Goal: Task Accomplishment & Management: Use online tool/utility

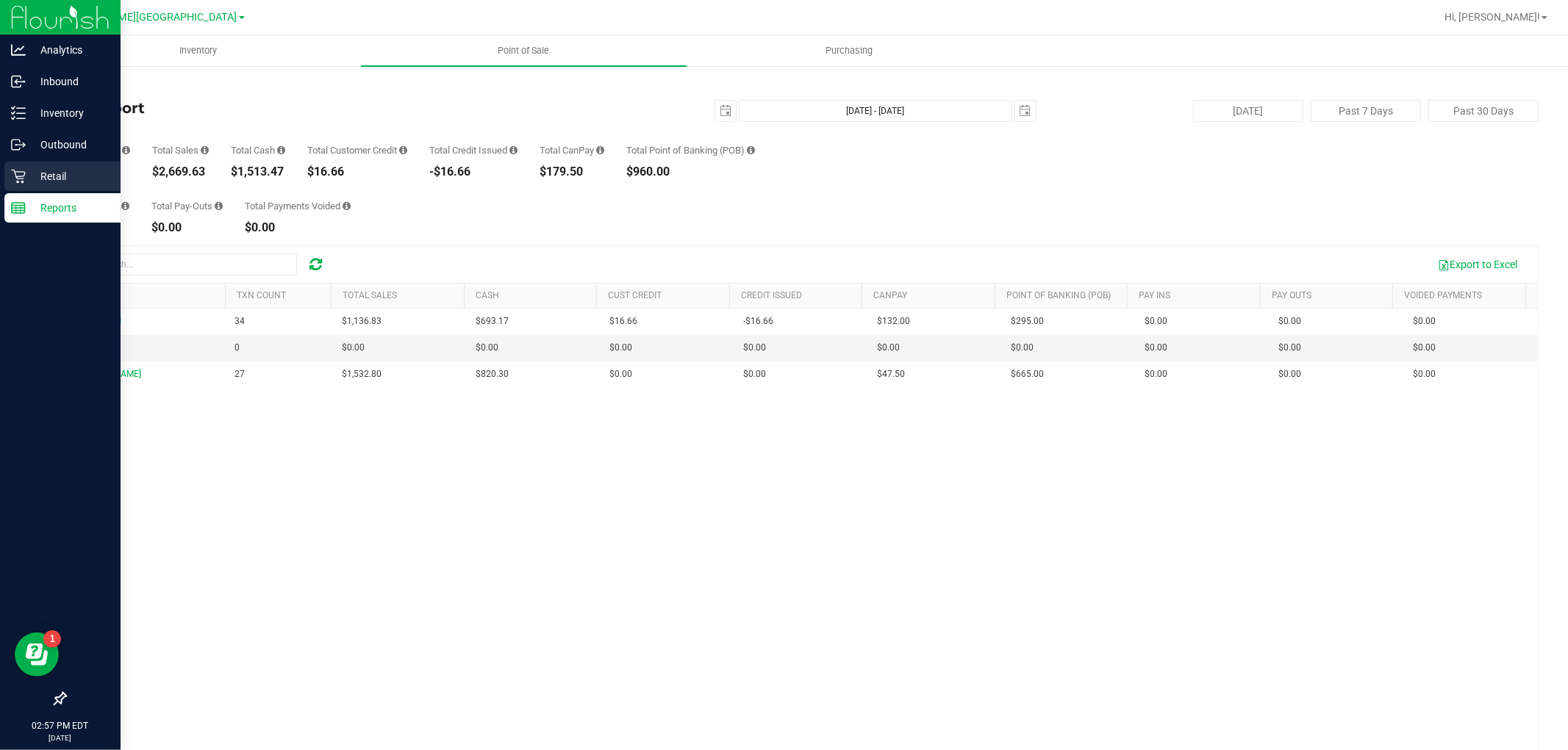
click at [19, 183] on div "Retail" at bounding box center [62, 176] width 116 height 29
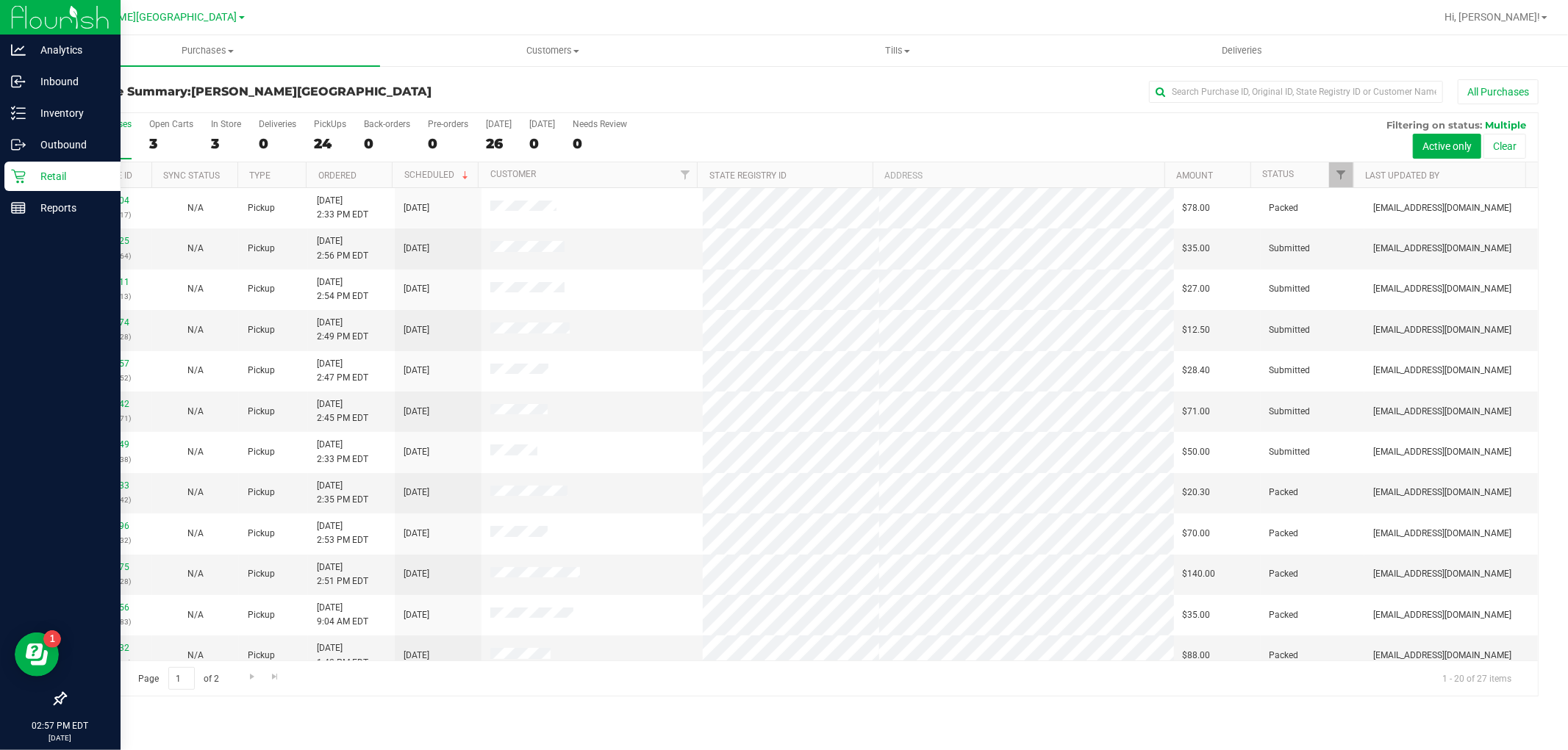
click at [65, 172] on p "Retail" at bounding box center [70, 176] width 88 height 18
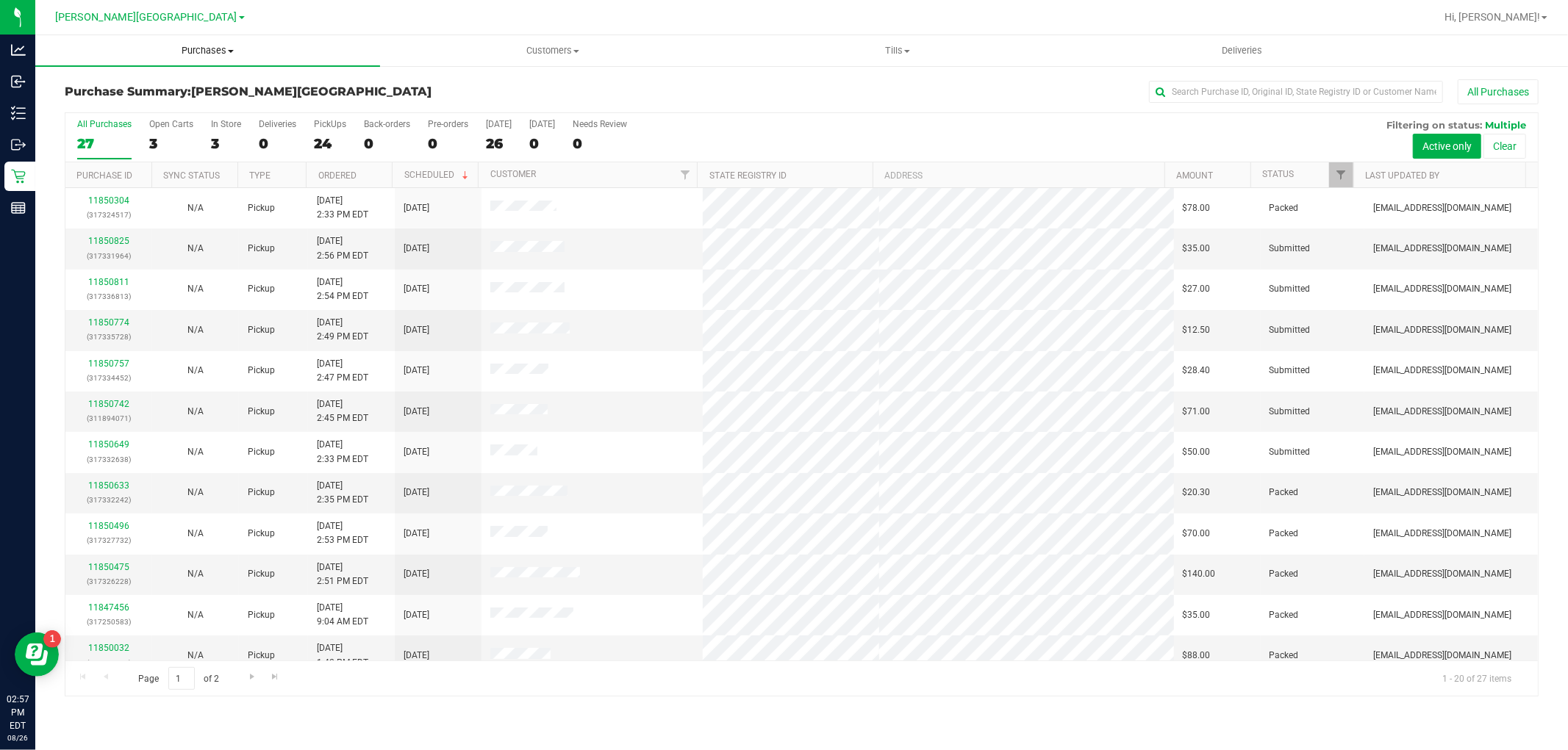
click at [193, 47] on span "Purchases" at bounding box center [208, 50] width 345 height 13
click at [185, 98] on li "Fulfillment" at bounding box center [208, 106] width 345 height 18
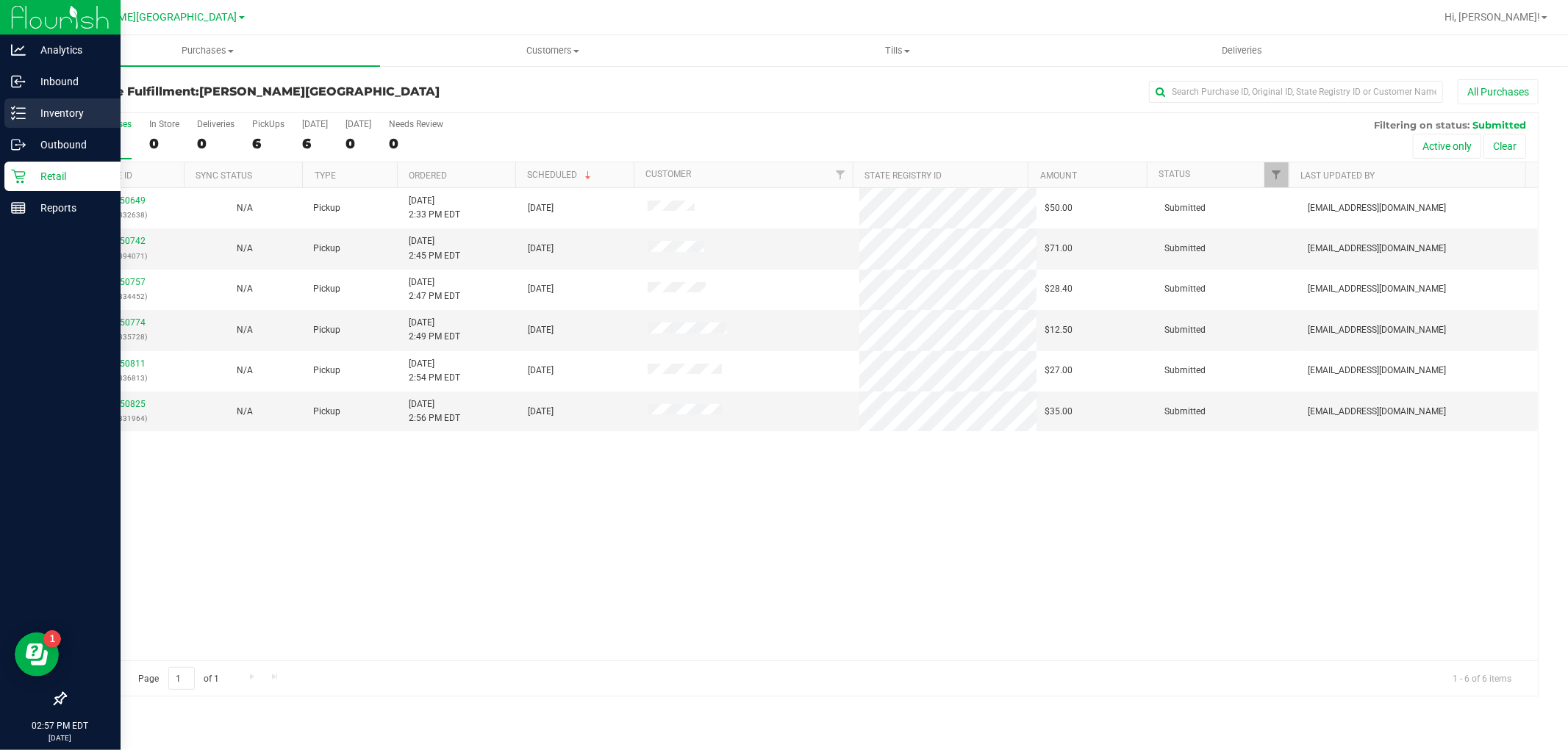
click at [28, 115] on p "Inventory" at bounding box center [70, 113] width 88 height 18
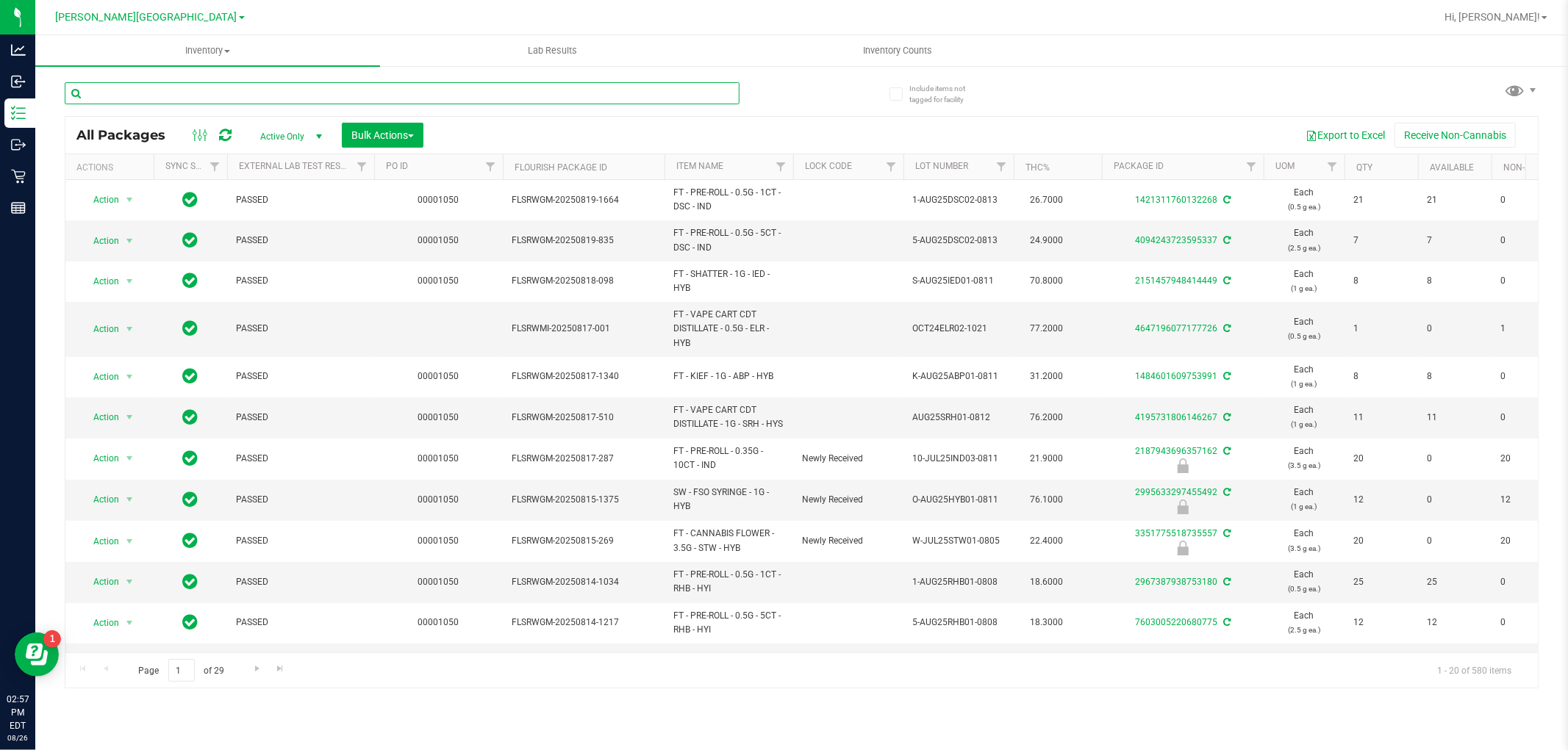
click at [287, 89] on input "text" at bounding box center [402, 93] width 675 height 22
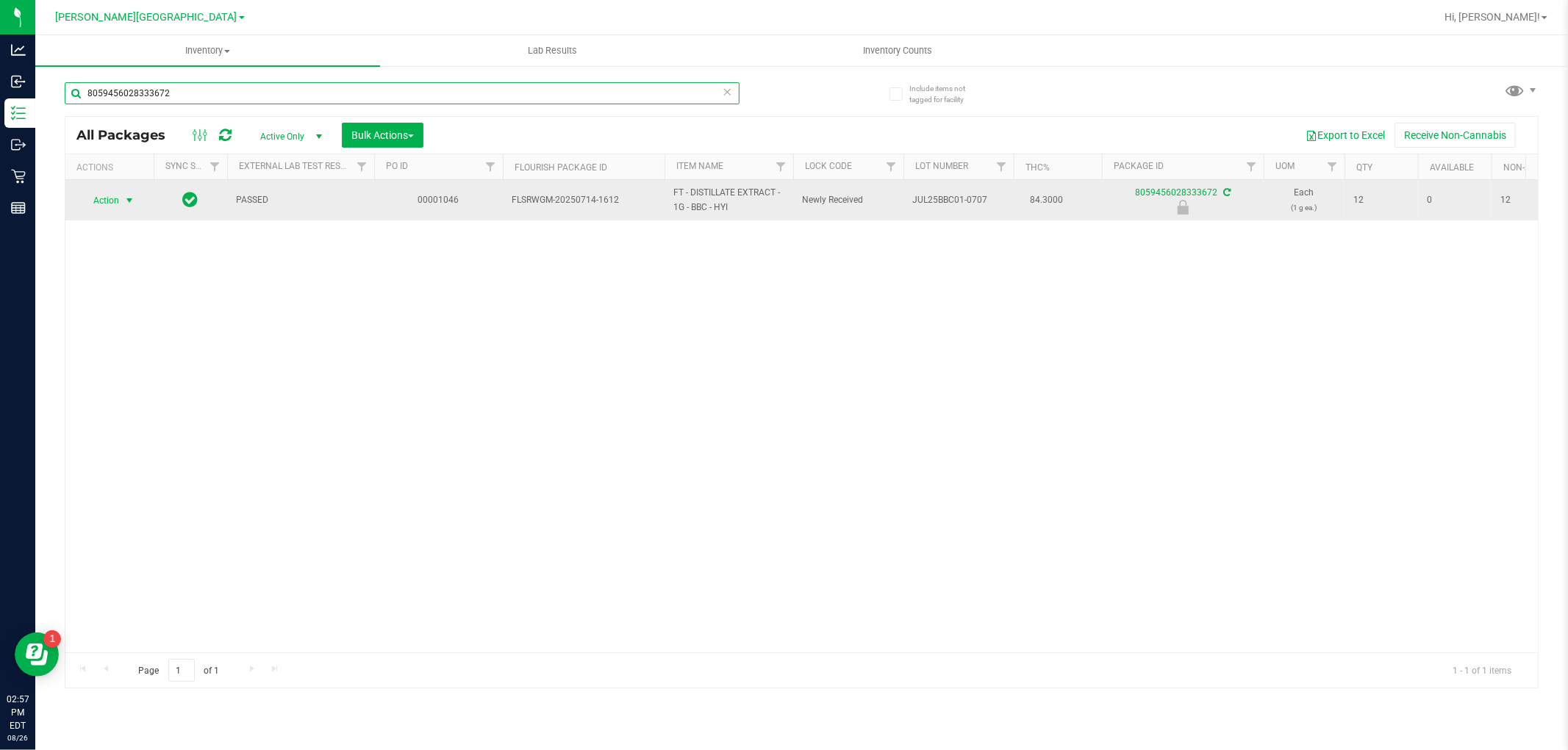
type input "8059456028333672"
click at [130, 192] on span "select" at bounding box center [130, 200] width 19 height 20
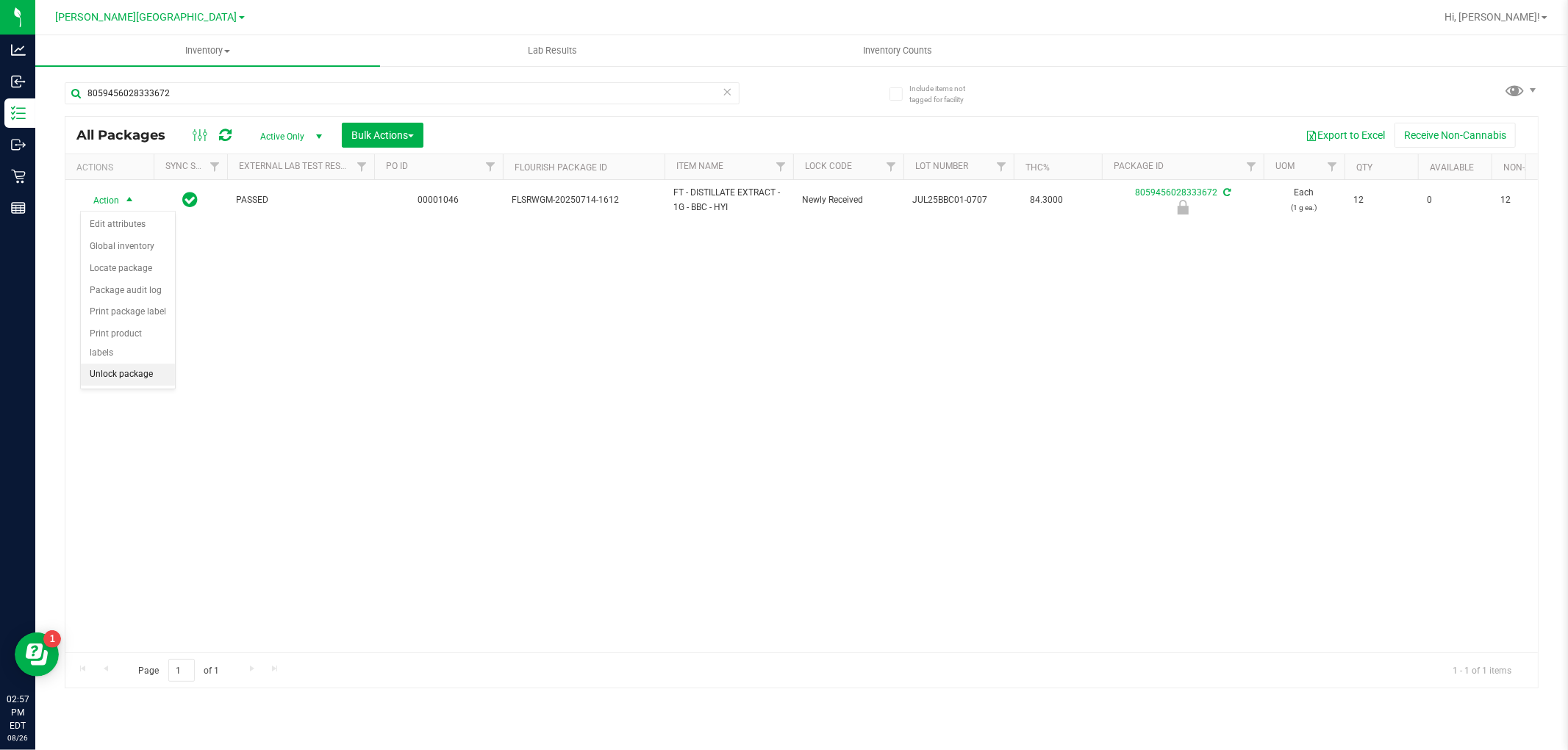
click at [138, 372] on li "Unlock package" at bounding box center [128, 374] width 94 height 22
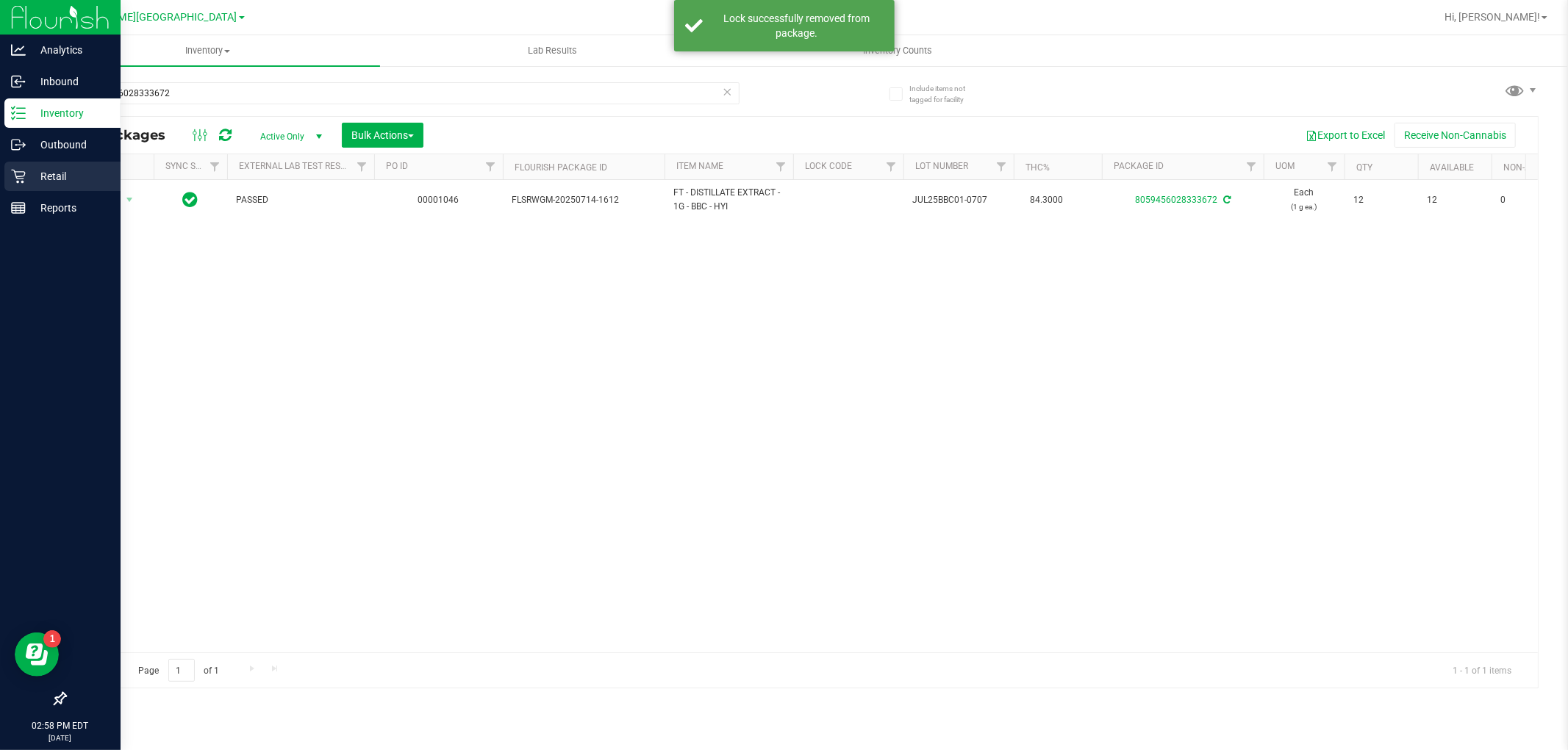
click at [10, 188] on div "Retail" at bounding box center [62, 176] width 116 height 29
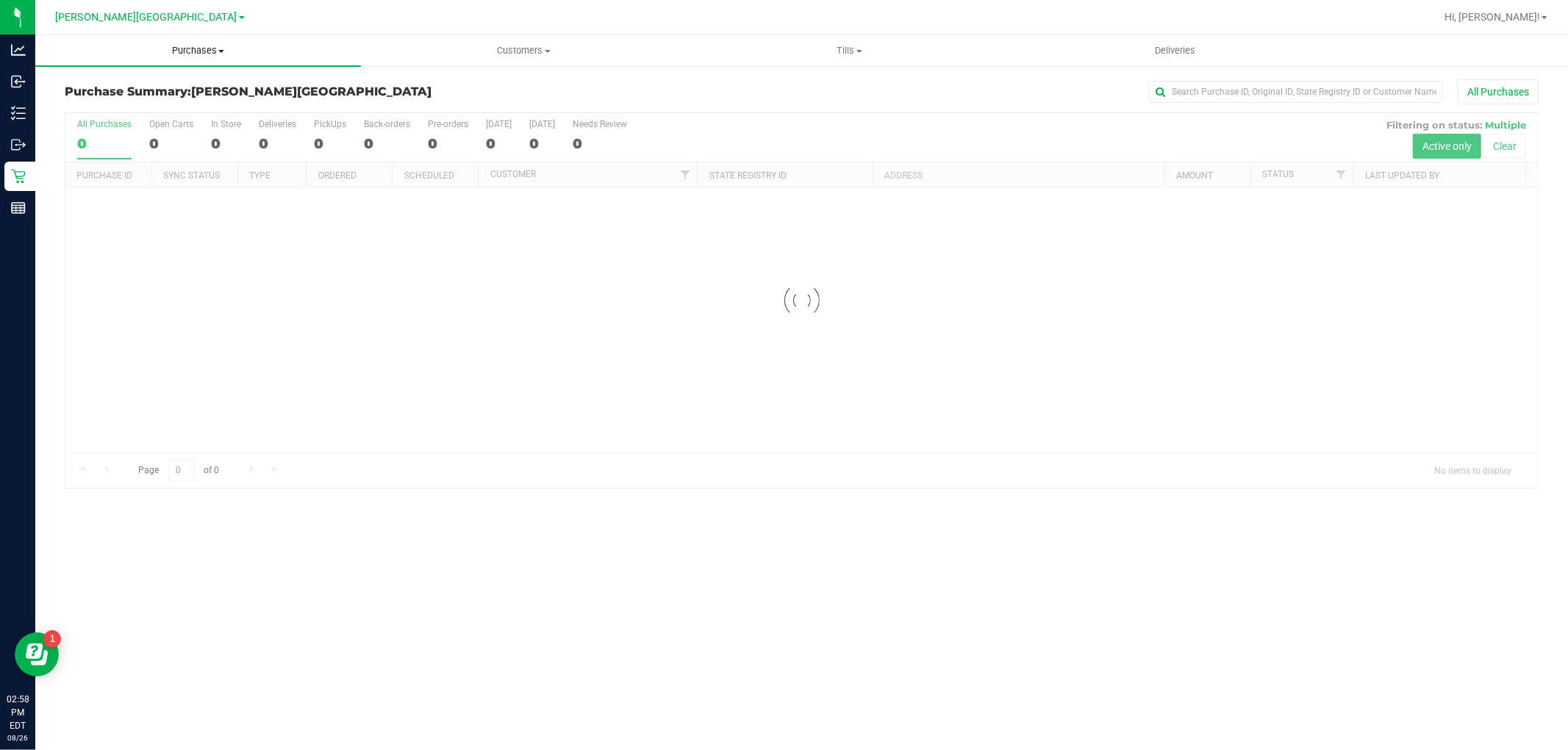
click at [204, 55] on span "Purchases" at bounding box center [198, 50] width 326 height 13
click at [150, 104] on li "Fulfillment" at bounding box center [198, 106] width 326 height 18
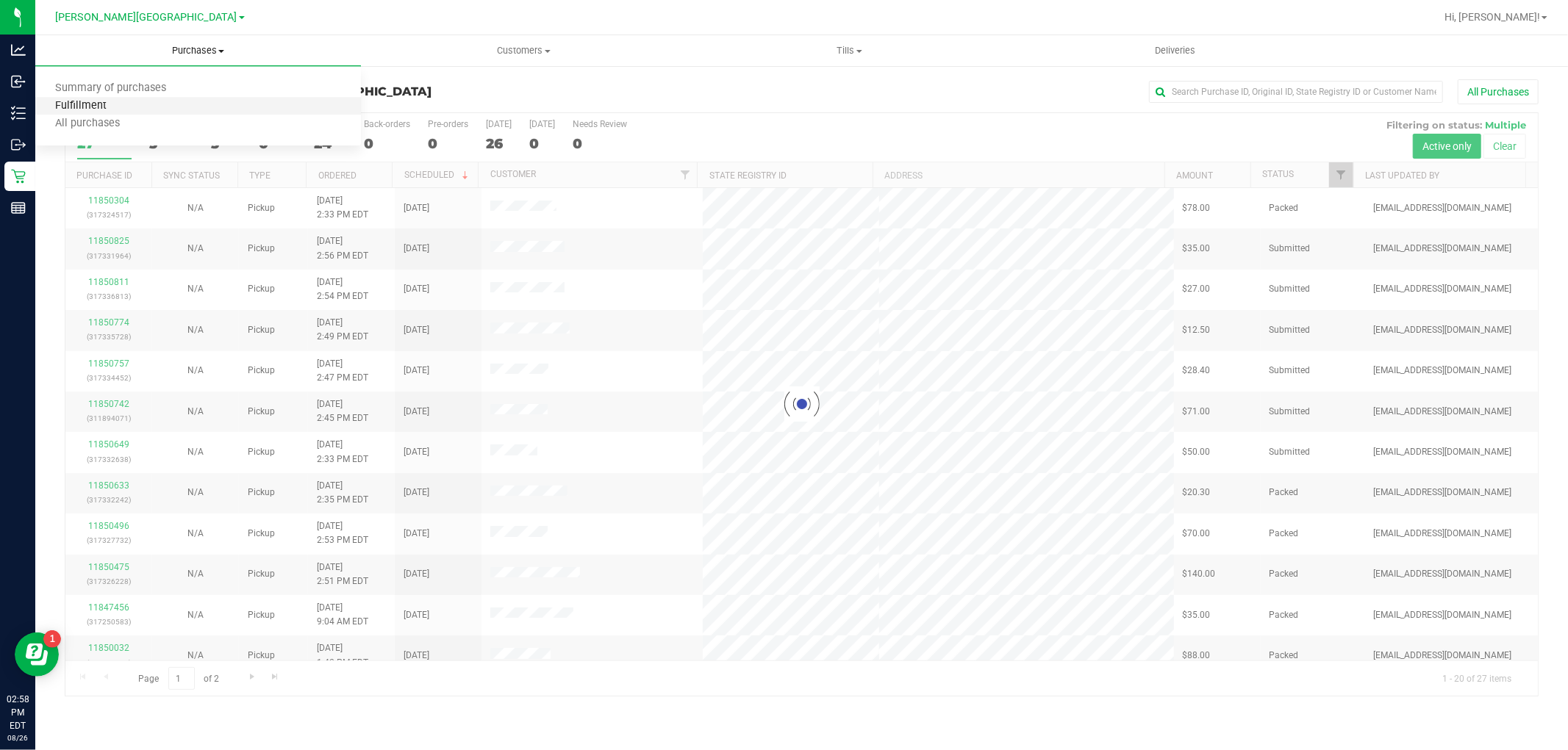
click at [115, 100] on span "Fulfillment" at bounding box center [81, 106] width 91 height 13
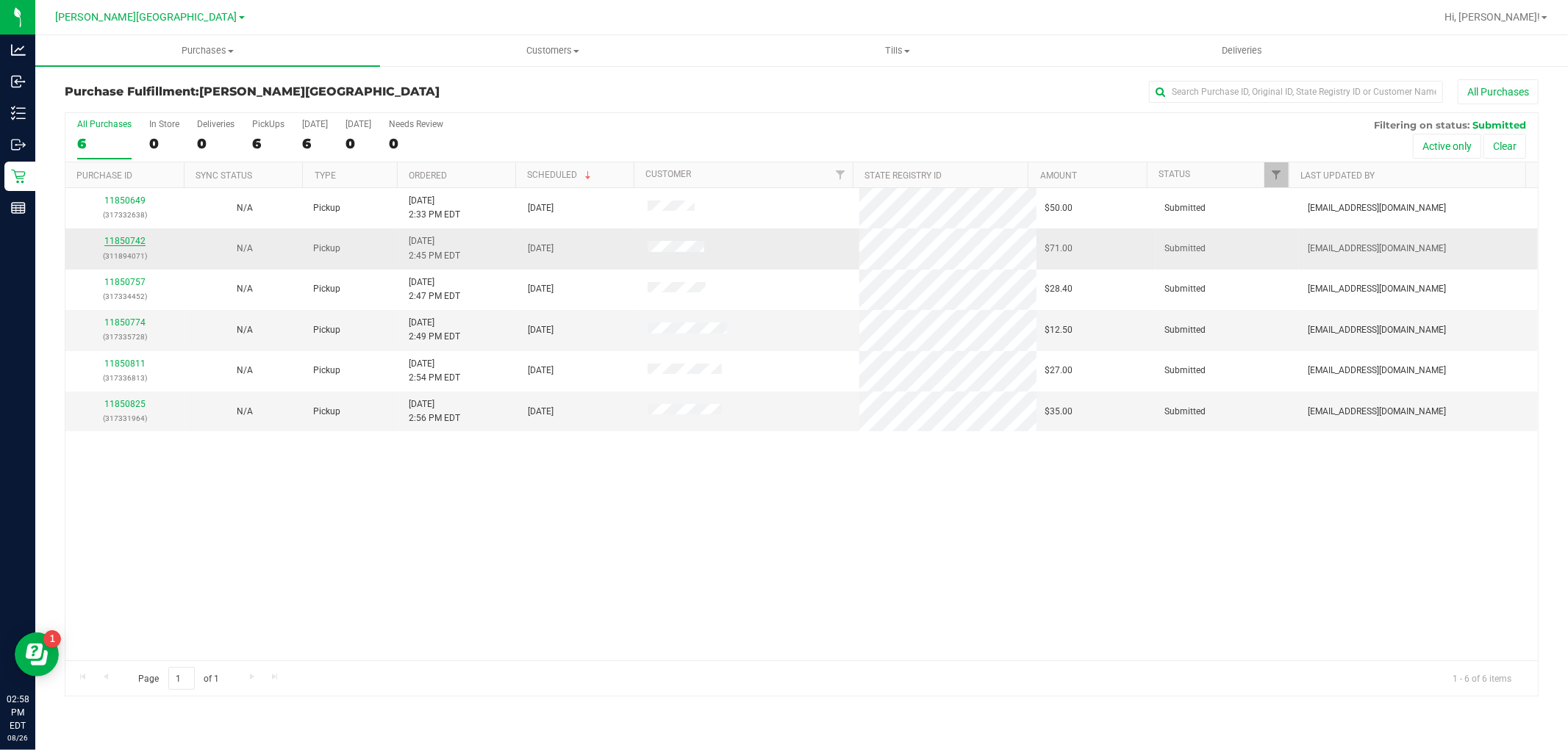
click at [135, 246] on link "11850742" at bounding box center [124, 240] width 41 height 10
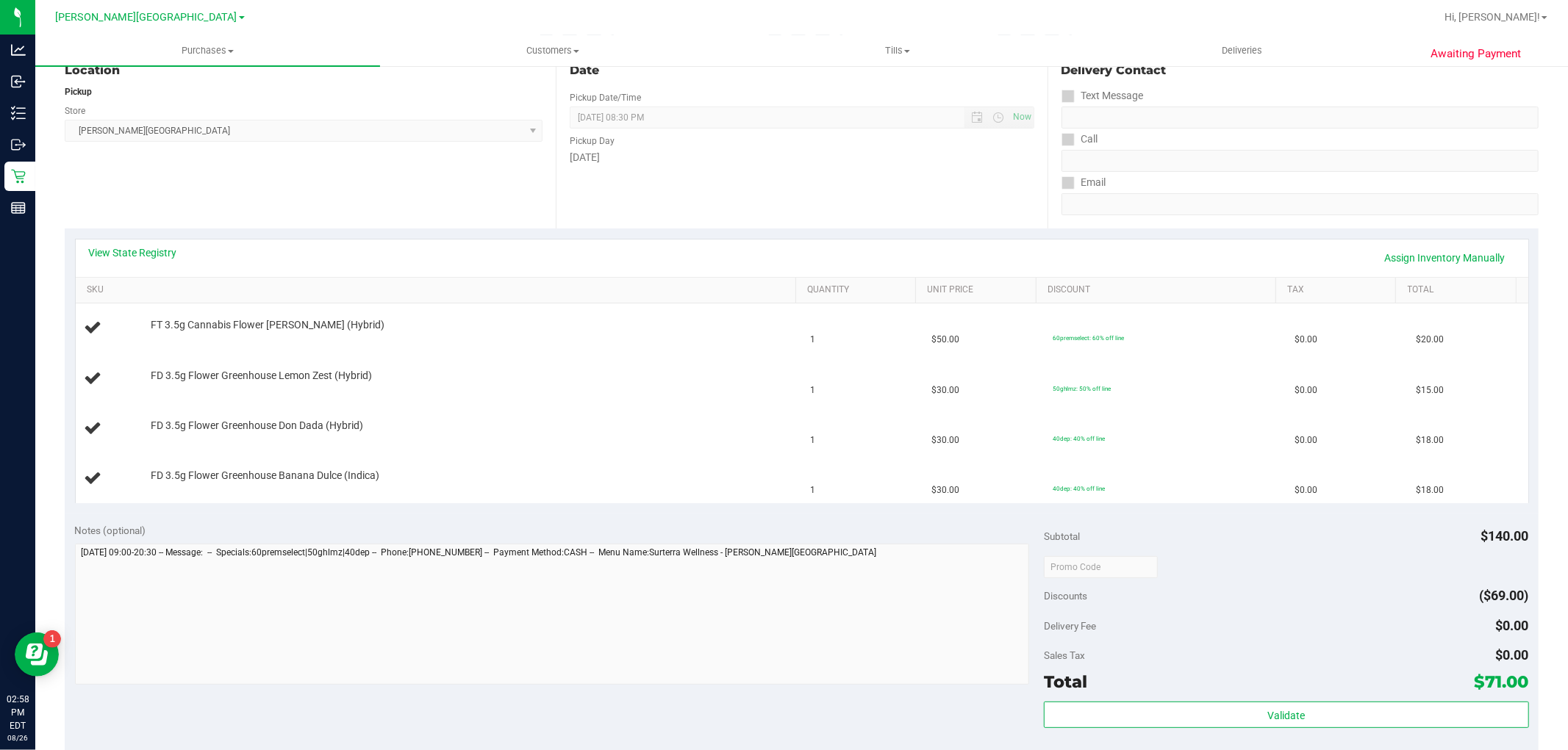
scroll to position [245, 0]
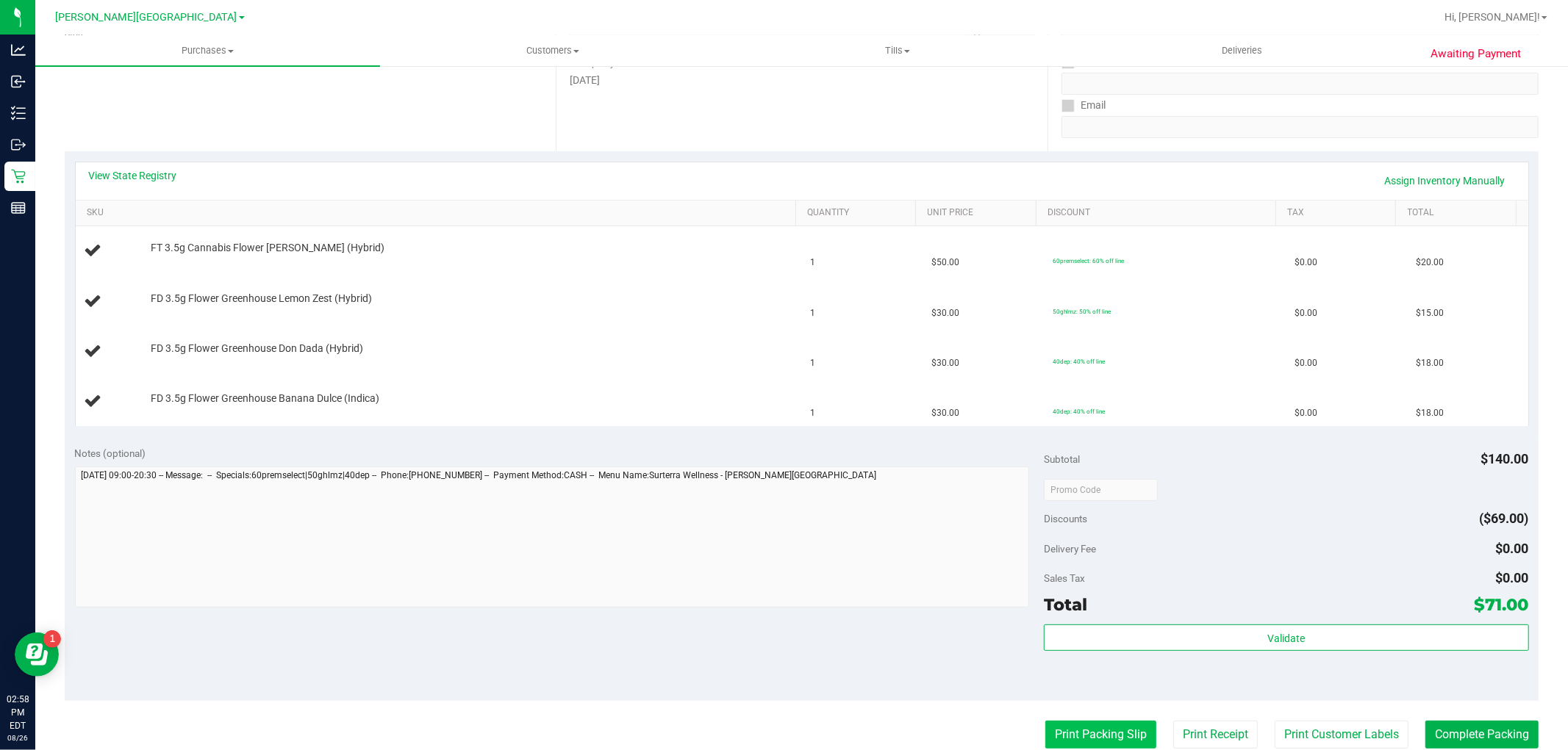
click at [1067, 740] on button "Print Packing Slip" at bounding box center [1100, 734] width 111 height 28
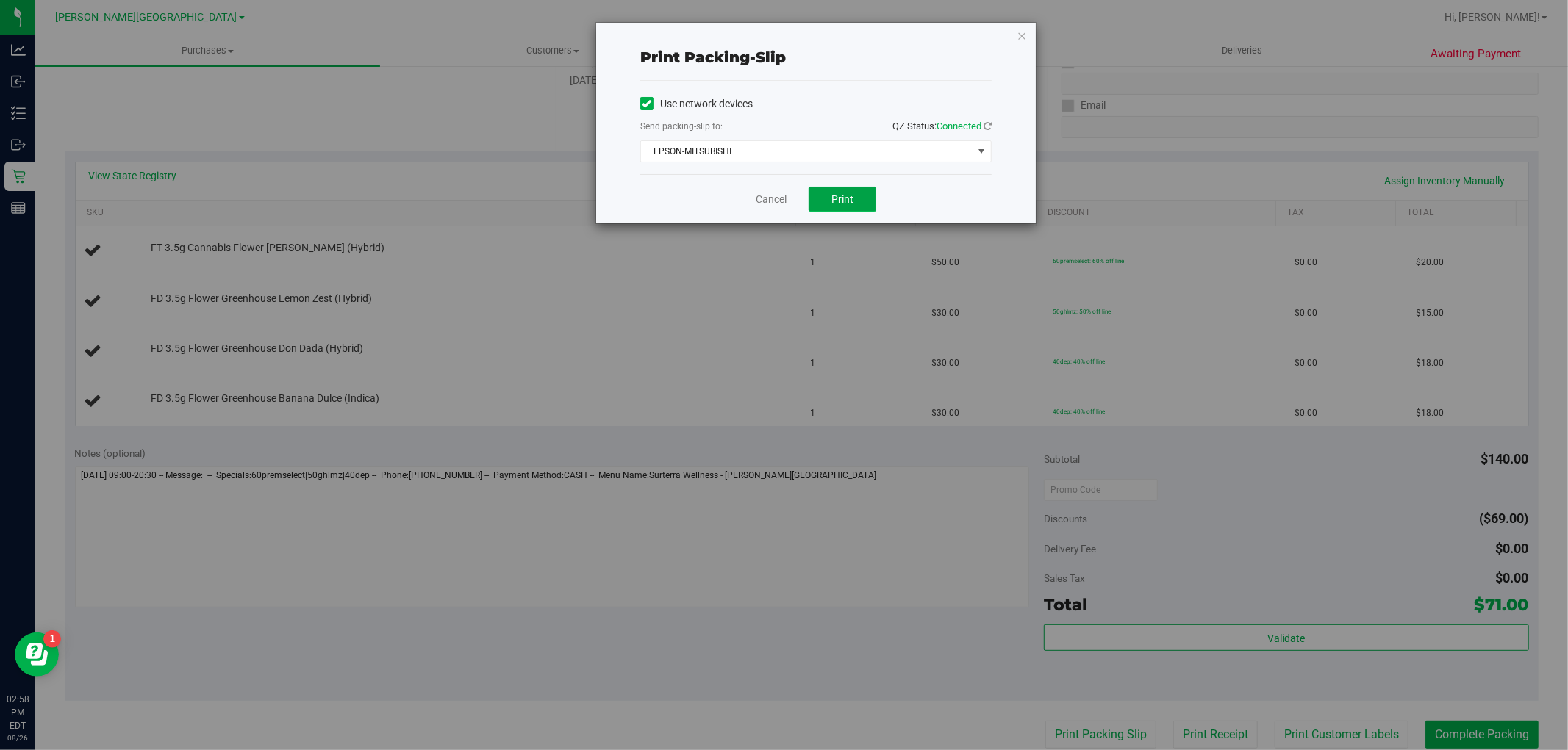
click at [840, 201] on span "Print" at bounding box center [842, 199] width 22 height 12
click at [775, 203] on link "Cancel" at bounding box center [771, 199] width 31 height 15
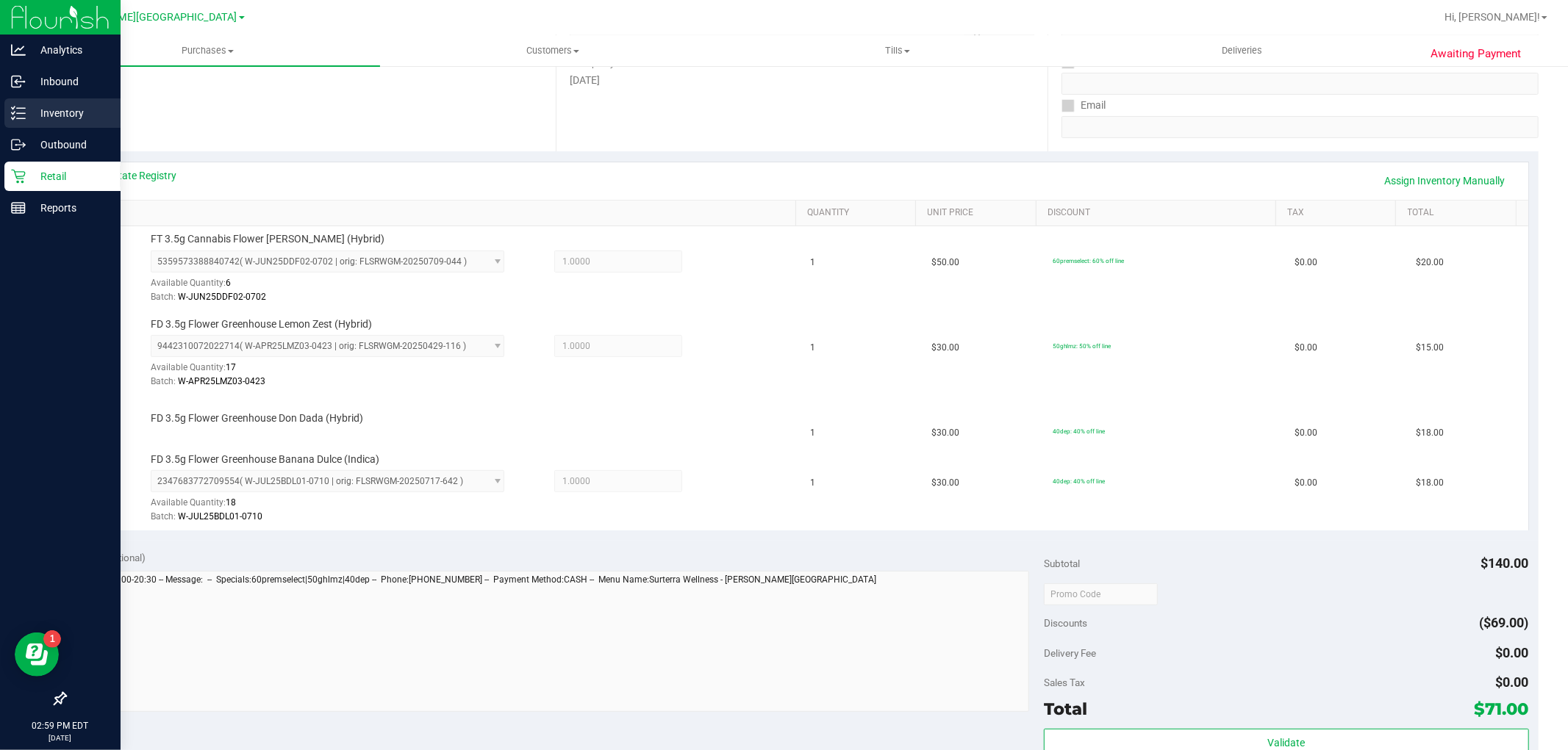
click at [81, 122] on div "Inventory" at bounding box center [62, 113] width 116 height 29
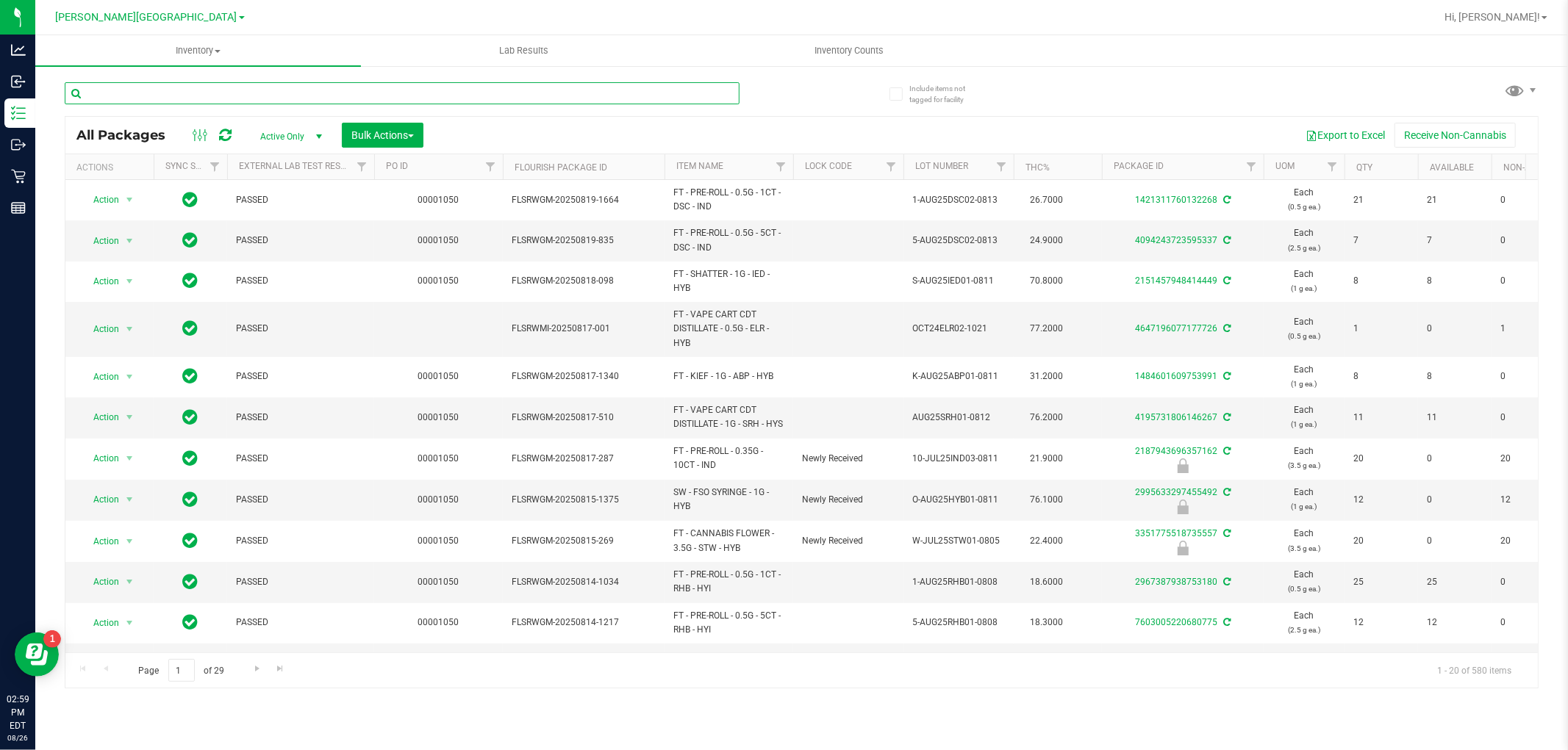
click at [263, 96] on input "text" at bounding box center [402, 93] width 675 height 22
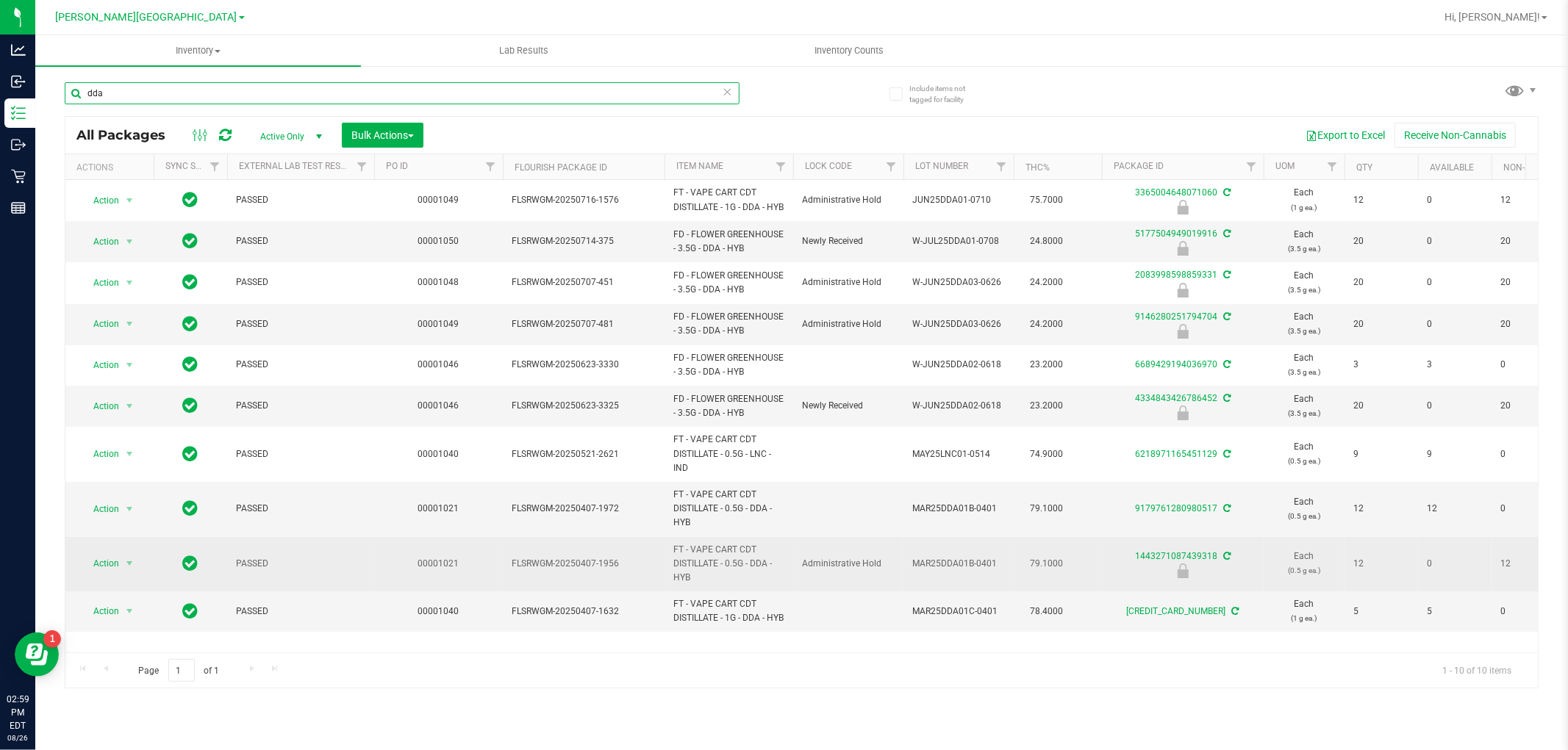
scroll to position [19, 0]
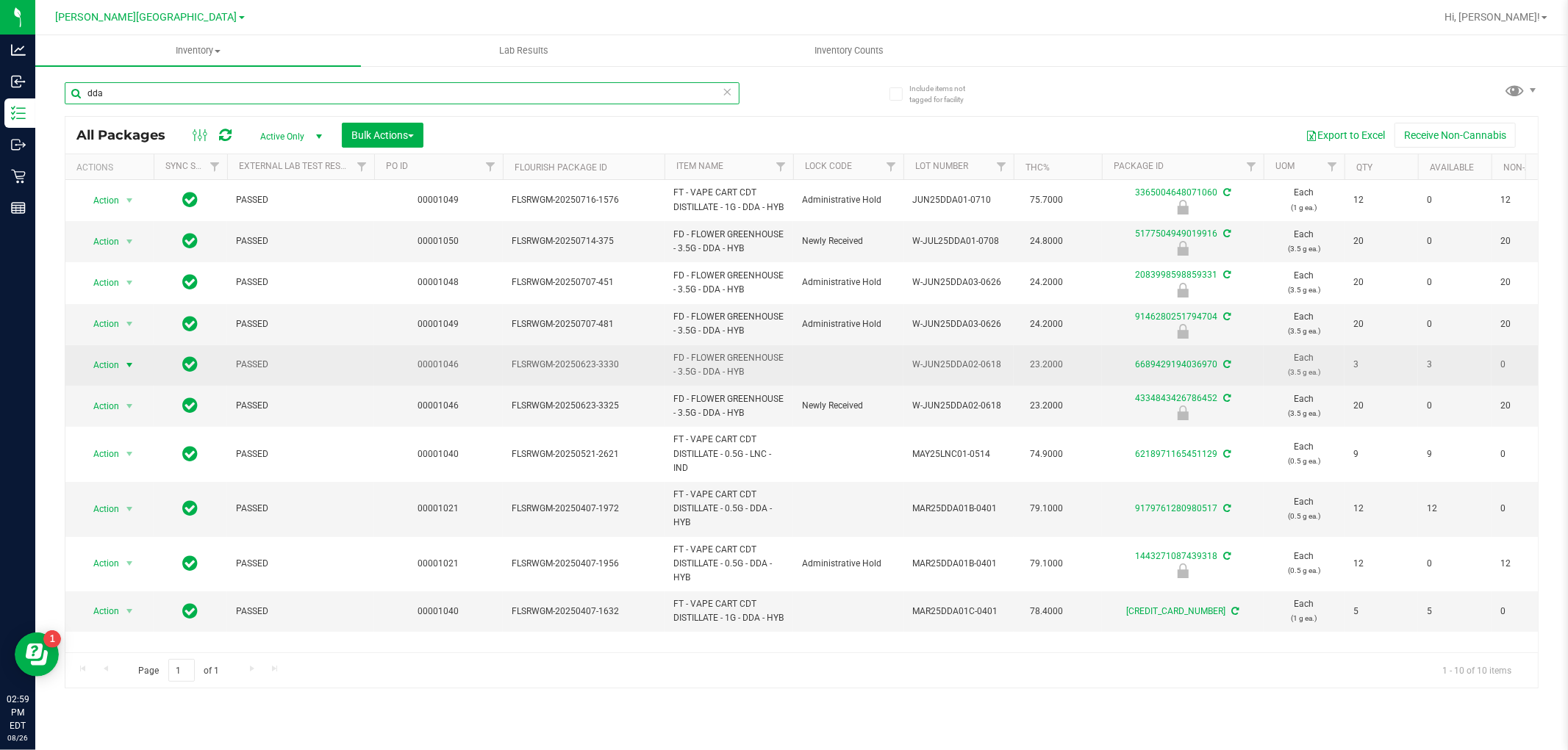
type input "dda"
click at [125, 359] on span "select" at bounding box center [130, 365] width 12 height 12
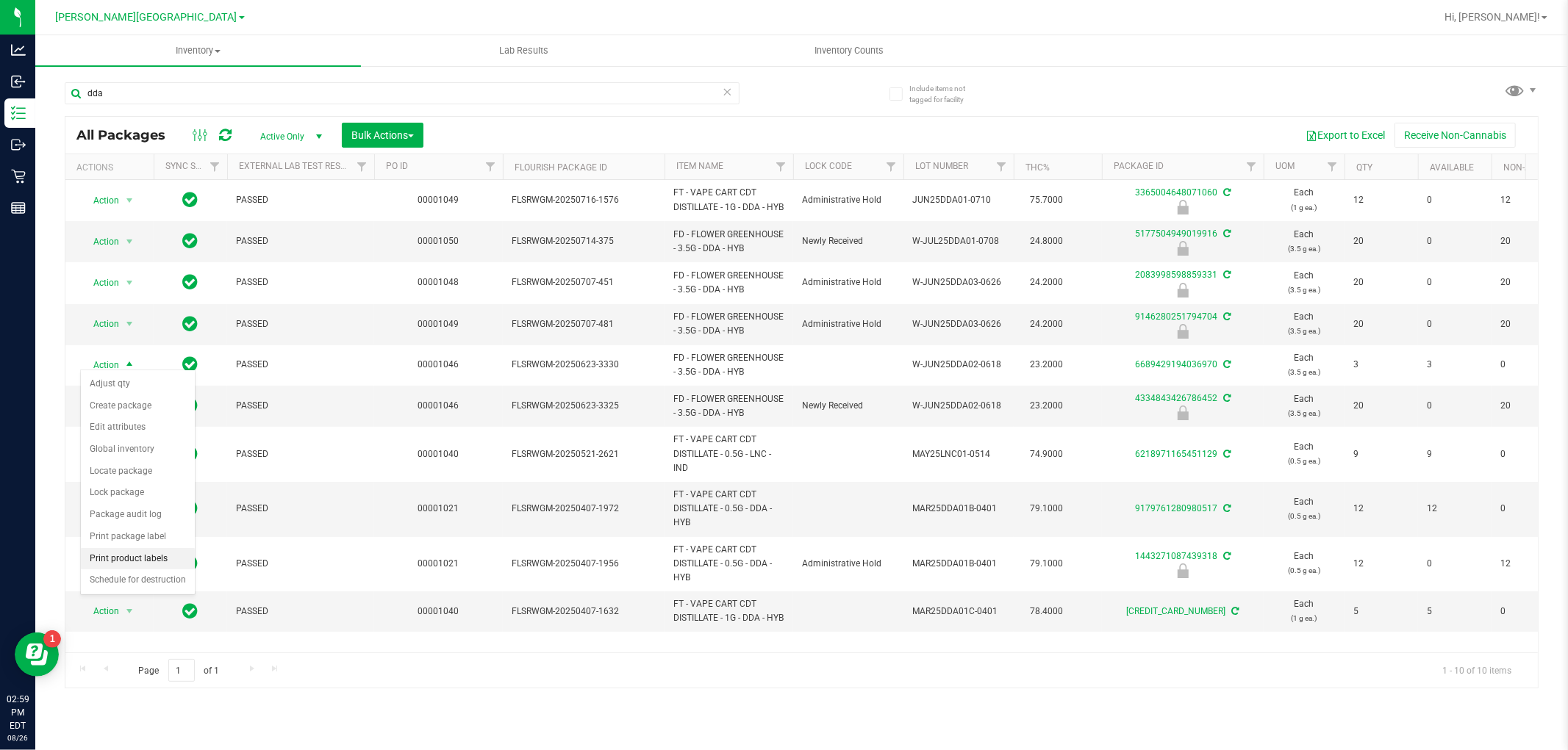
click at [134, 554] on li "Print product labels" at bounding box center [137, 559] width 114 height 22
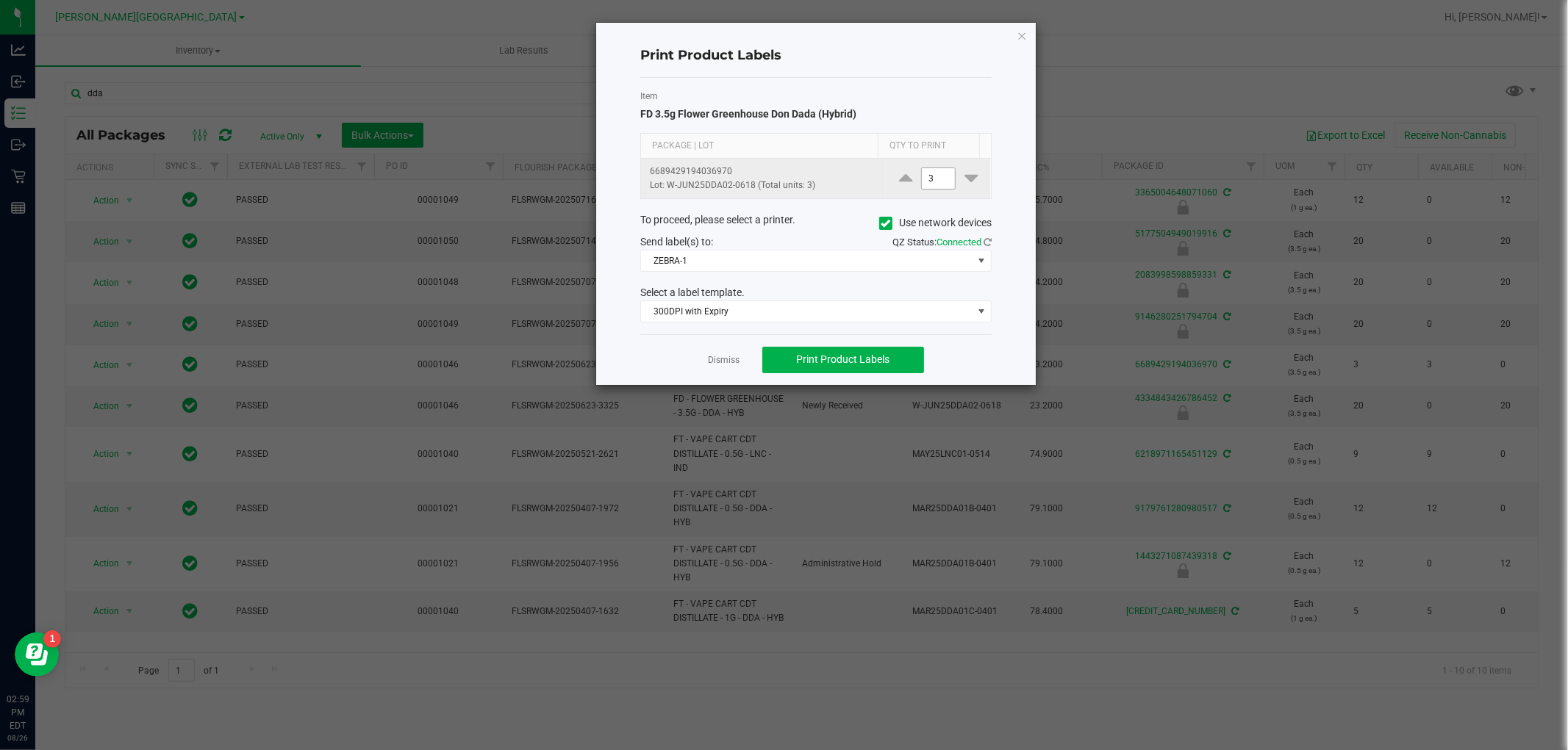
click at [926, 182] on input "3" at bounding box center [939, 178] width 34 height 20
click at [821, 265] on span "ZEBRA-1" at bounding box center [807, 261] width 331 height 20
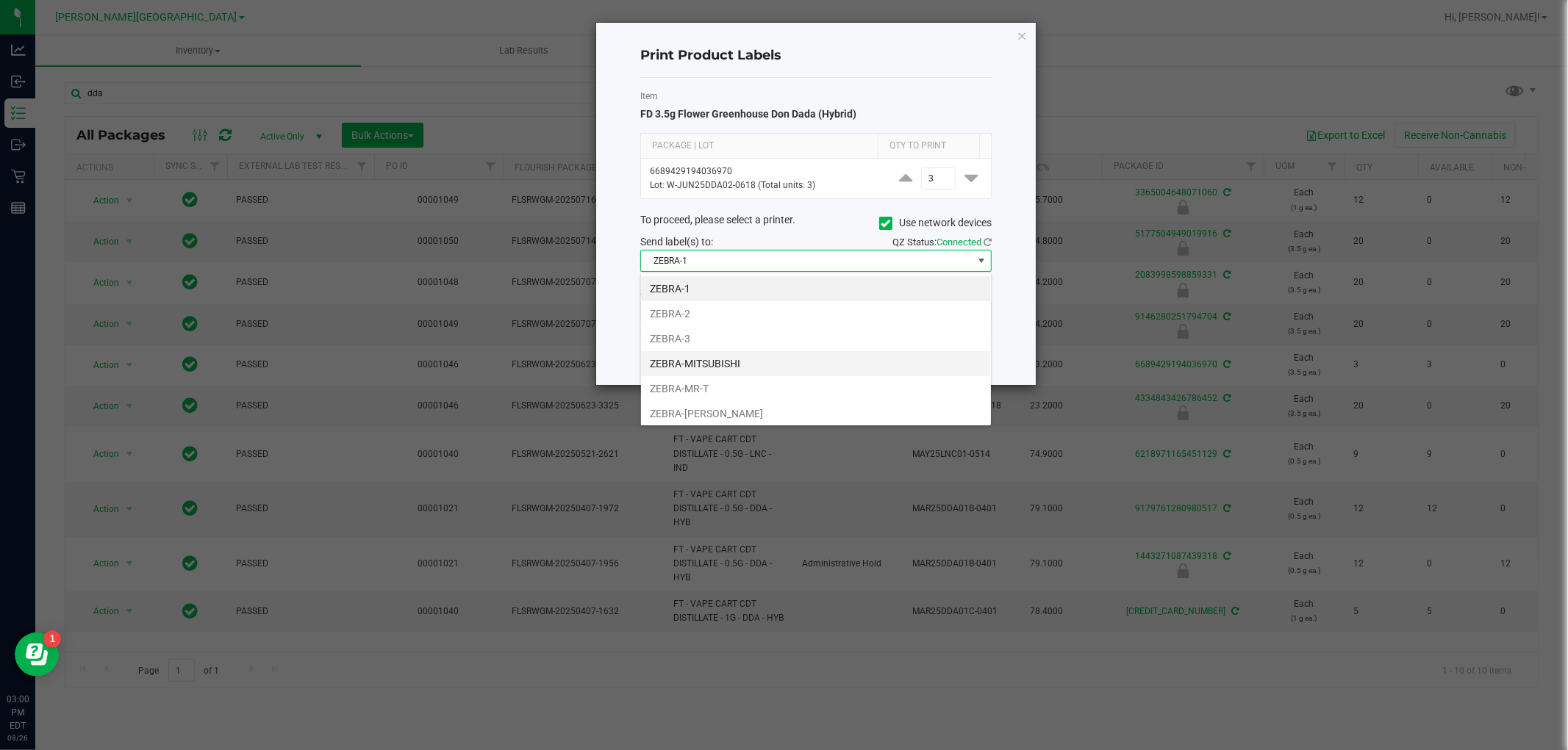
scroll to position [28, 0]
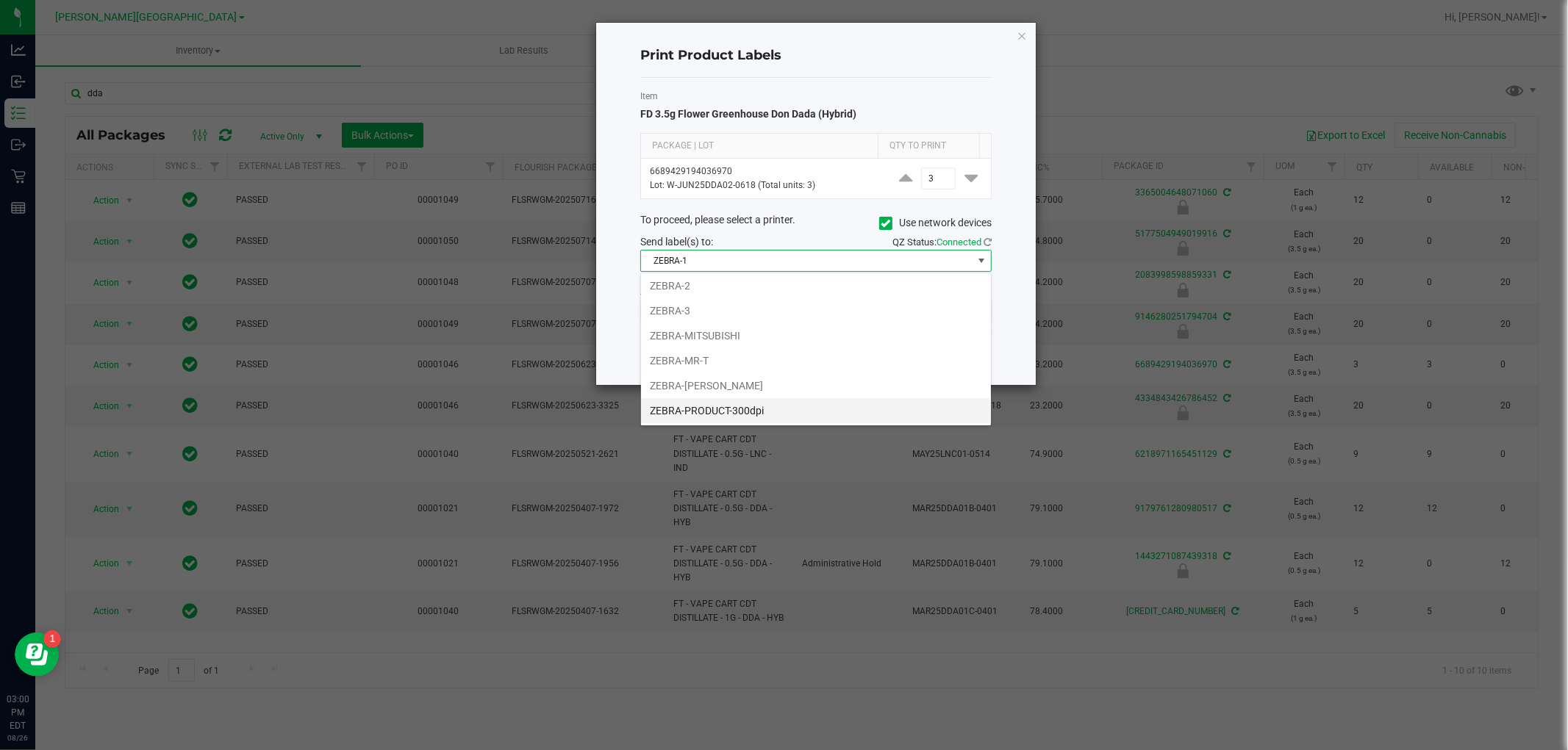
click at [721, 408] on li "ZEBRA-PRODUCT-300dpi" at bounding box center [816, 411] width 350 height 25
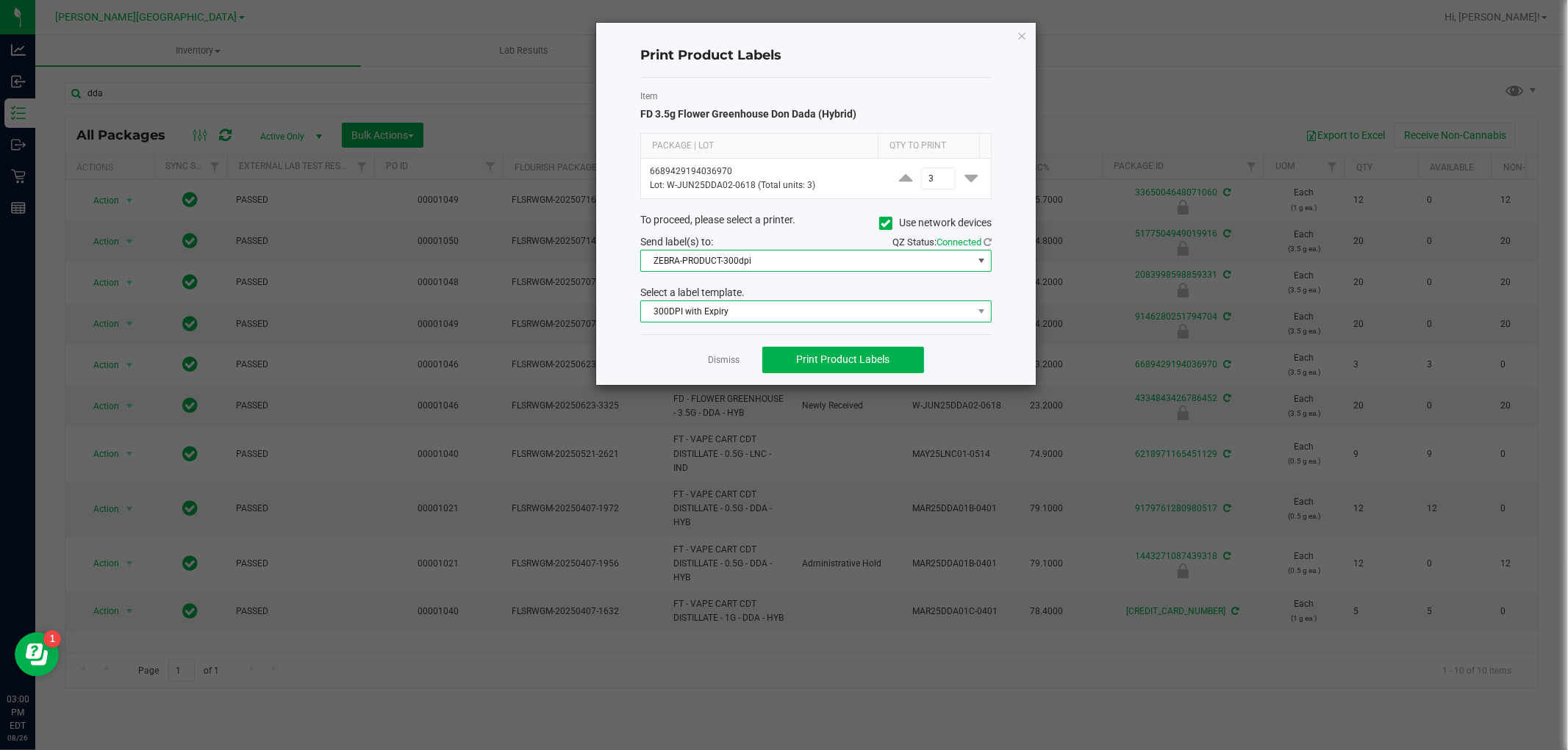
click at [877, 316] on span "300DPI with Expiry" at bounding box center [807, 311] width 331 height 20
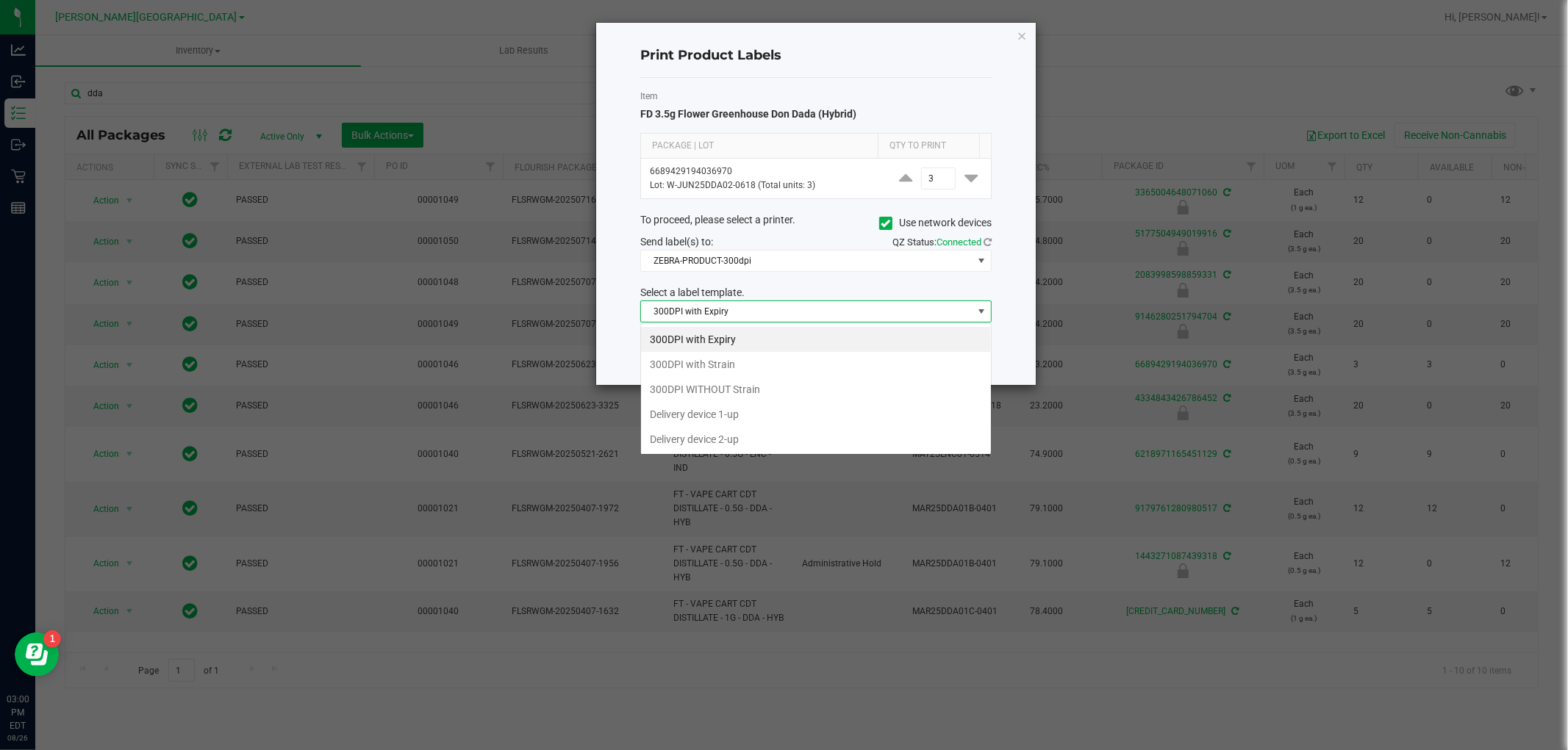
scroll to position [22, 351]
click at [760, 367] on li "300DPI with Strain" at bounding box center [816, 364] width 350 height 25
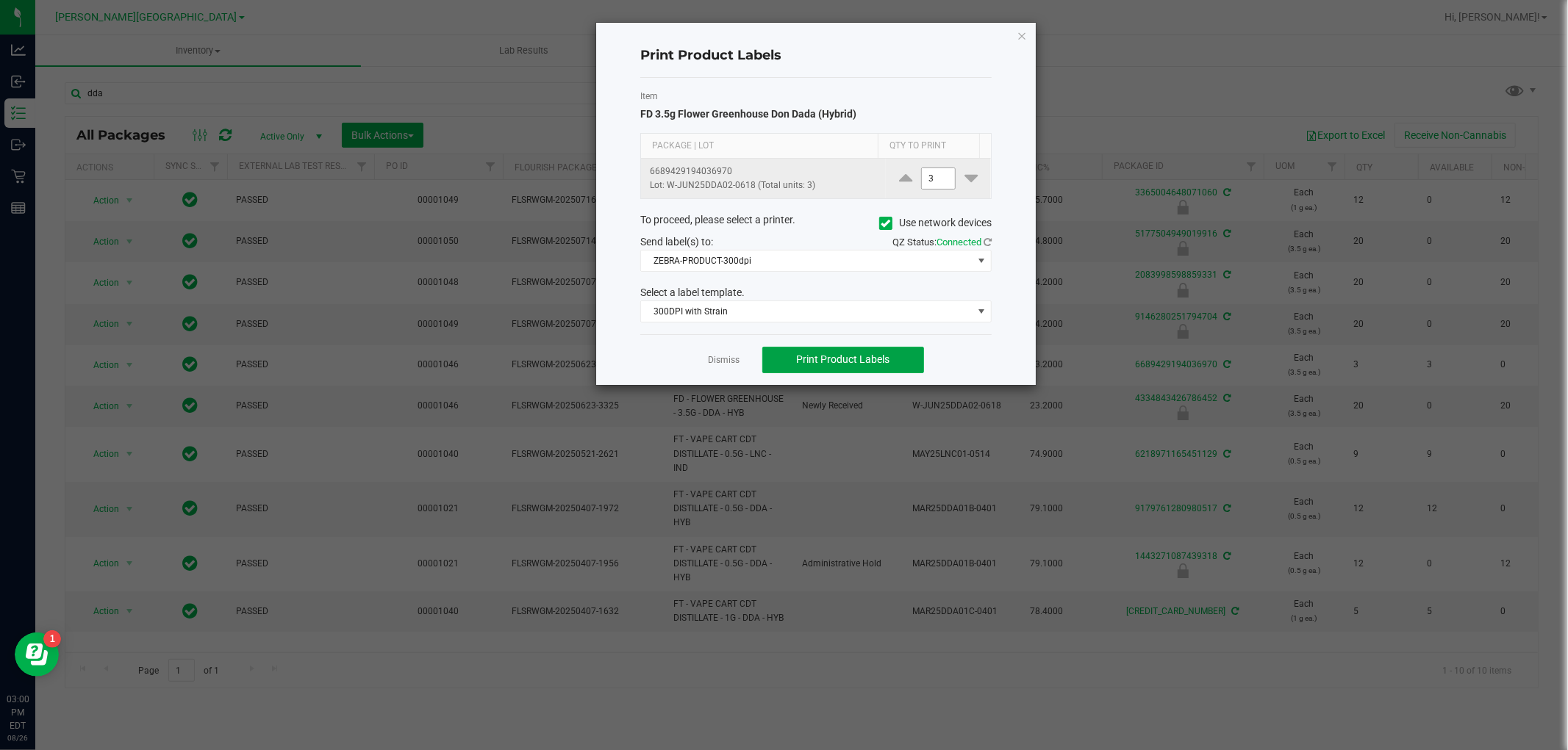
drag, startPoint x: 858, startPoint y: 357, endPoint x: 935, endPoint y: 173, distance: 199.5
click at [930, 206] on div "Print Product Labels Item FD 3.5g Flower Greenhouse Don Dada (Hybrid) Package |…" at bounding box center [816, 203] width 439 height 362
click at [936, 166] on td "3" at bounding box center [938, 178] width 105 height 40
click at [932, 179] on input "3" at bounding box center [939, 178] width 34 height 20
type input "1"
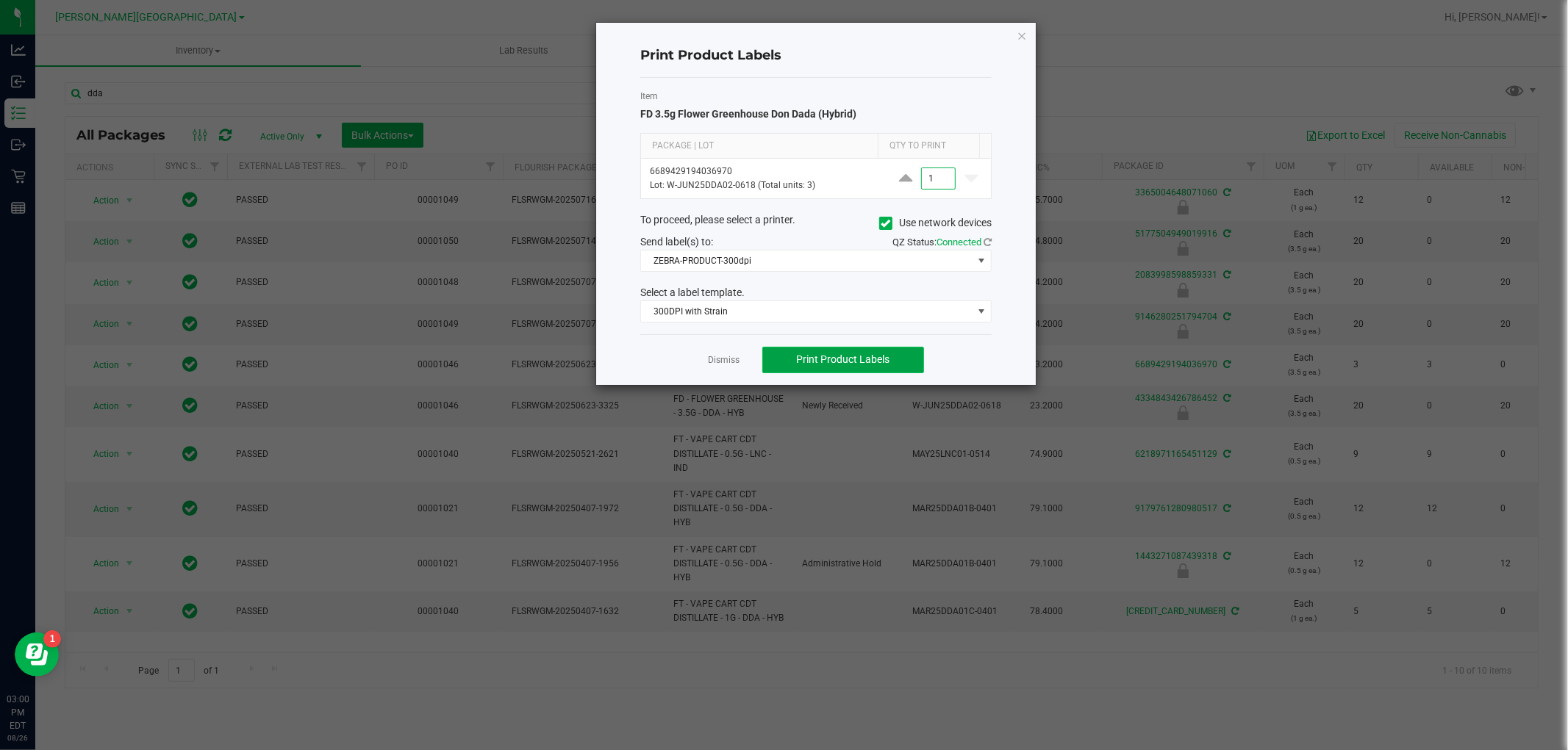
click at [870, 369] on button "Print Product Labels" at bounding box center [843, 359] width 162 height 26
click at [1023, 35] on icon "button" at bounding box center [1021, 34] width 10 height 18
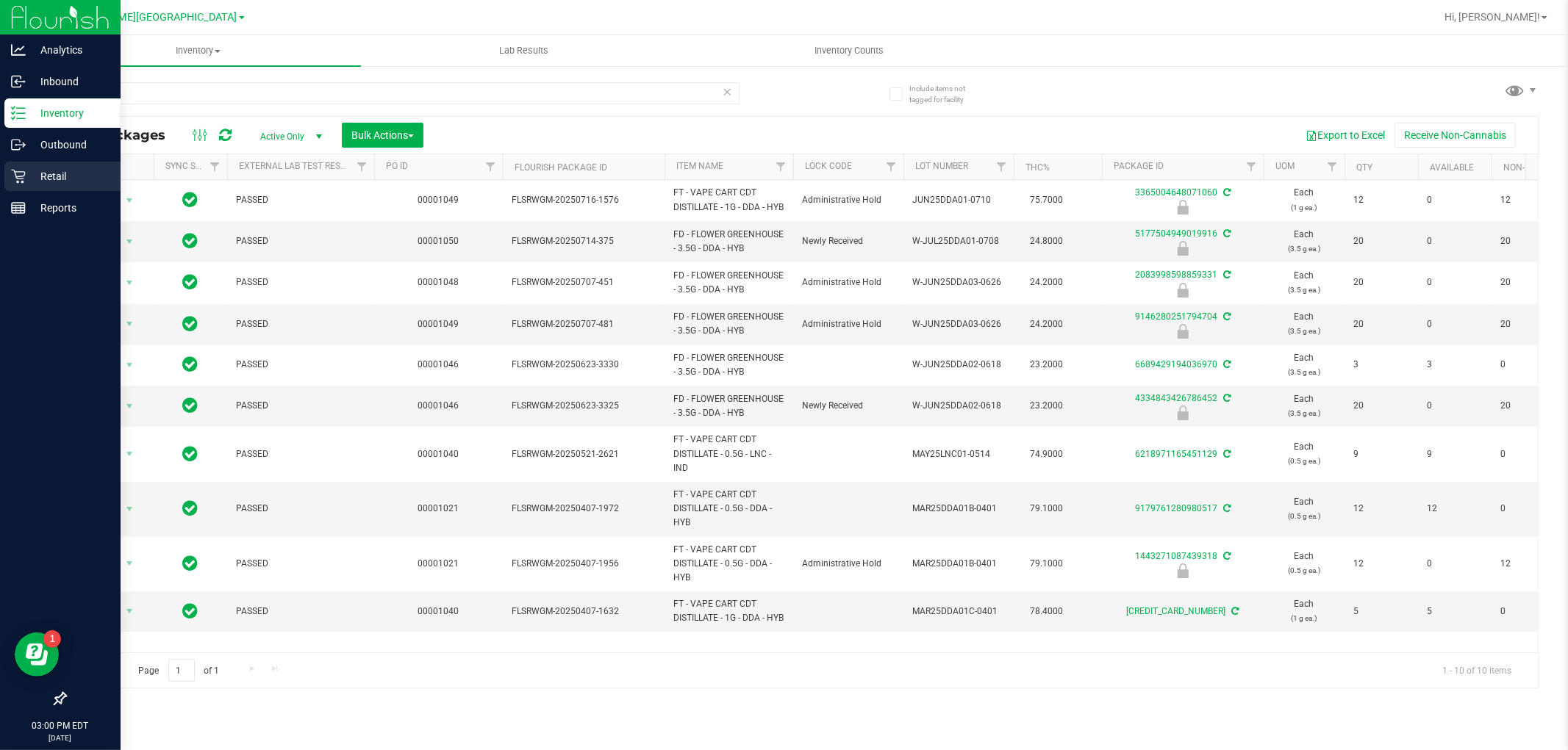
click at [32, 165] on div "Retail" at bounding box center [62, 176] width 116 height 29
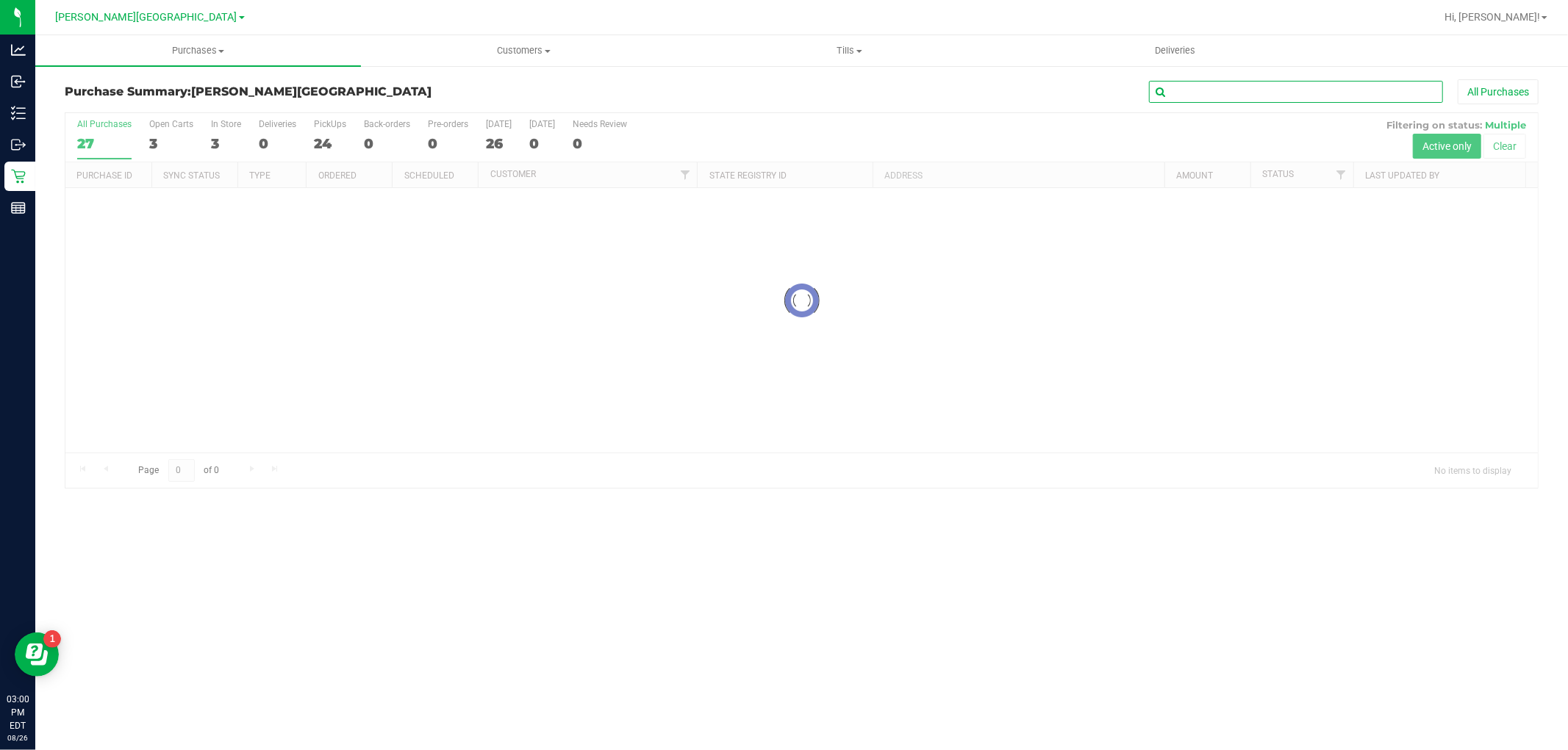
click at [1201, 87] on input "text" at bounding box center [1295, 92] width 294 height 22
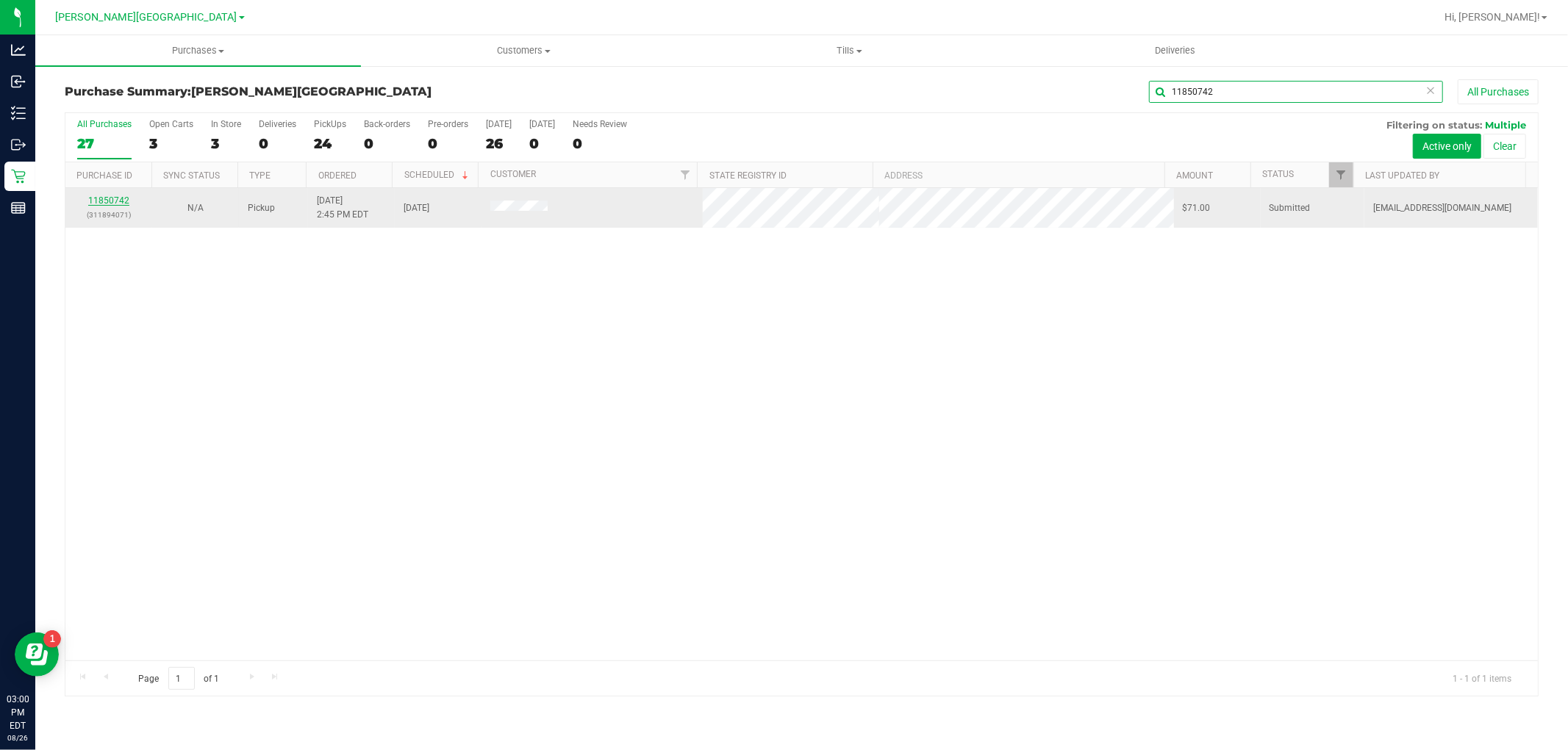
type input "11850742"
click at [119, 200] on link "11850742" at bounding box center [109, 200] width 41 height 10
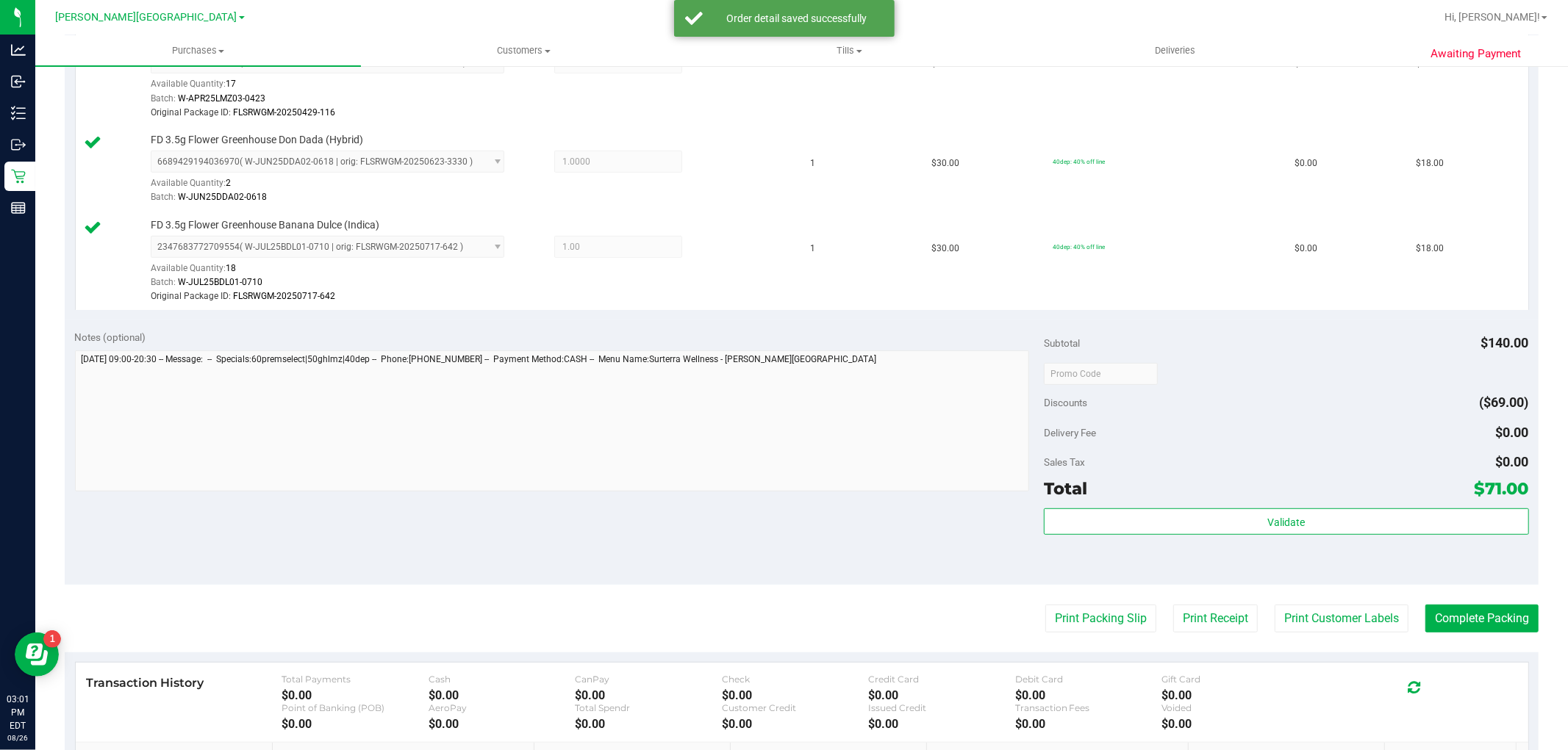
scroll to position [571, 0]
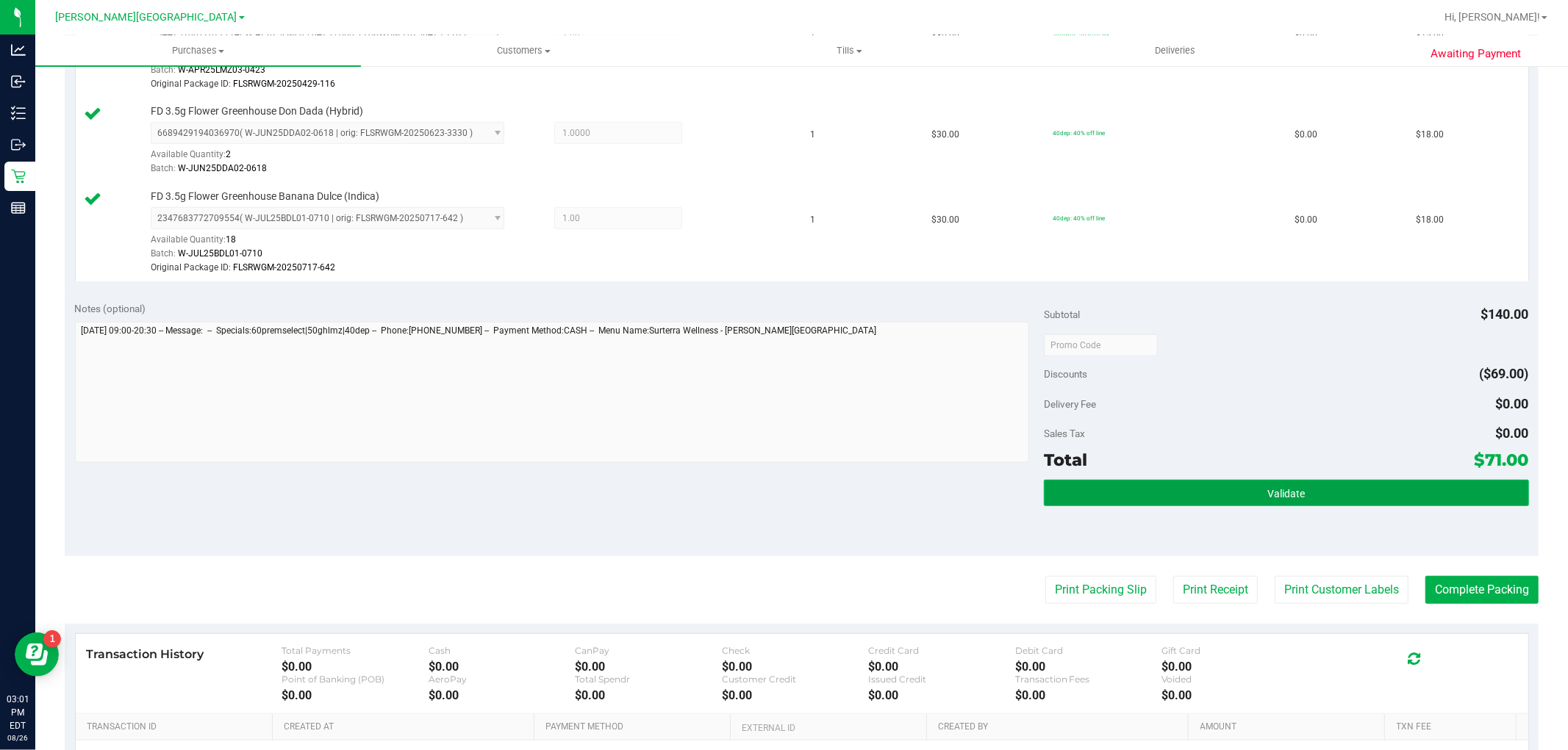
click at [1112, 494] on button "Validate" at bounding box center [1286, 493] width 485 height 26
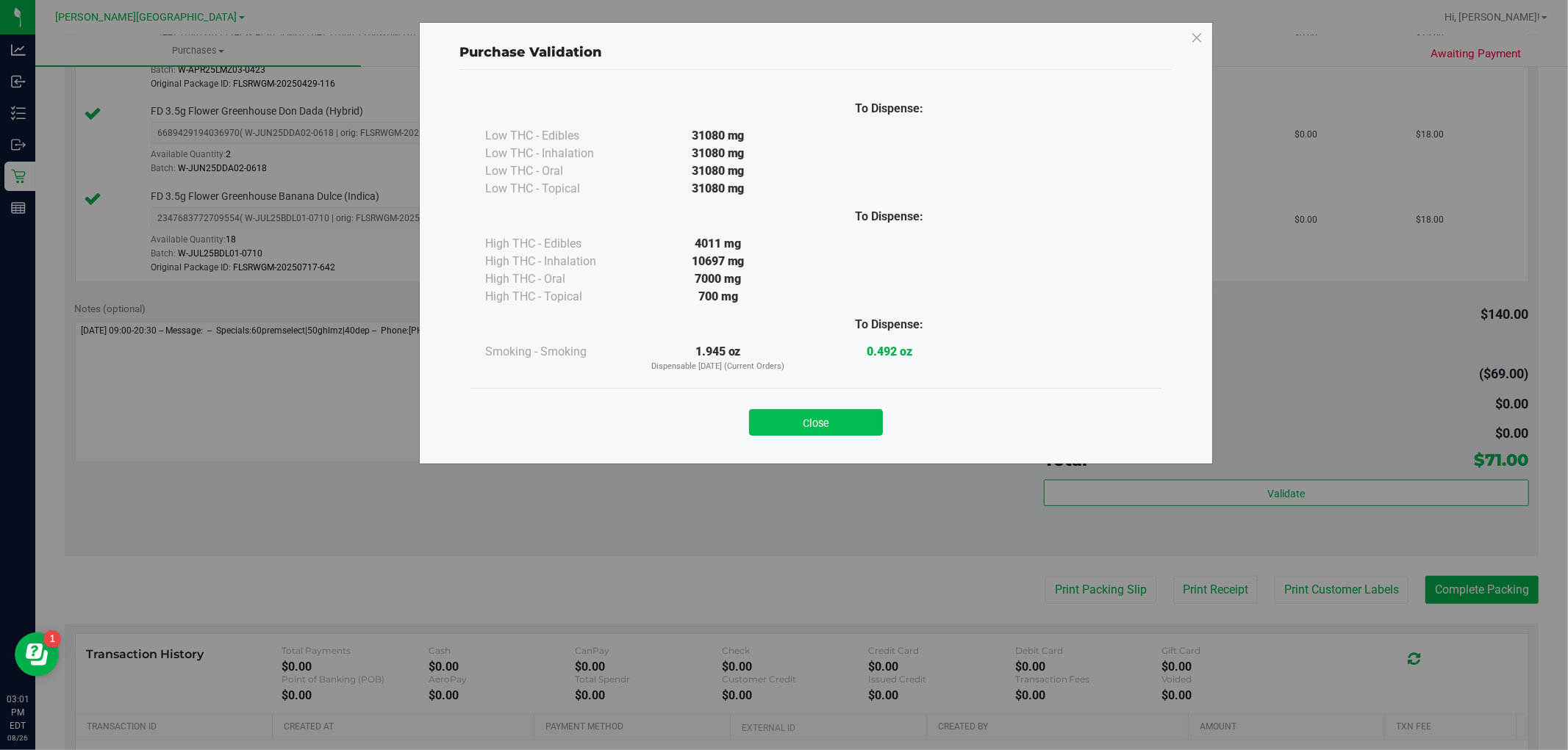
click at [803, 420] on button "Close" at bounding box center [815, 422] width 134 height 26
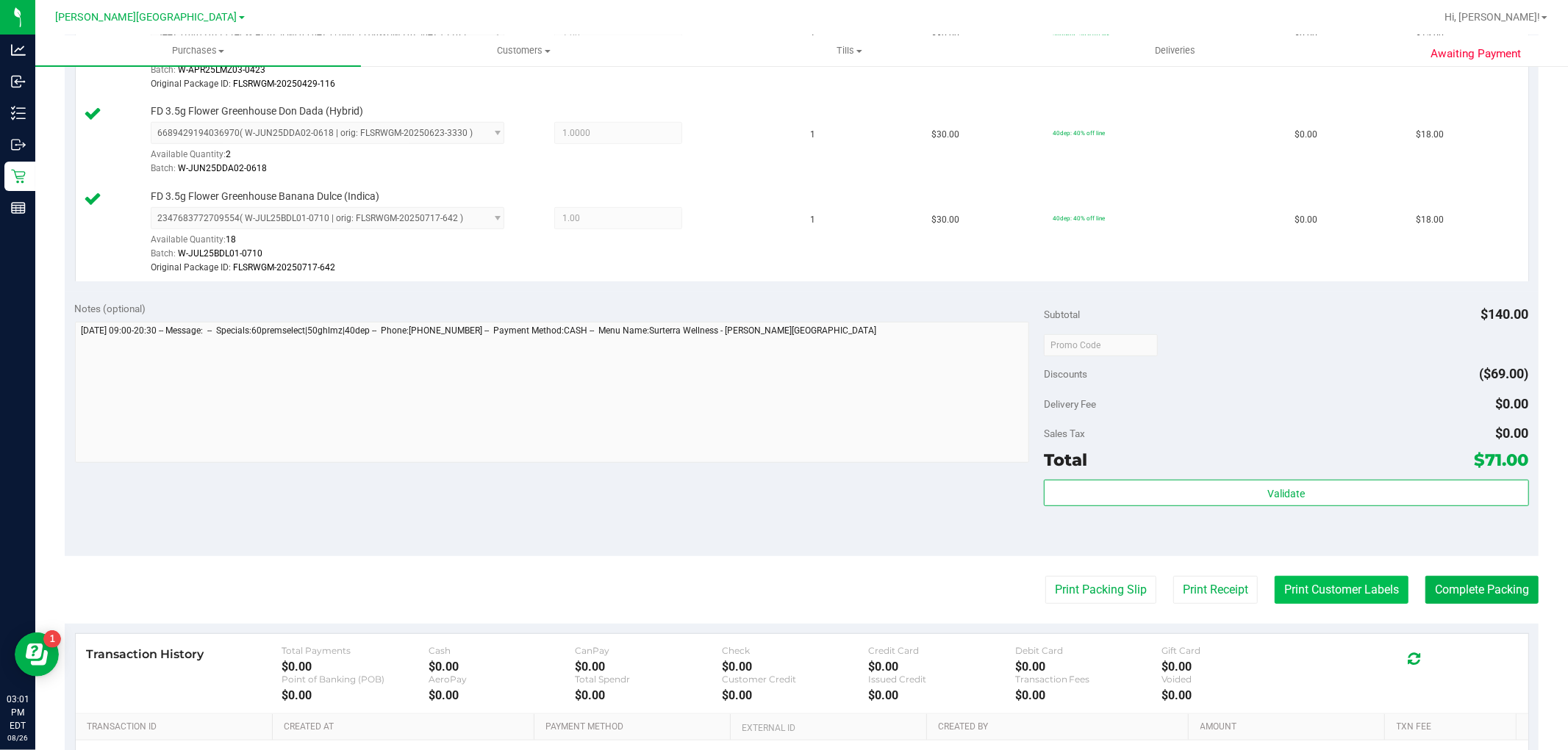
click at [1320, 584] on button "Print Customer Labels" at bounding box center [1341, 589] width 134 height 28
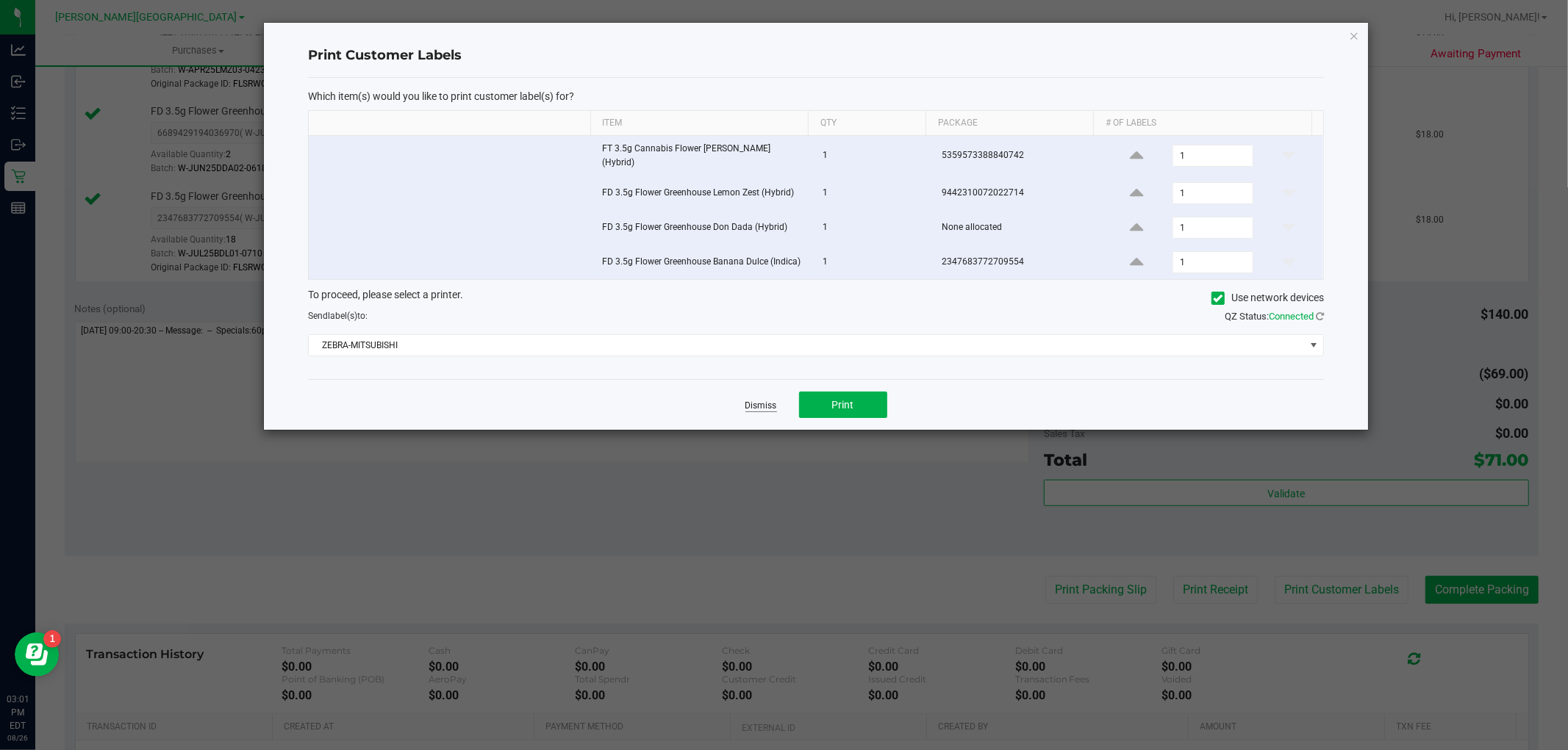
click at [765, 402] on link "Dismiss" at bounding box center [761, 405] width 32 height 13
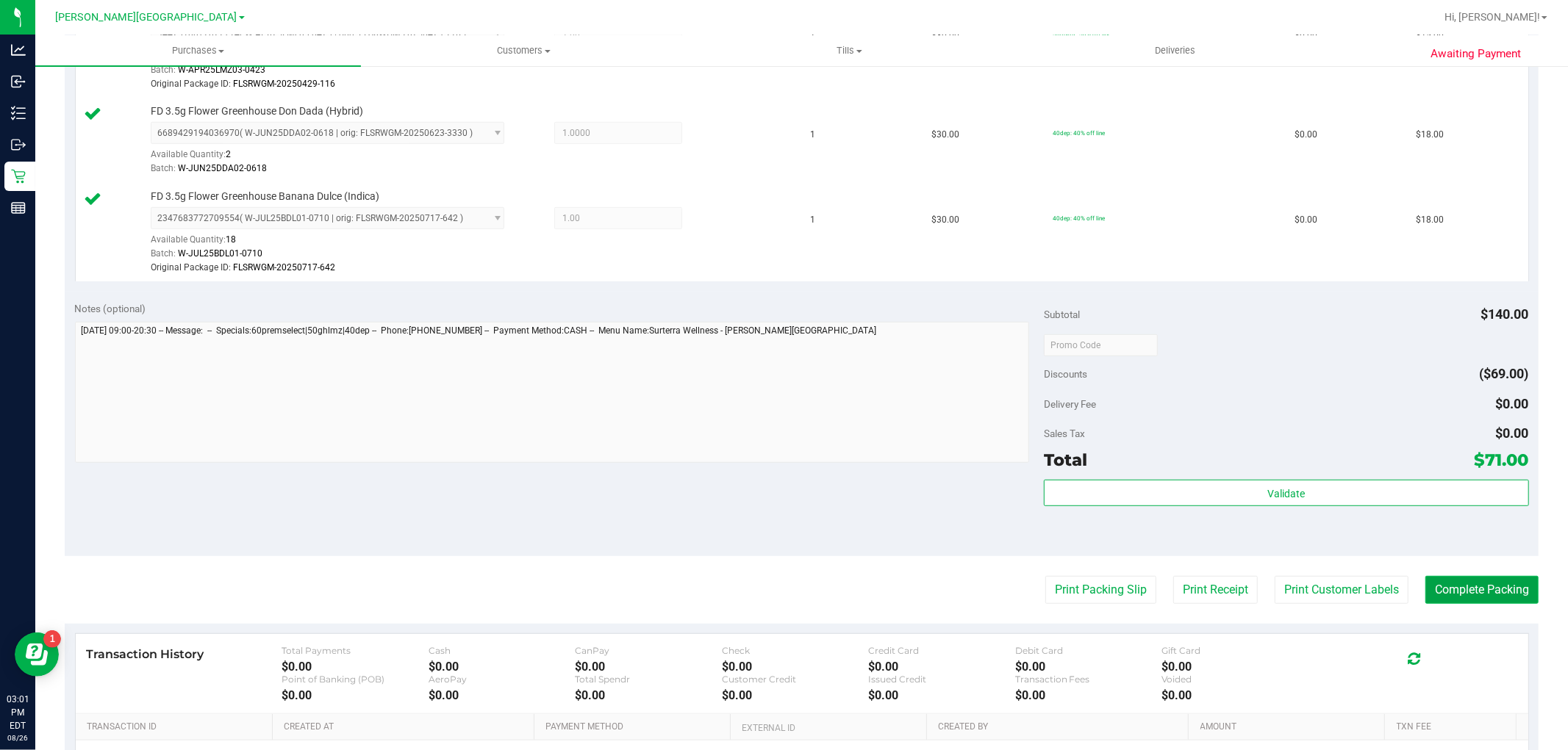
click at [1472, 581] on button "Complete Packing" at bounding box center [1481, 589] width 114 height 28
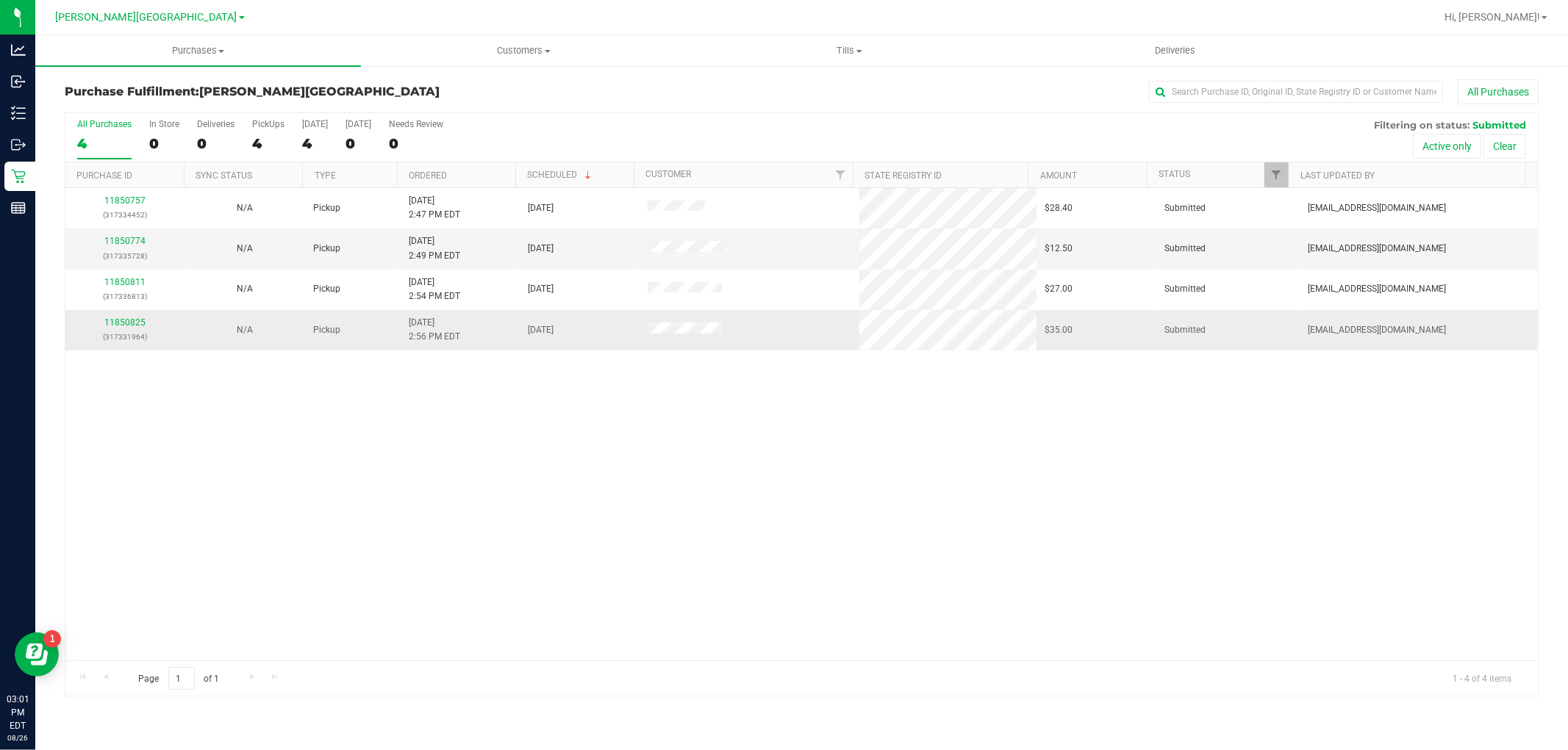
click at [136, 317] on div "11850825 (317331964)" at bounding box center [124, 330] width 102 height 28
click at [136, 323] on link "11850825" at bounding box center [124, 322] width 41 height 10
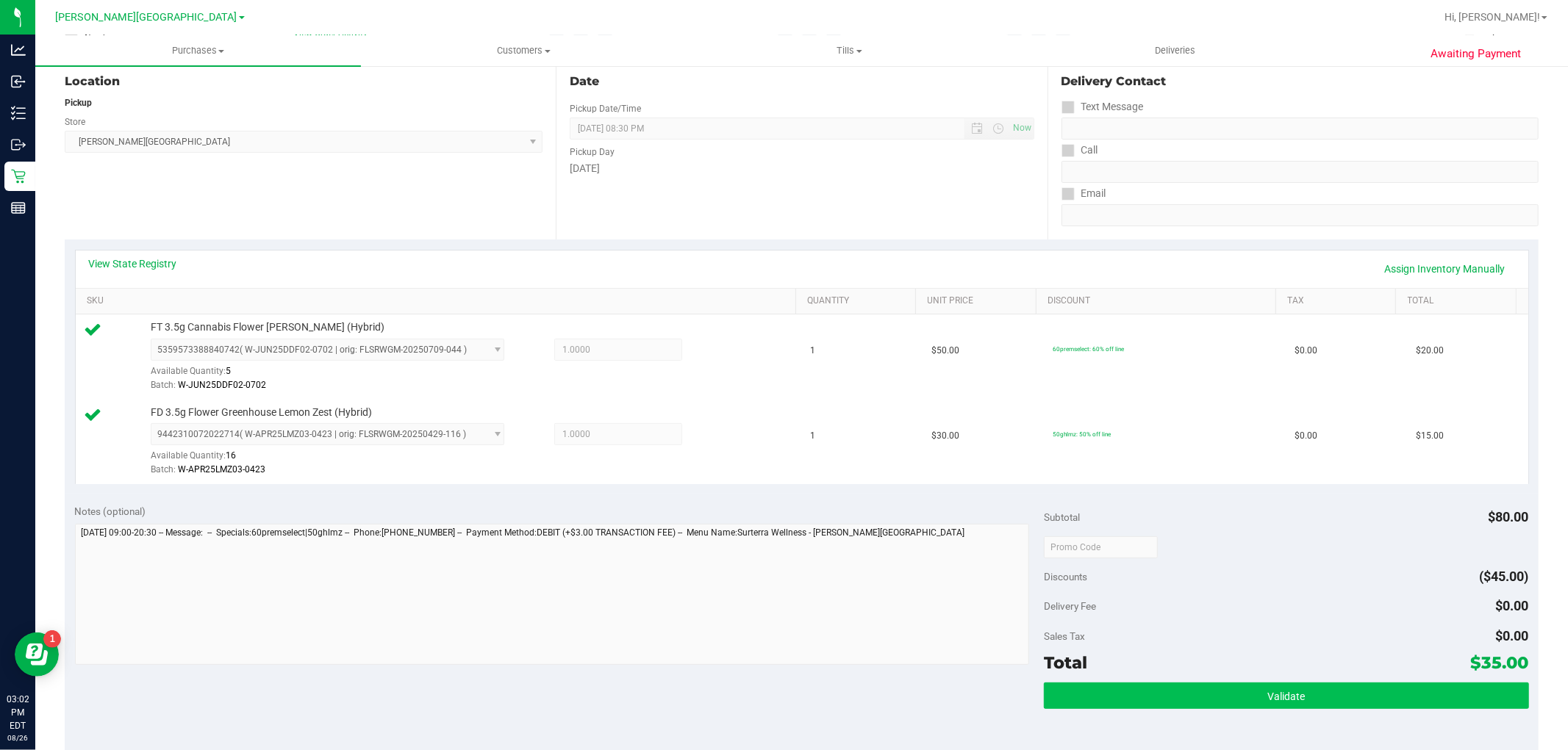
scroll to position [245, 0]
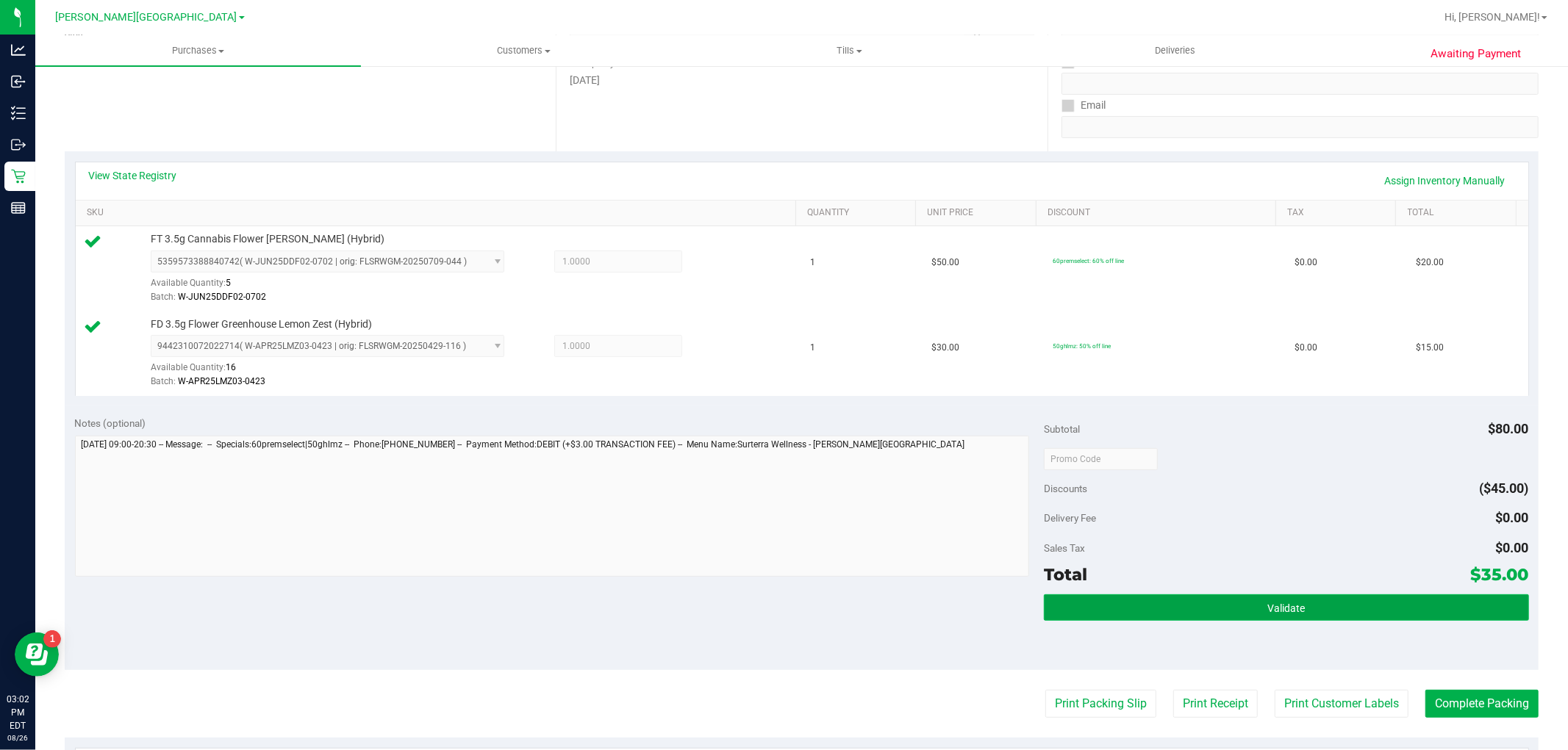
click at [1417, 610] on button "Validate" at bounding box center [1286, 607] width 485 height 26
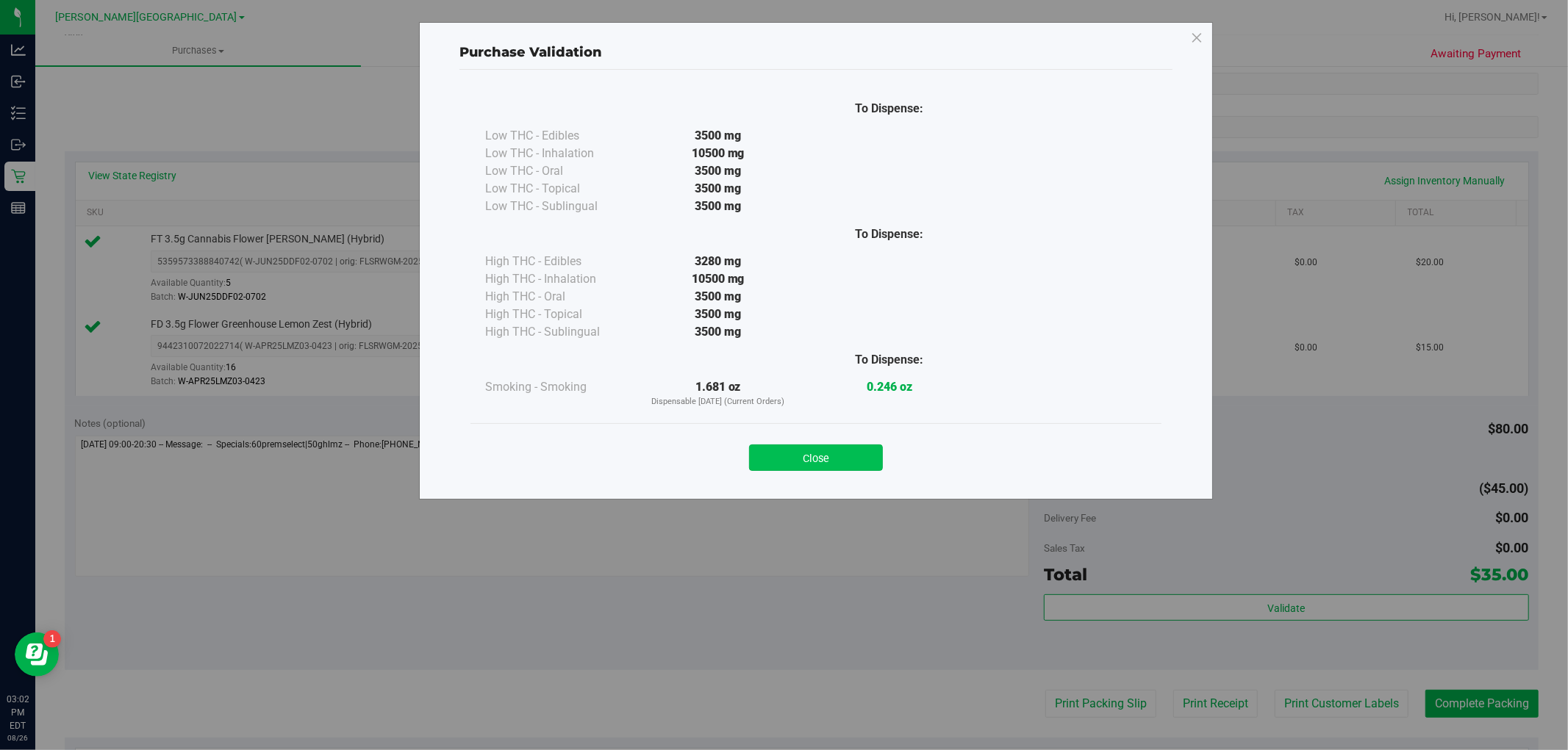
click at [833, 461] on button "Close" at bounding box center [815, 457] width 134 height 26
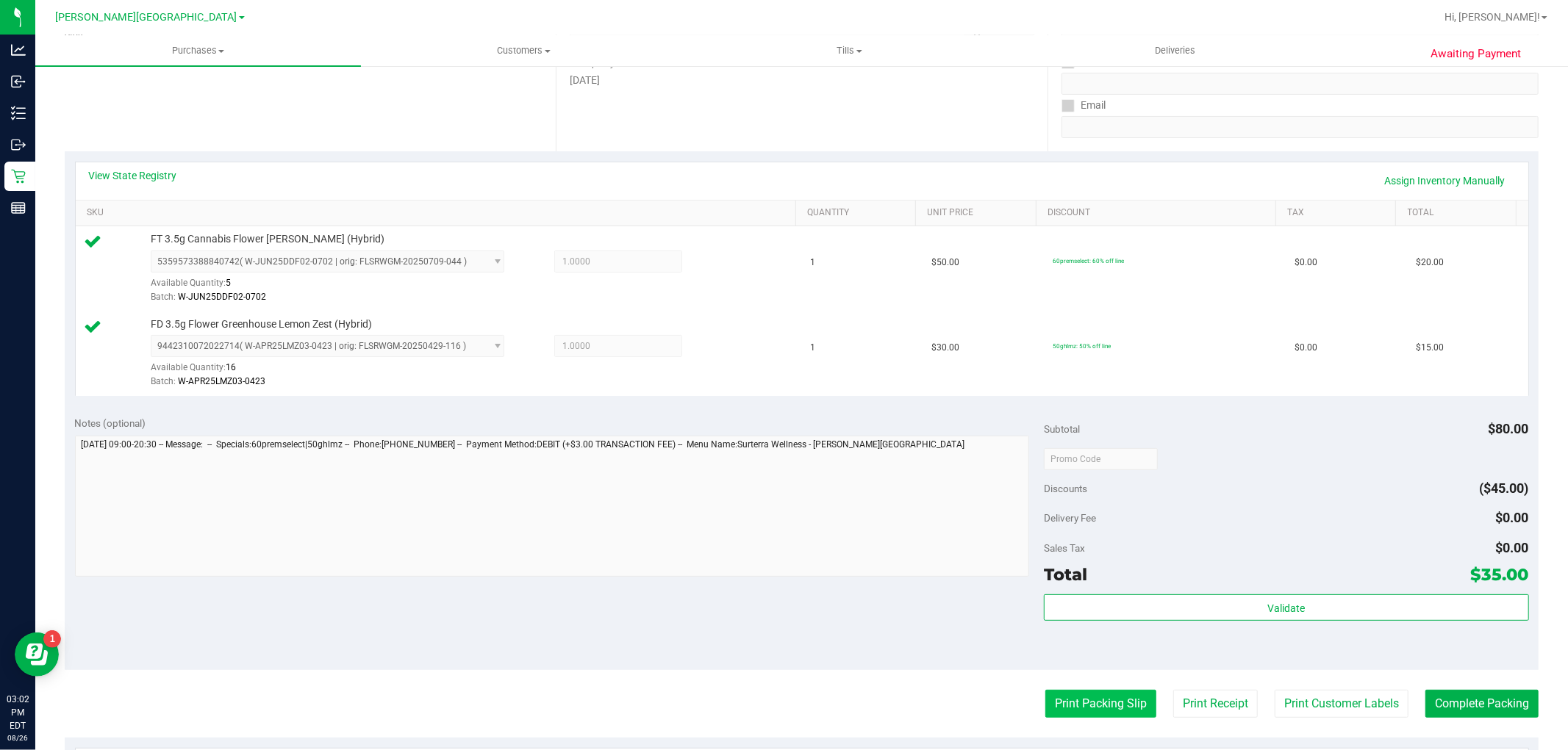
click at [1123, 689] on purchase-details "Back Edit Purchase Cancel Purchase View Profile # 11850825 BioTrack ID: - Submi…" at bounding box center [802, 423] width 1474 height 1177
click at [1121, 714] on button "Print Packing Slip" at bounding box center [1100, 703] width 111 height 28
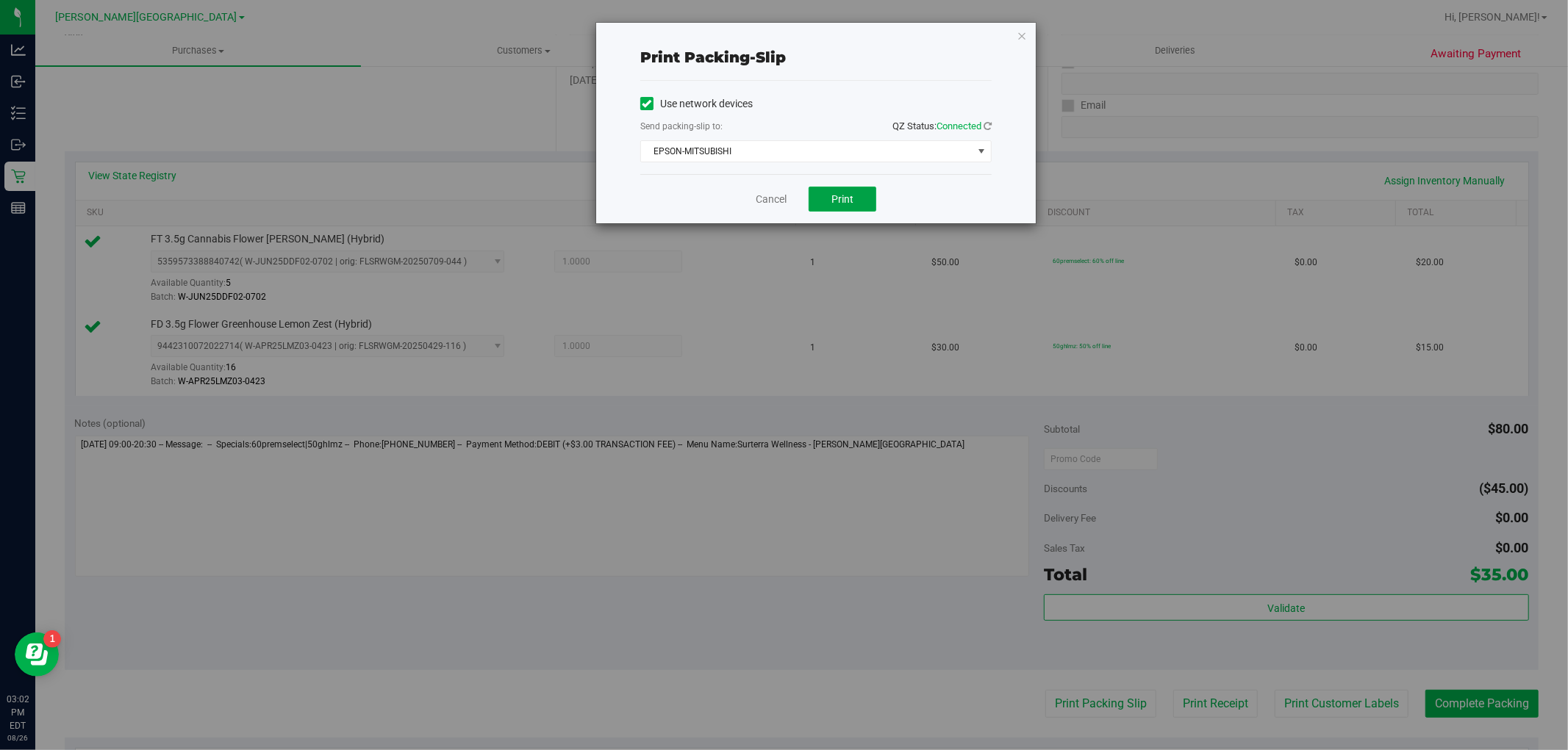
click at [846, 186] on div "Cancel Print" at bounding box center [816, 198] width 352 height 50
click at [849, 197] on span "Print" at bounding box center [842, 199] width 22 height 12
click at [1020, 37] on icon "button" at bounding box center [1021, 34] width 10 height 18
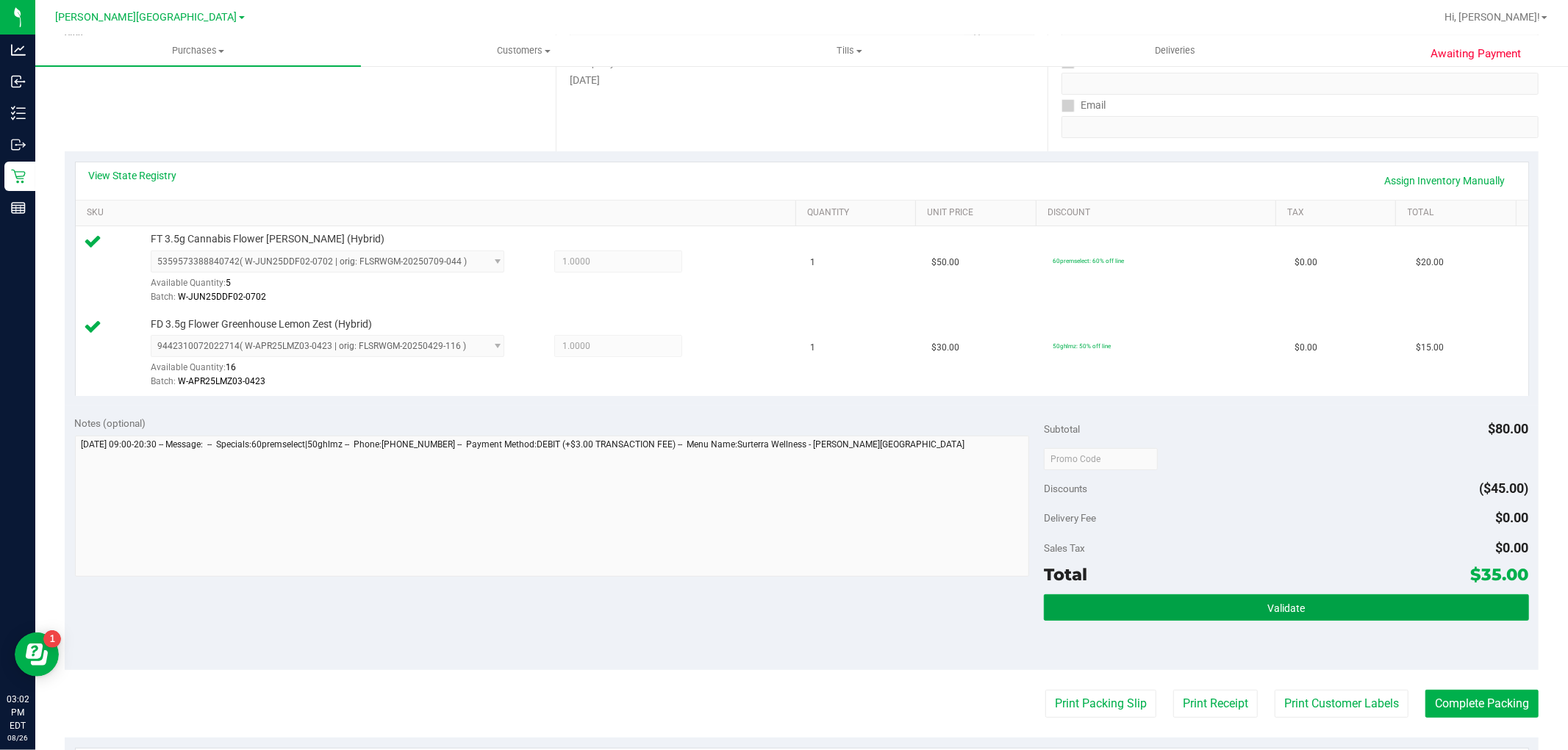
click at [1406, 592] on div "Subtotal $80.00 Discounts ($45.00) Delivery Fee $0.00 Sales Tax $0.00 Total $35…" at bounding box center [1286, 537] width 485 height 245
click at [1267, 612] on span "Validate" at bounding box center [1285, 608] width 38 height 12
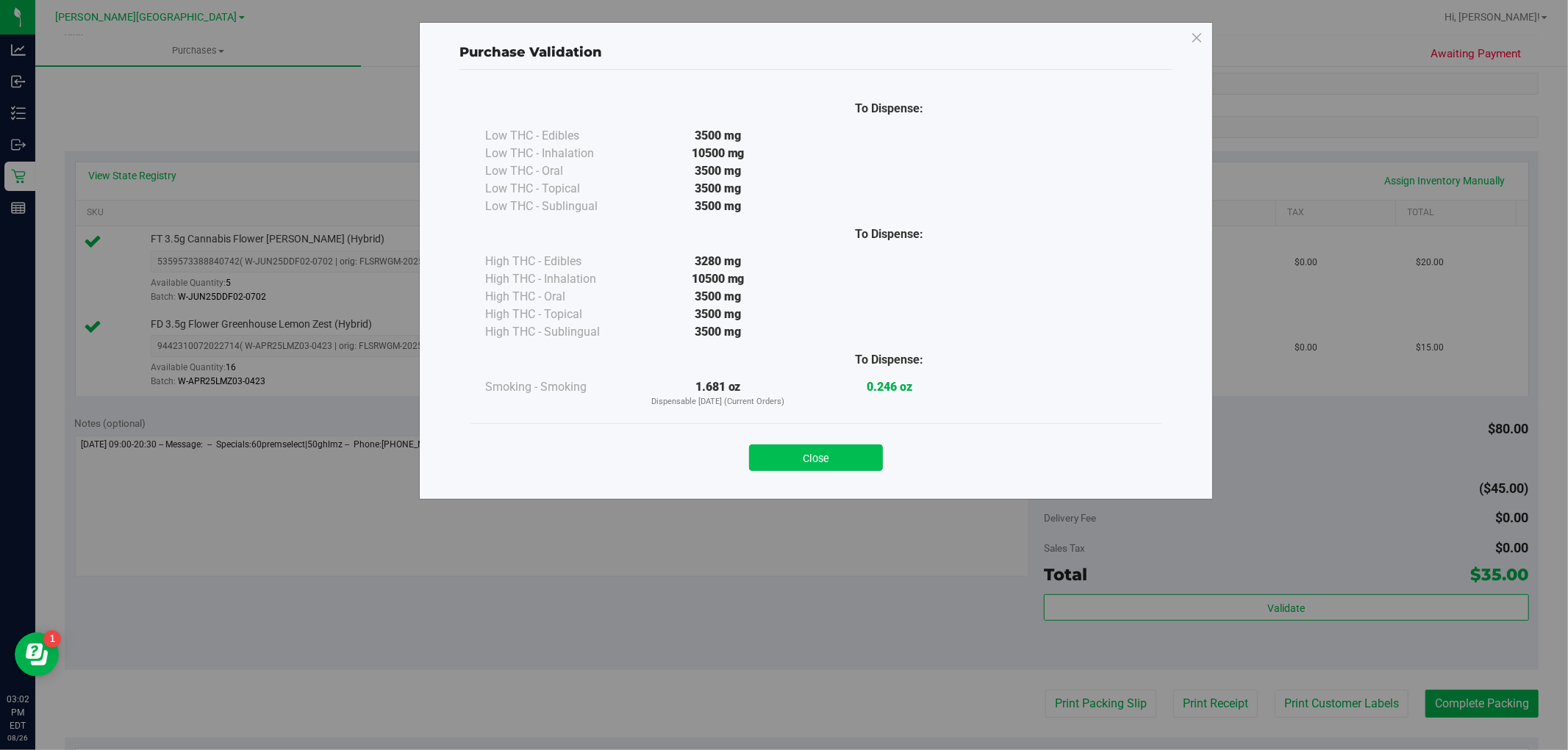
click at [860, 463] on button "Close" at bounding box center [815, 457] width 134 height 26
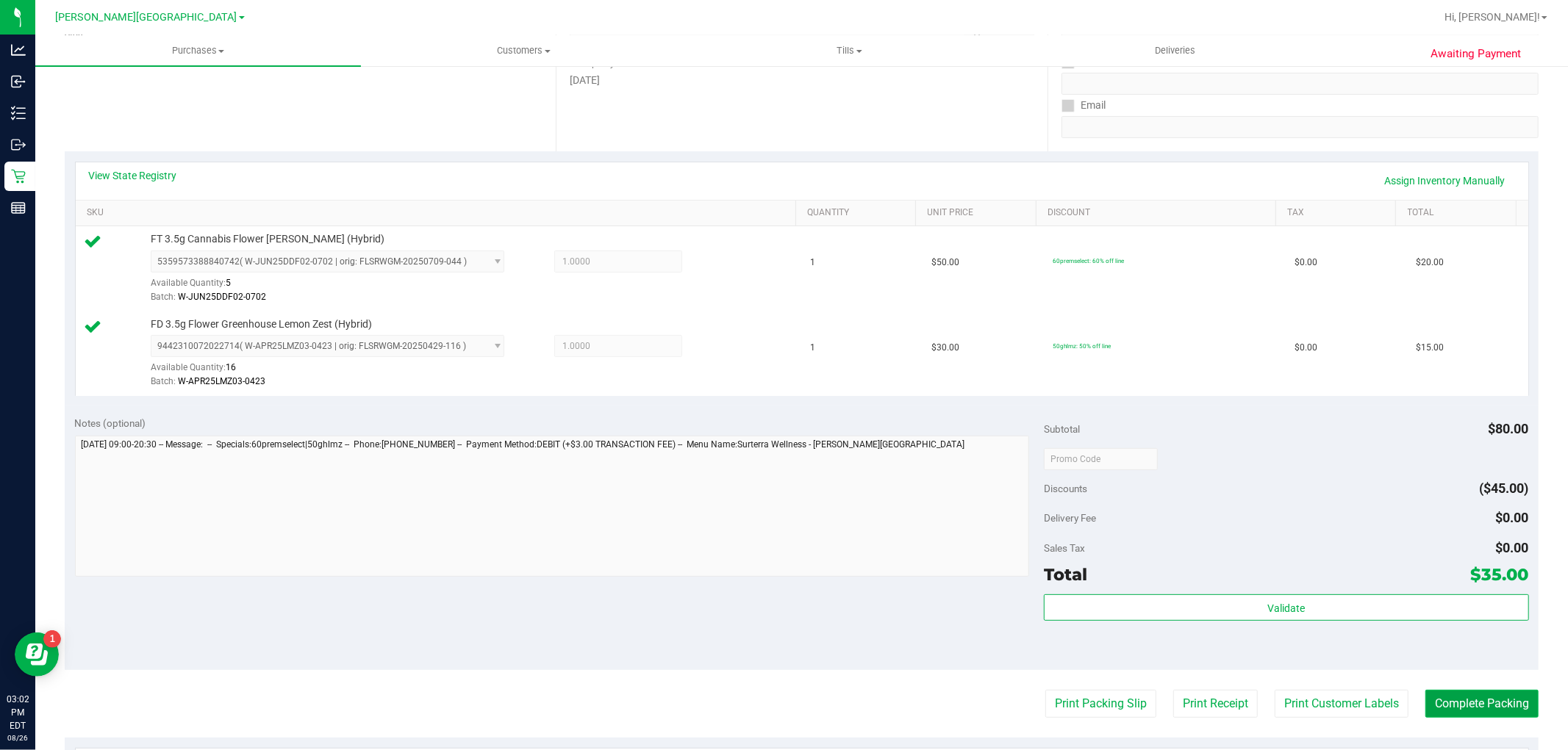
click at [1495, 694] on button "Complete Packing" at bounding box center [1481, 703] width 114 height 28
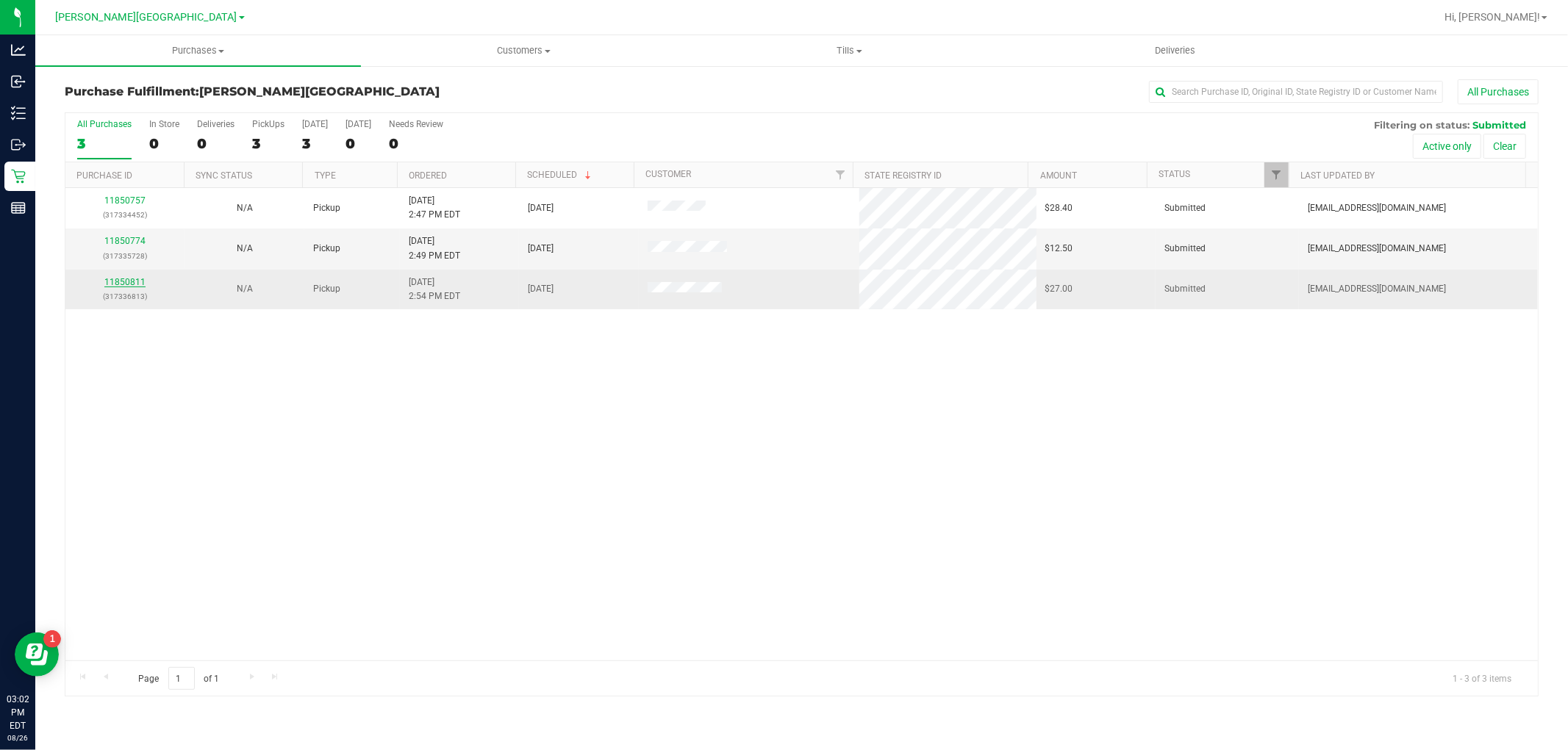
click at [140, 281] on link "11850811" at bounding box center [124, 282] width 41 height 10
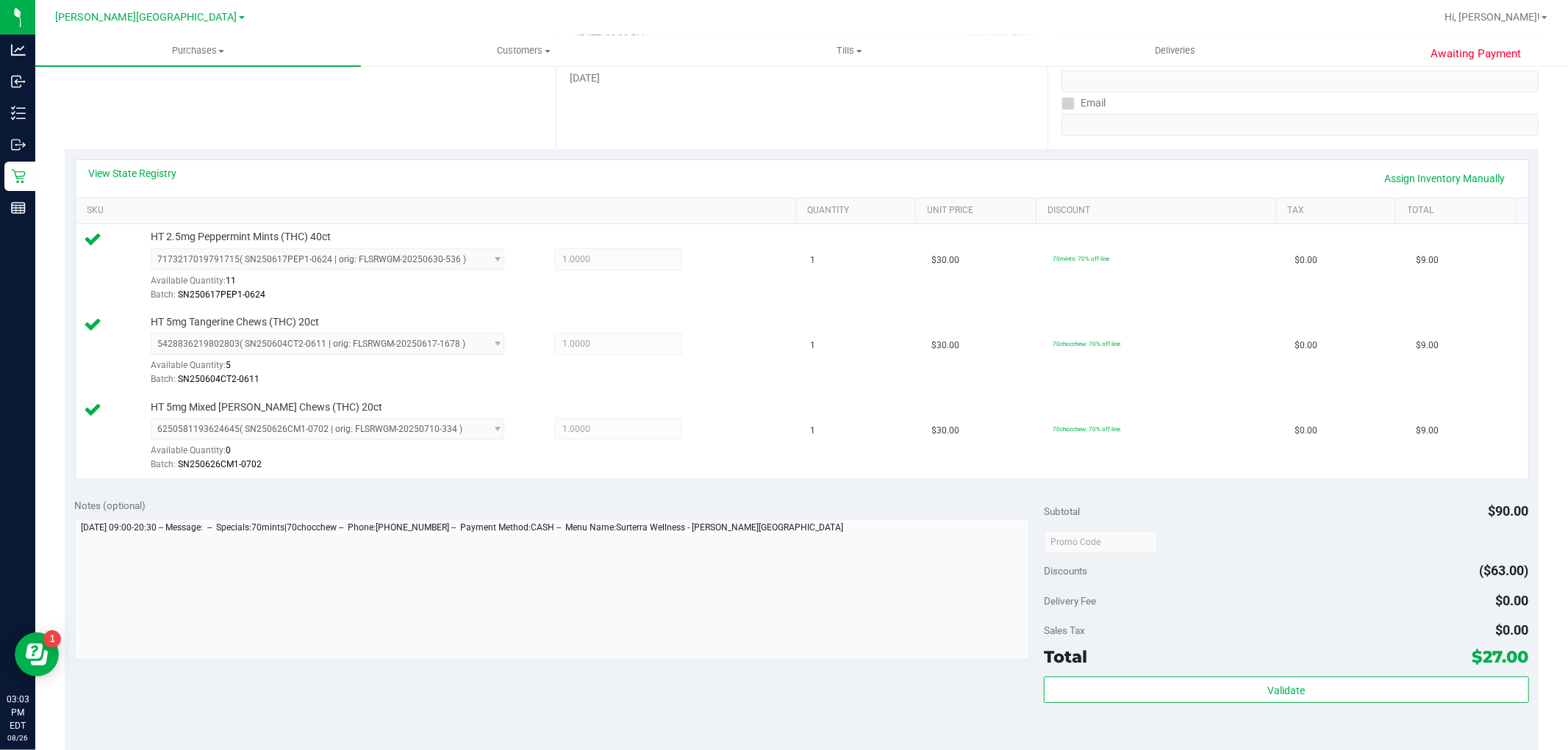
scroll to position [326, 0]
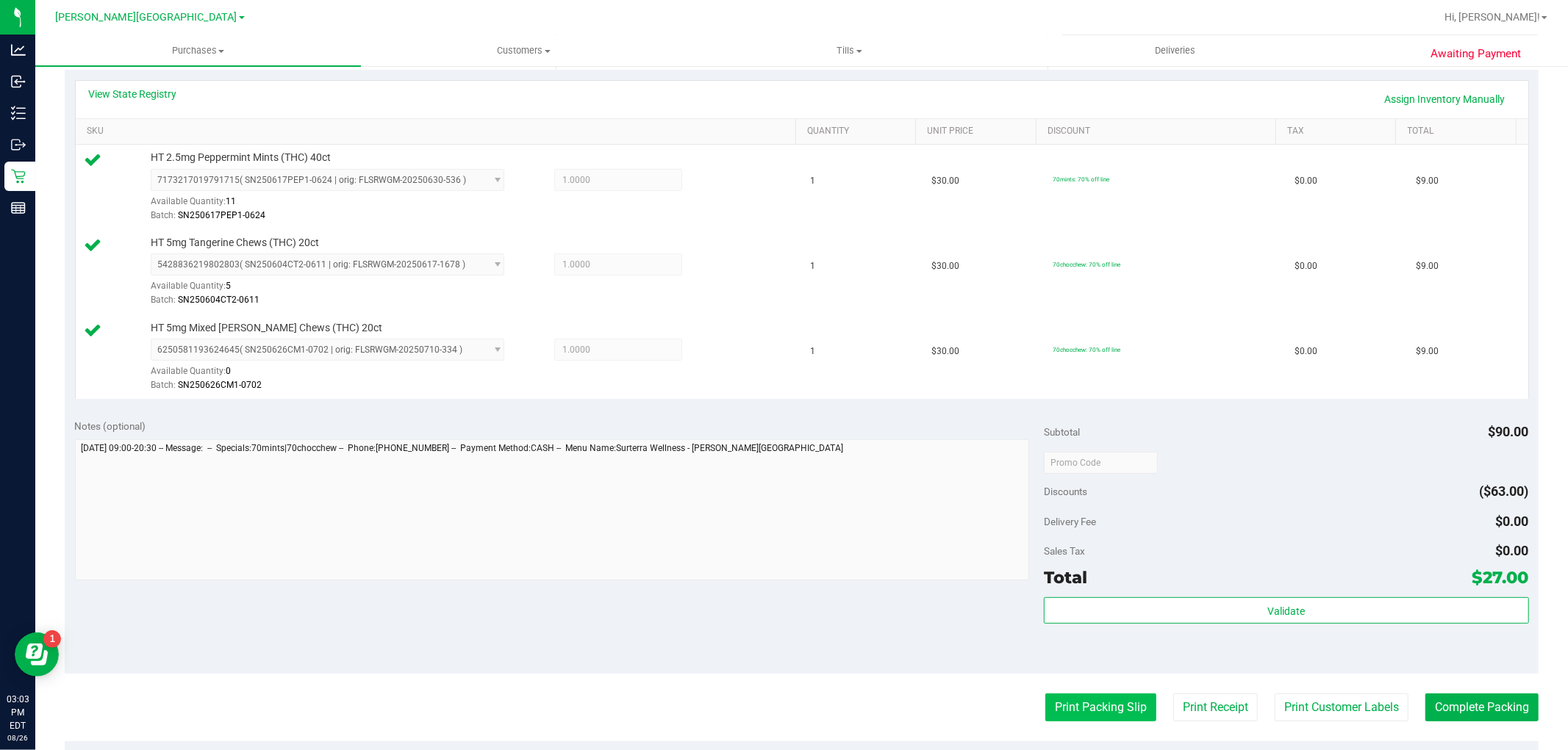
click at [1126, 701] on button "Print Packing Slip" at bounding box center [1100, 707] width 111 height 28
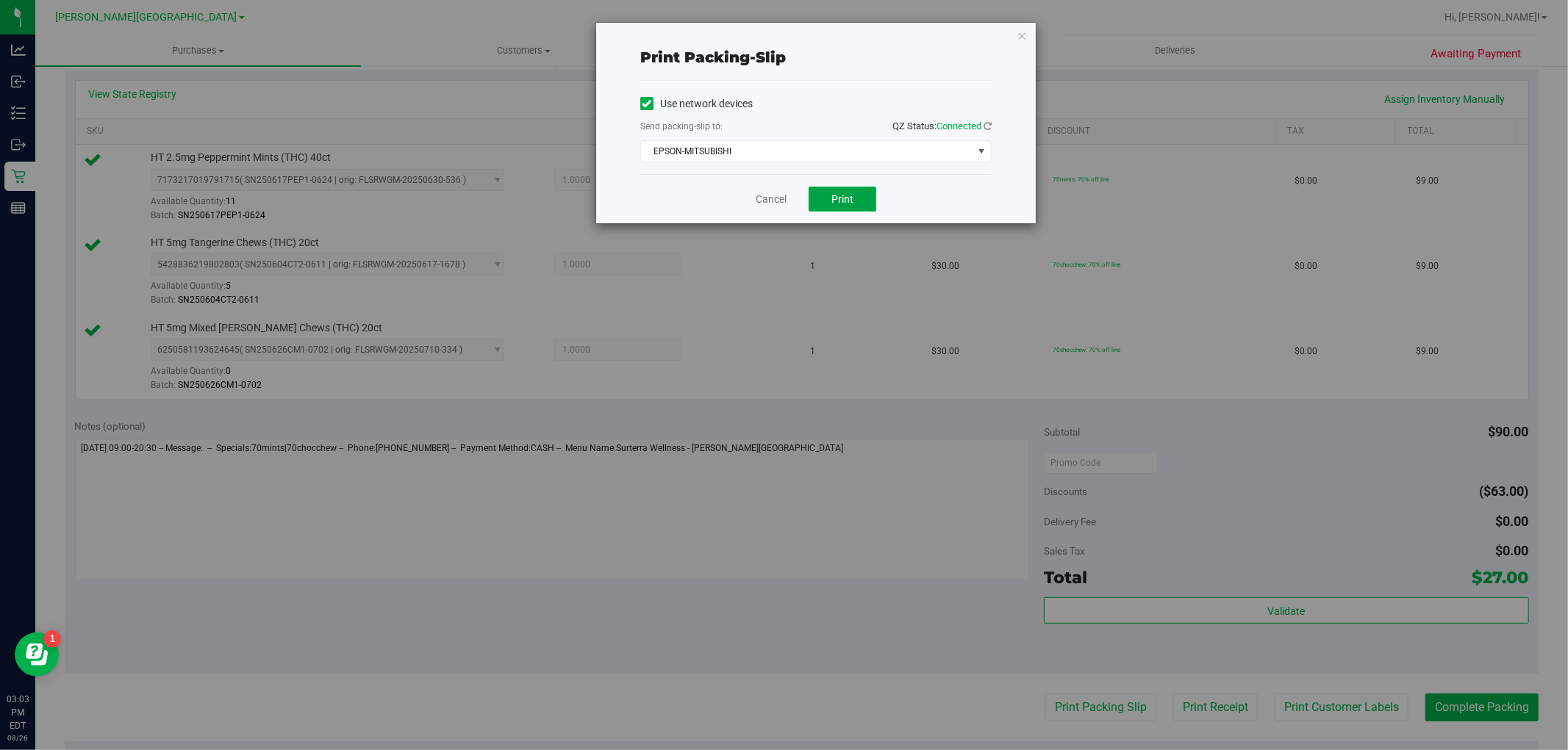
click at [840, 201] on span "Print" at bounding box center [842, 199] width 22 height 12
click at [1020, 34] on icon "button" at bounding box center [1021, 34] width 10 height 18
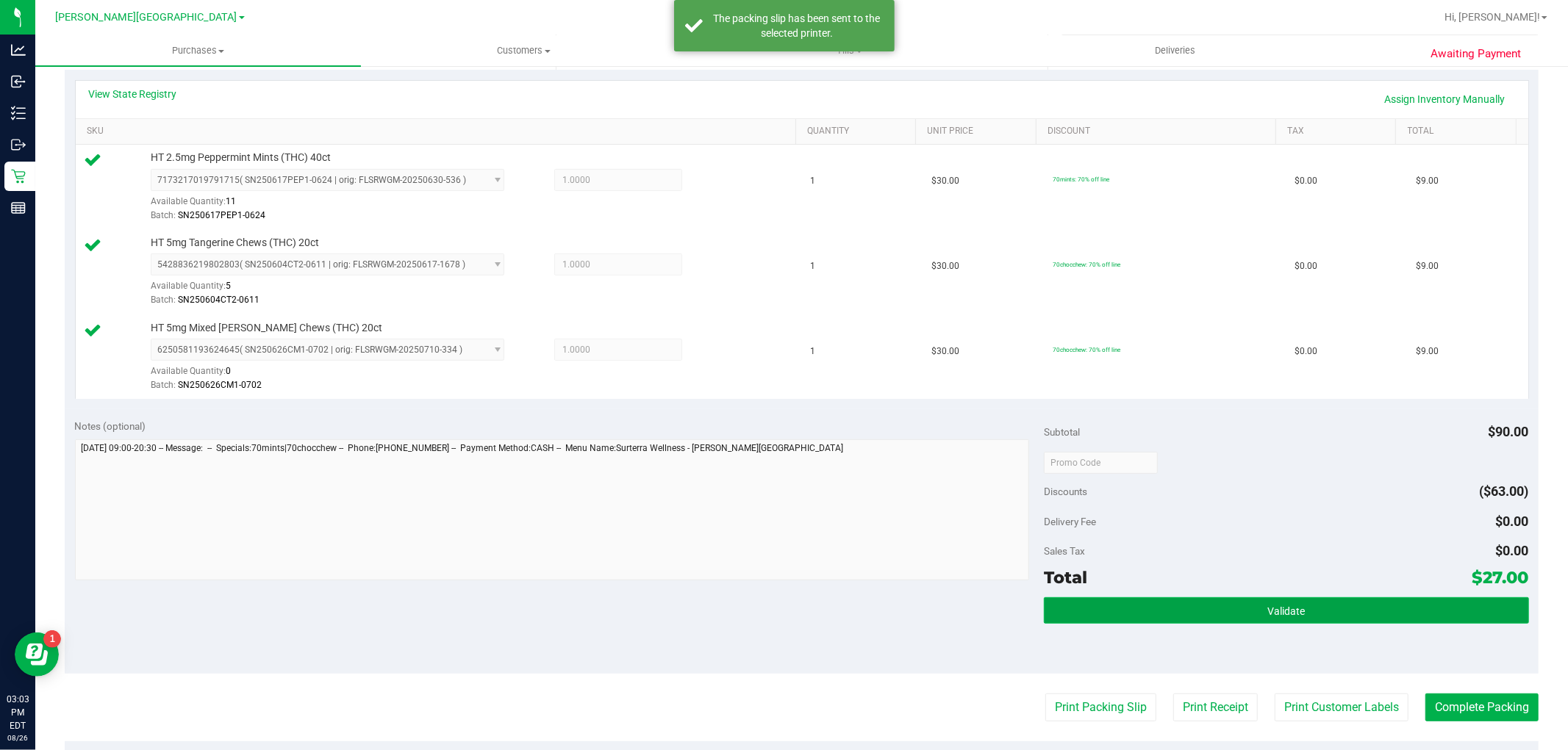
click at [1446, 601] on button "Validate" at bounding box center [1286, 610] width 485 height 26
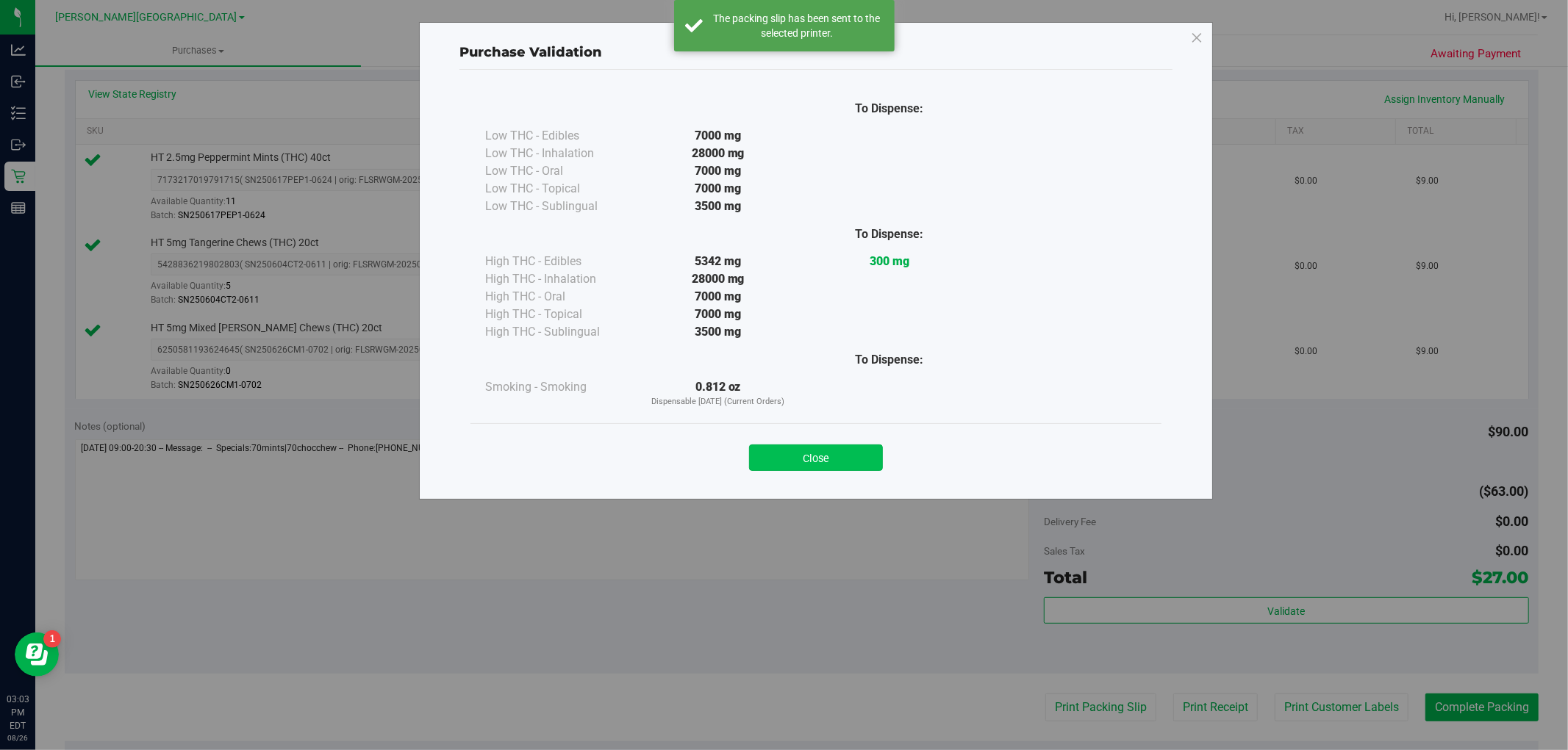
click at [810, 446] on button "Close" at bounding box center [815, 457] width 134 height 26
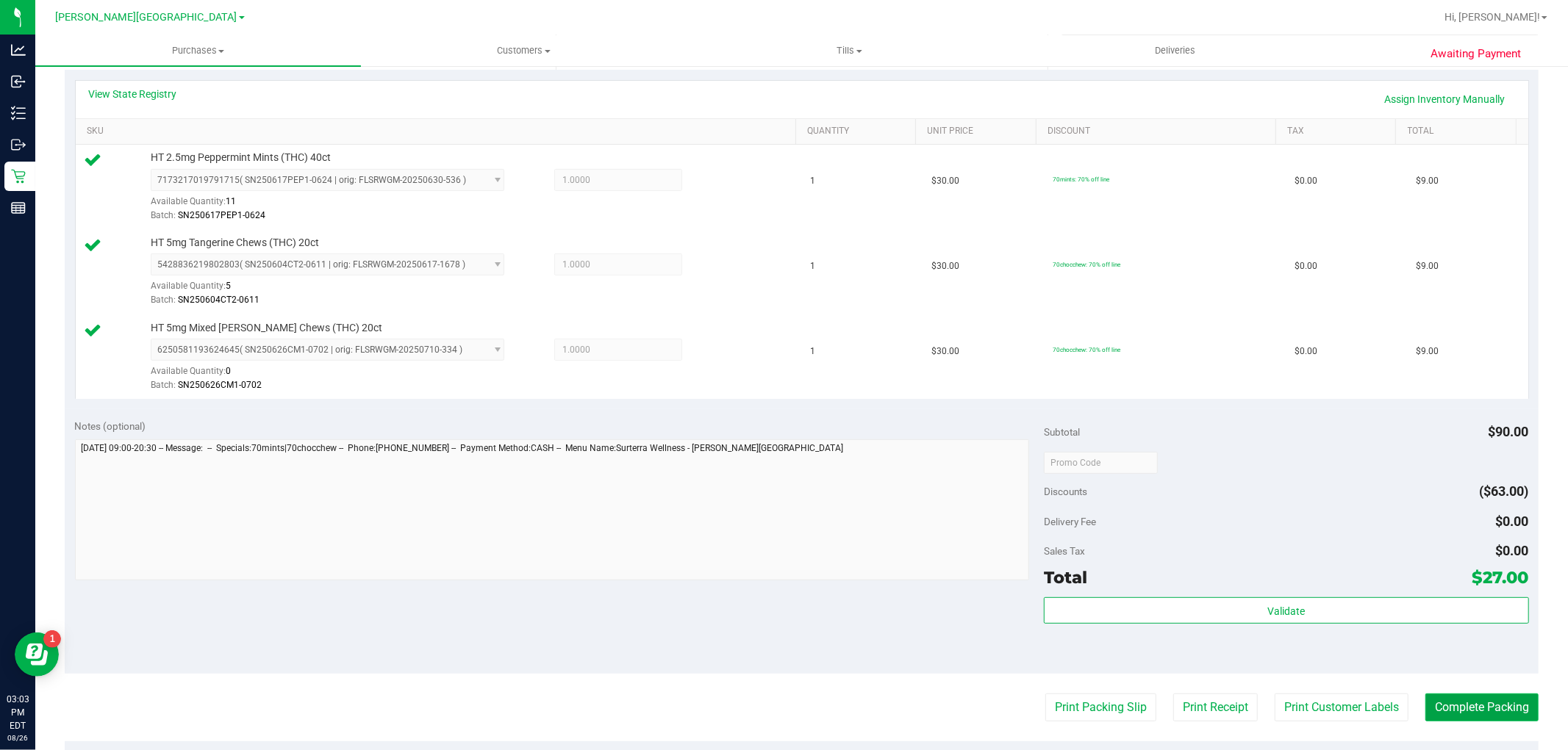
click at [1488, 716] on button "Complete Packing" at bounding box center [1481, 707] width 114 height 28
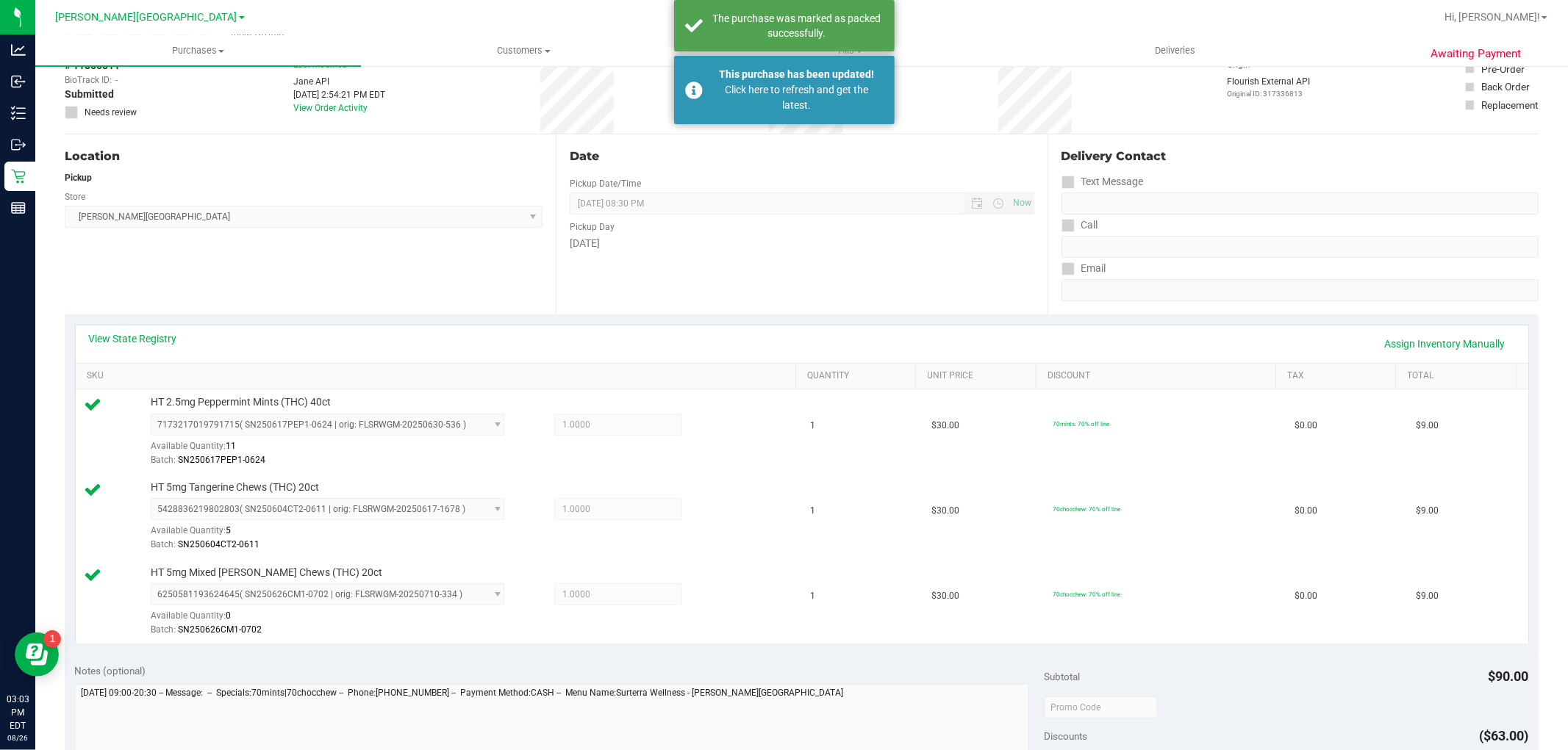
scroll to position [0, 0]
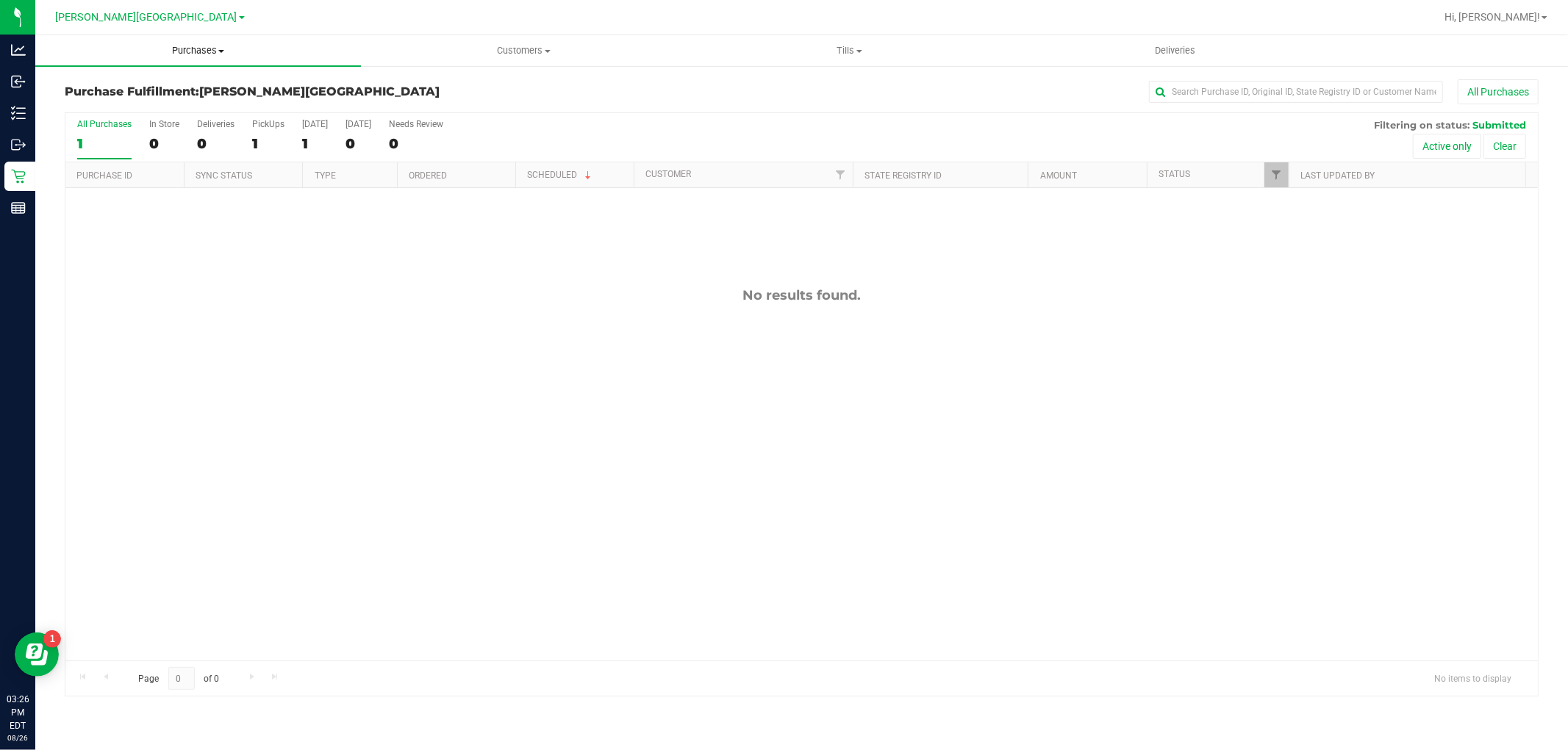
click at [215, 56] on span "Purchases" at bounding box center [198, 50] width 326 height 13
click at [118, 107] on span "Fulfillment" at bounding box center [81, 106] width 91 height 13
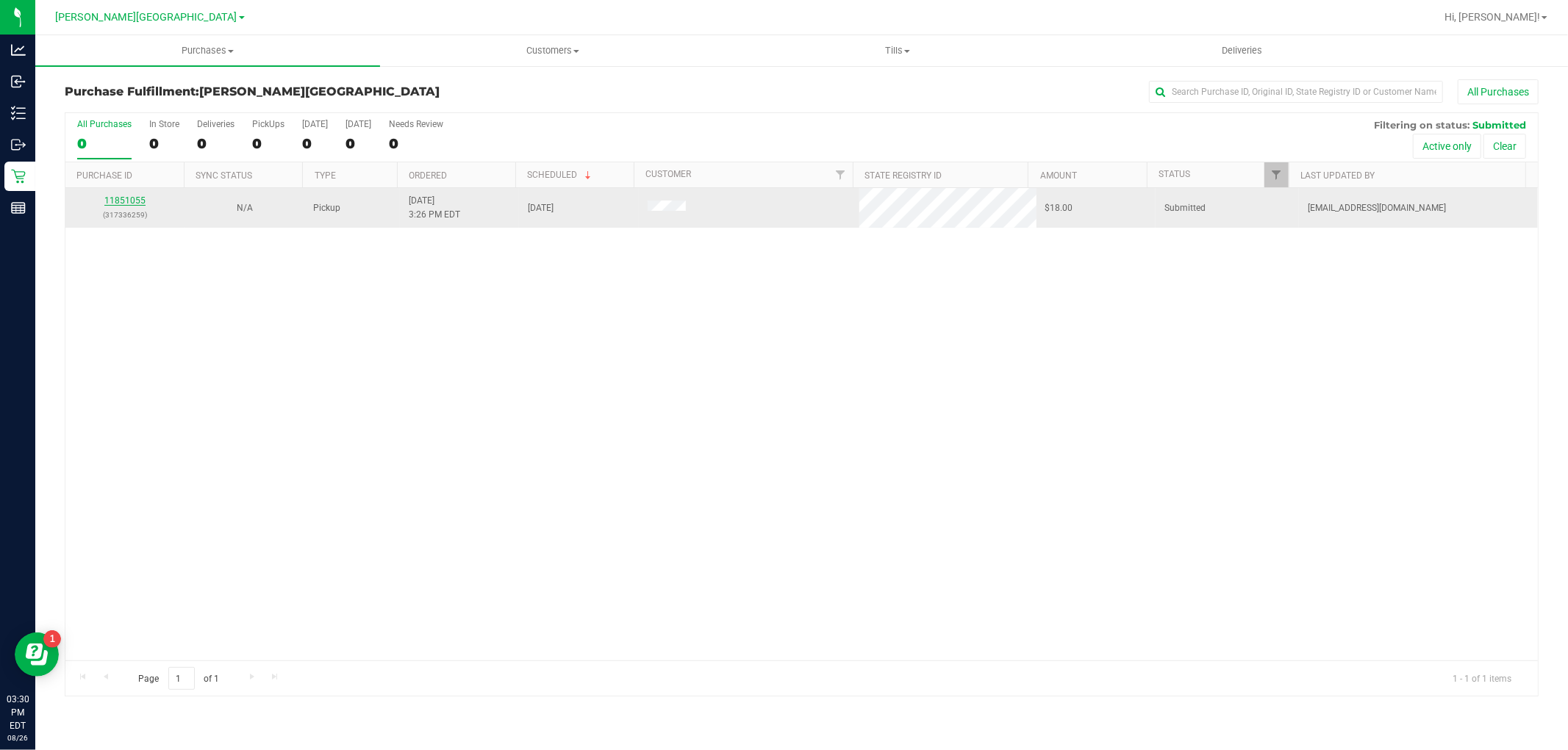
click at [128, 201] on link "11851055" at bounding box center [124, 200] width 41 height 10
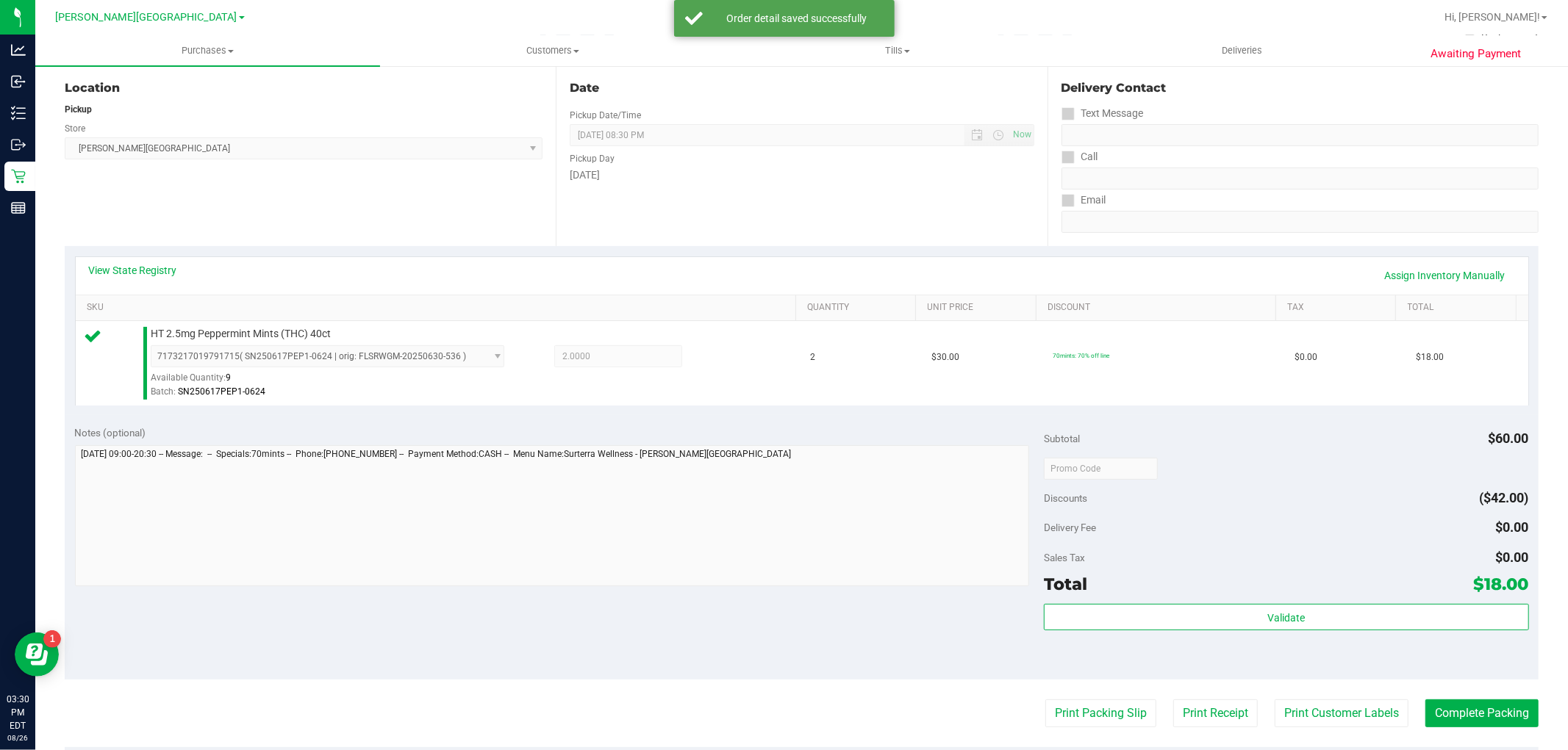
scroll to position [326, 0]
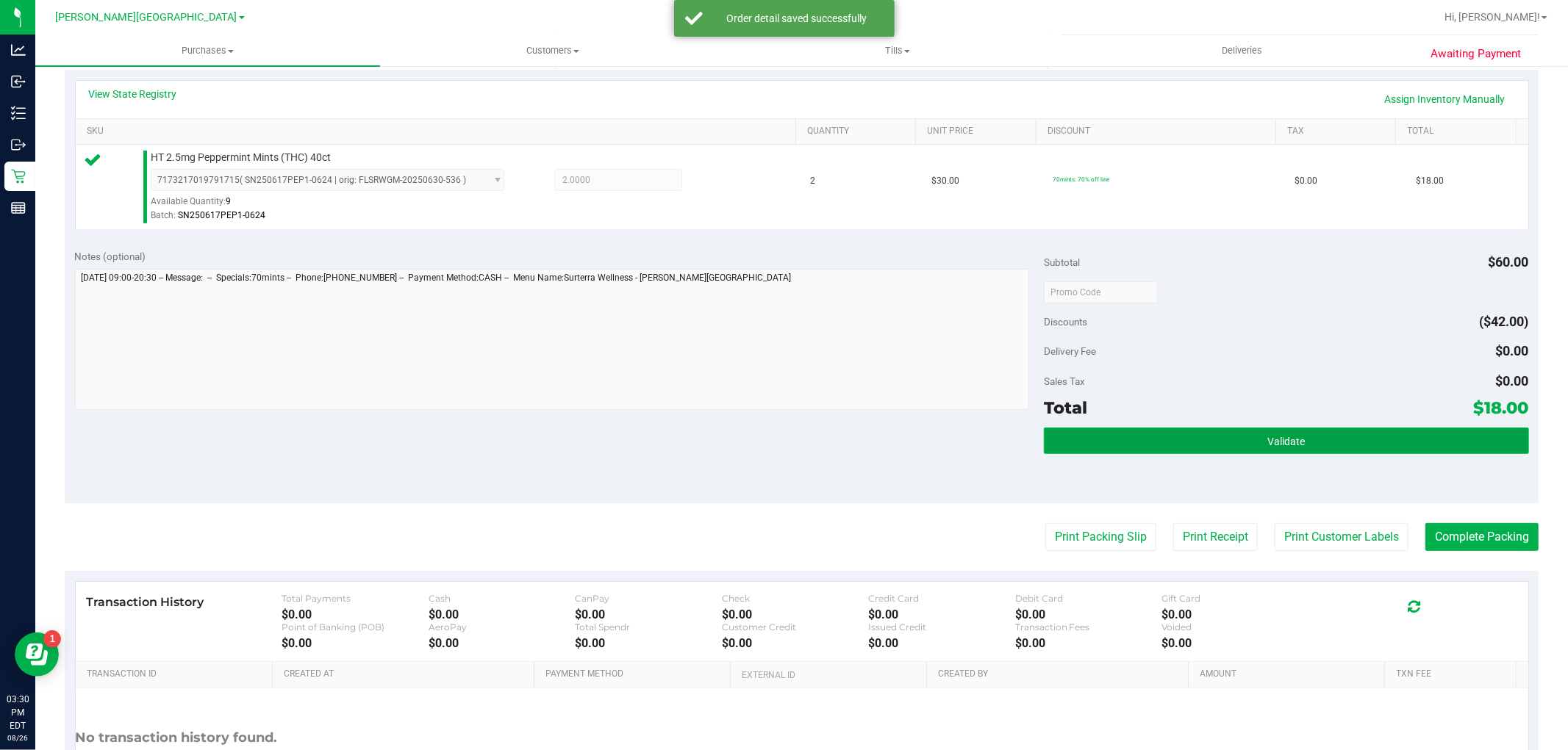
click at [1339, 441] on button "Validate" at bounding box center [1286, 440] width 485 height 26
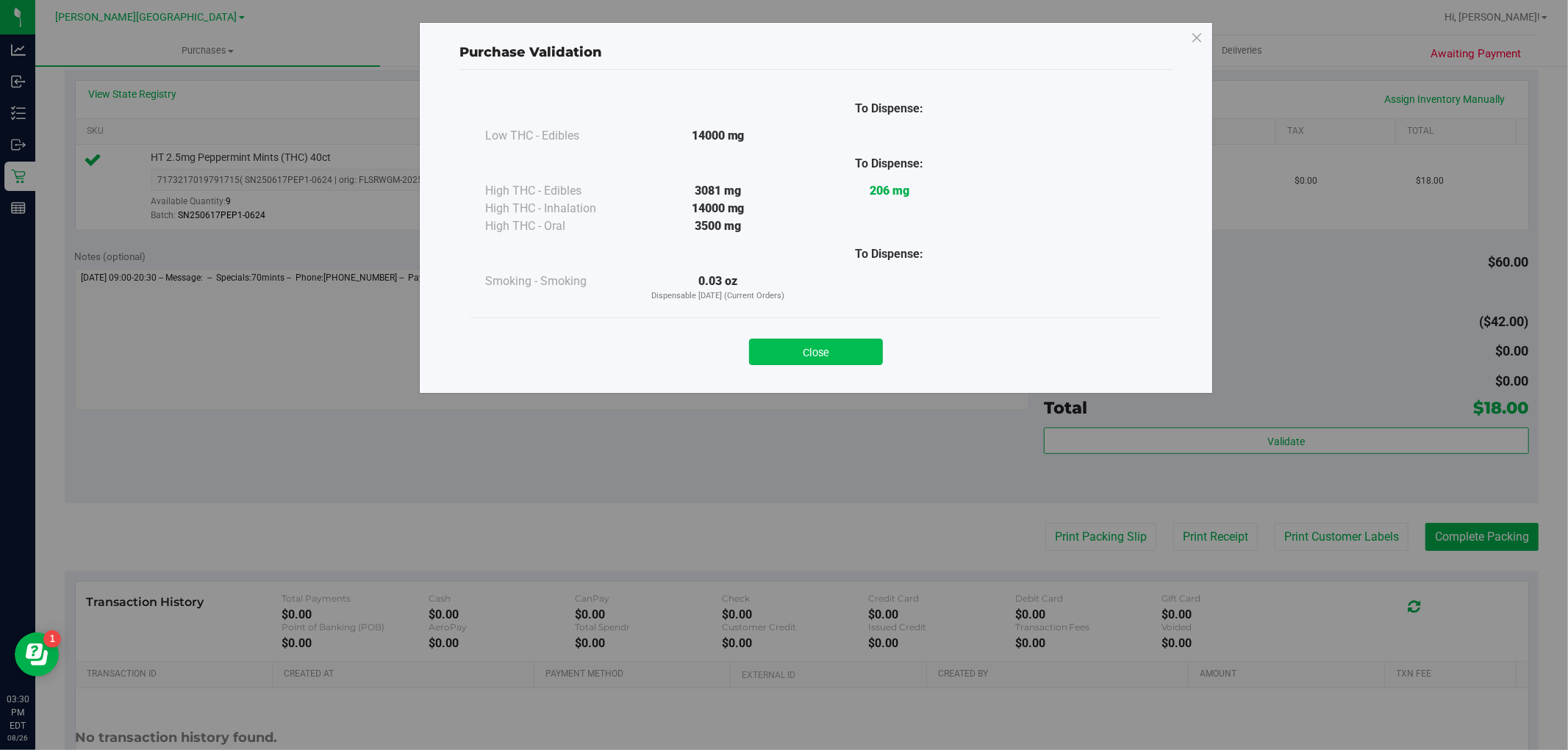
click at [860, 351] on button "Close" at bounding box center [815, 351] width 134 height 26
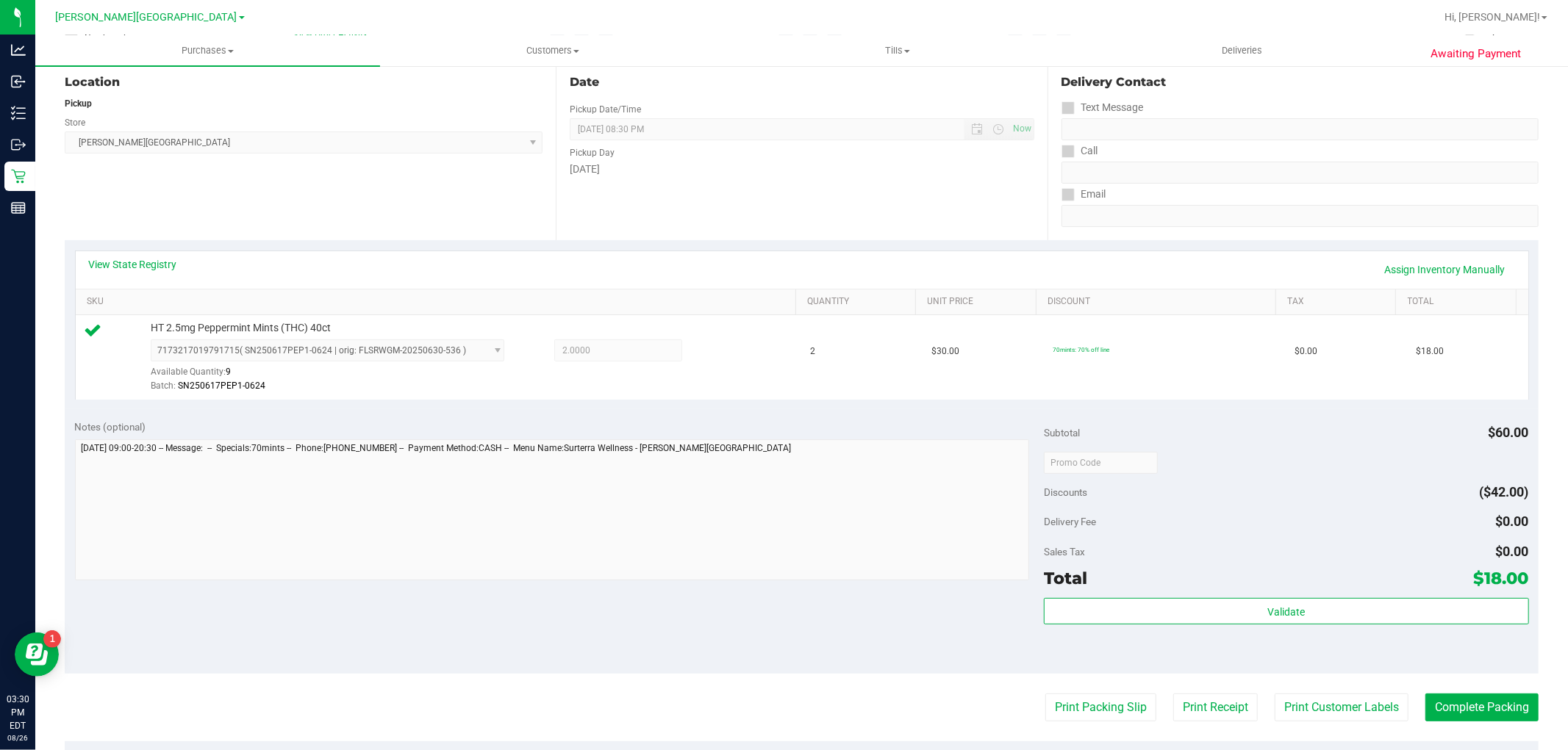
scroll to position [408, 0]
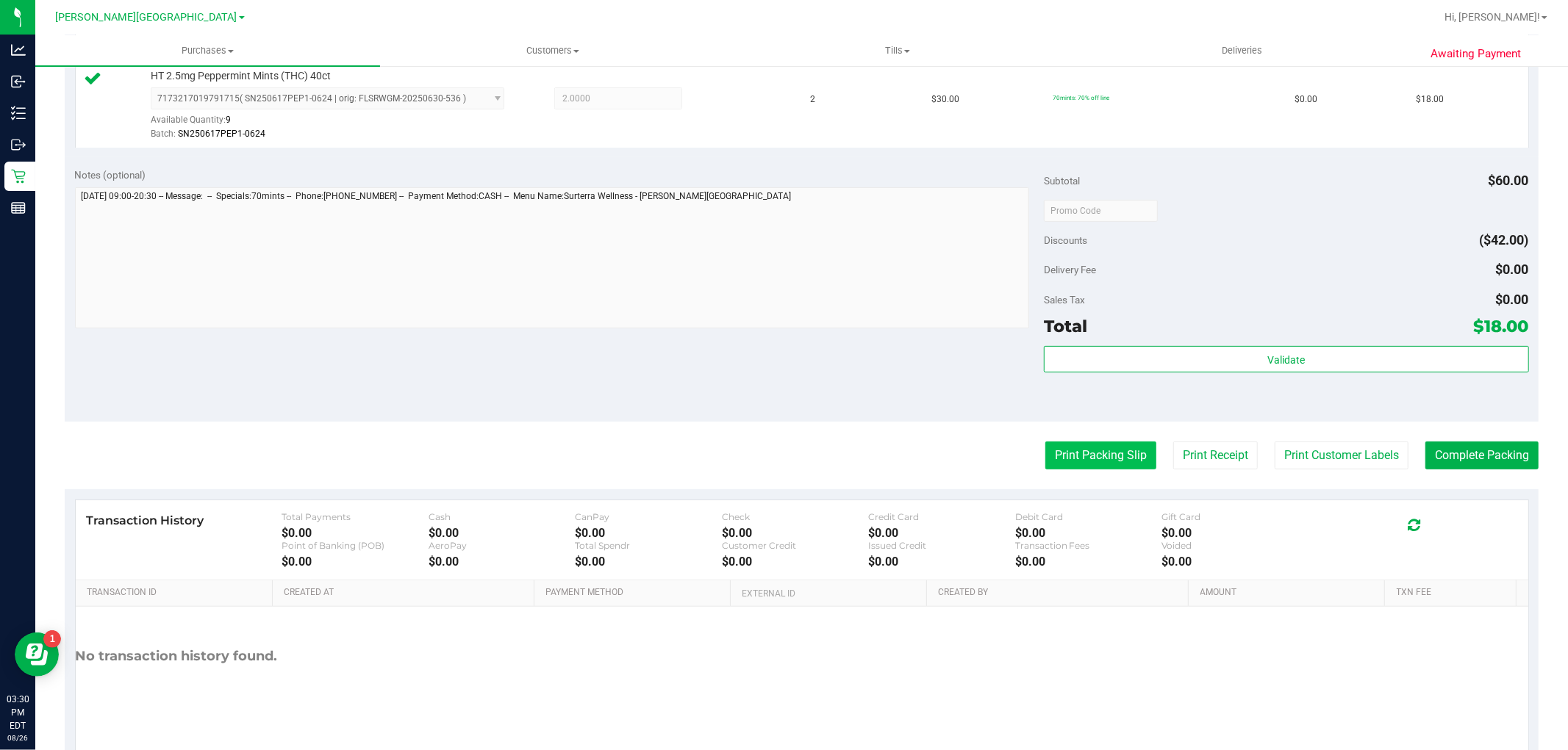
click at [1091, 462] on button "Print Packing Slip" at bounding box center [1100, 455] width 111 height 28
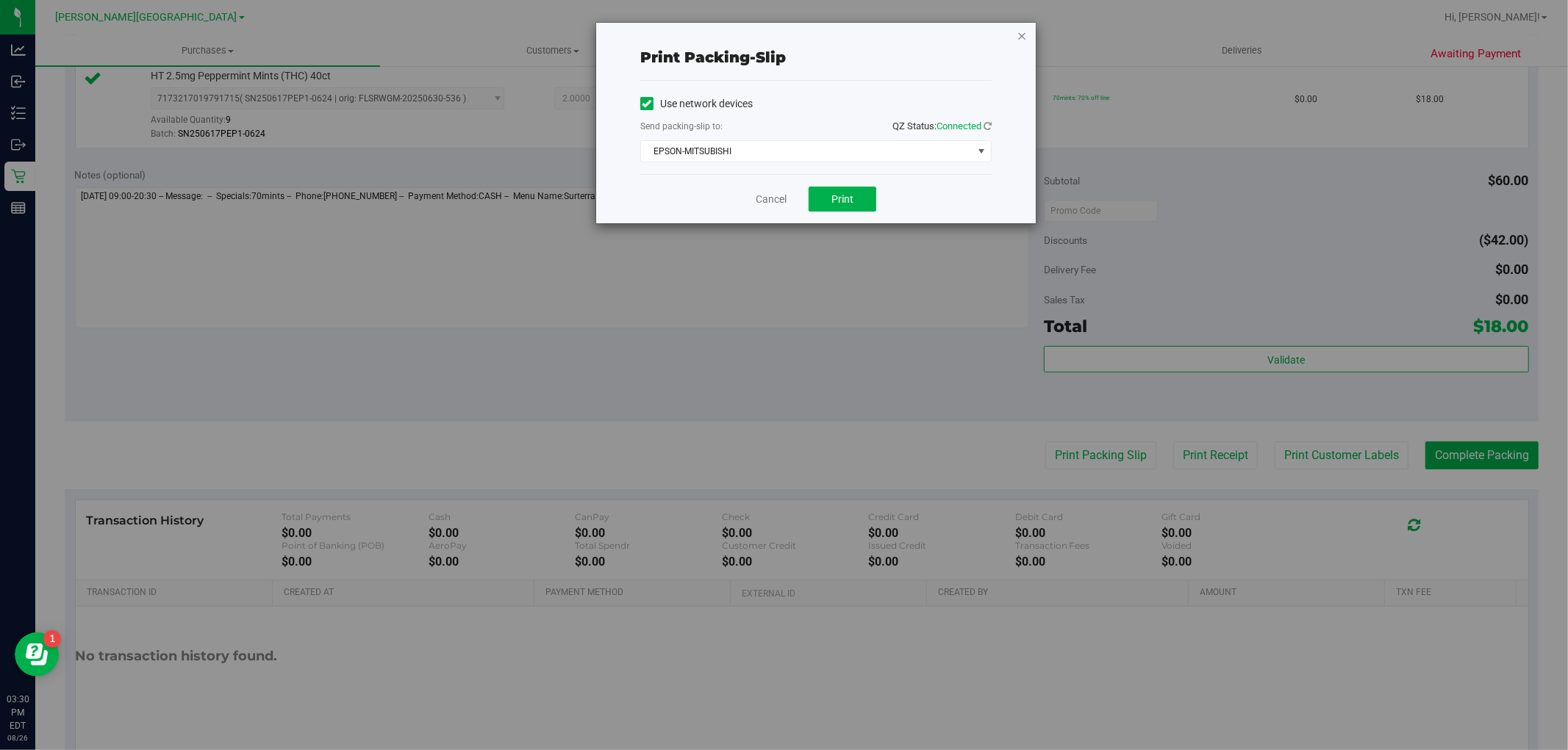
click at [1025, 28] on icon "button" at bounding box center [1021, 34] width 10 height 18
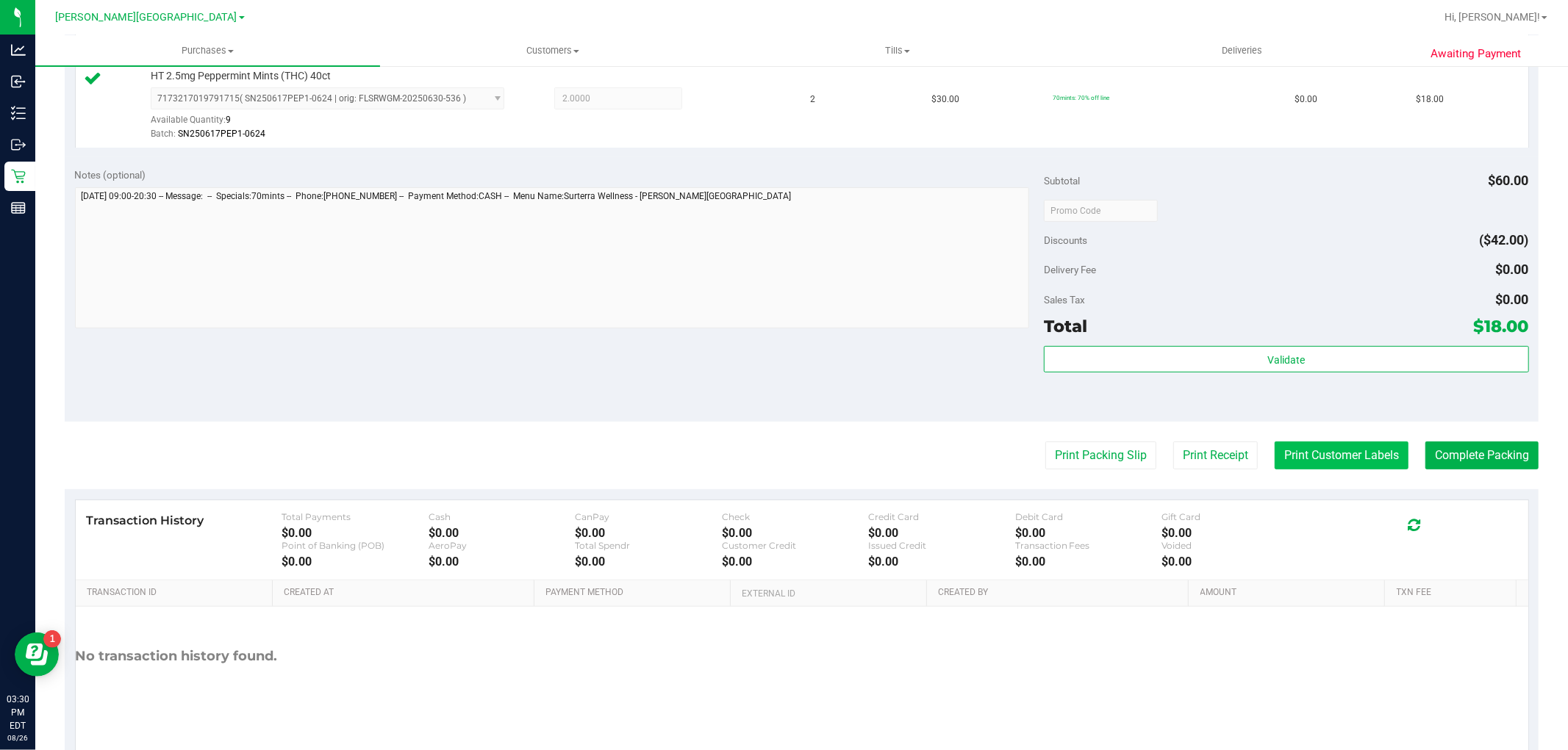
click at [1310, 454] on button "Print Customer Labels" at bounding box center [1341, 455] width 134 height 28
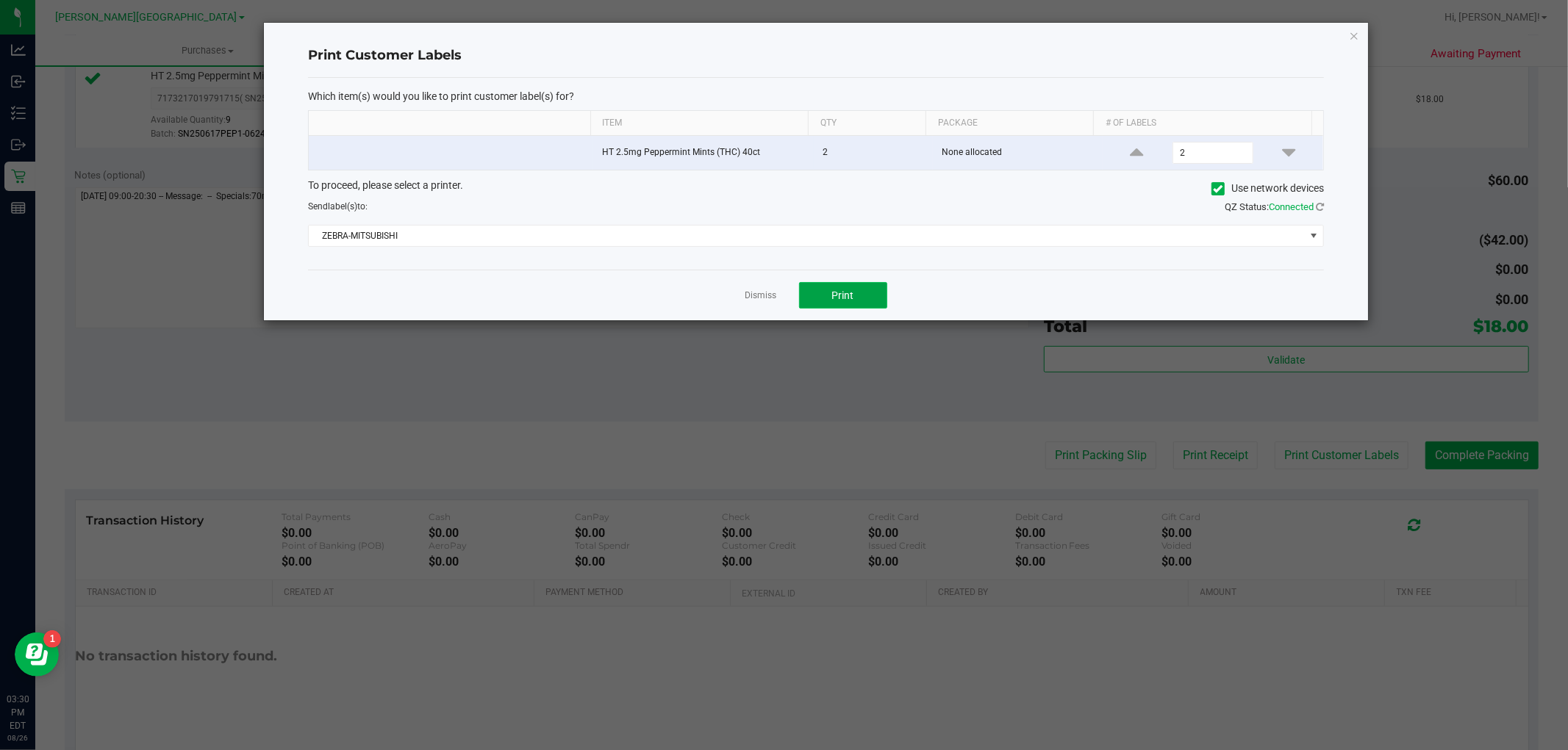
click at [875, 289] on button "Print" at bounding box center [843, 294] width 88 height 26
click at [1348, 32] on icon "button" at bounding box center [1353, 34] width 10 height 18
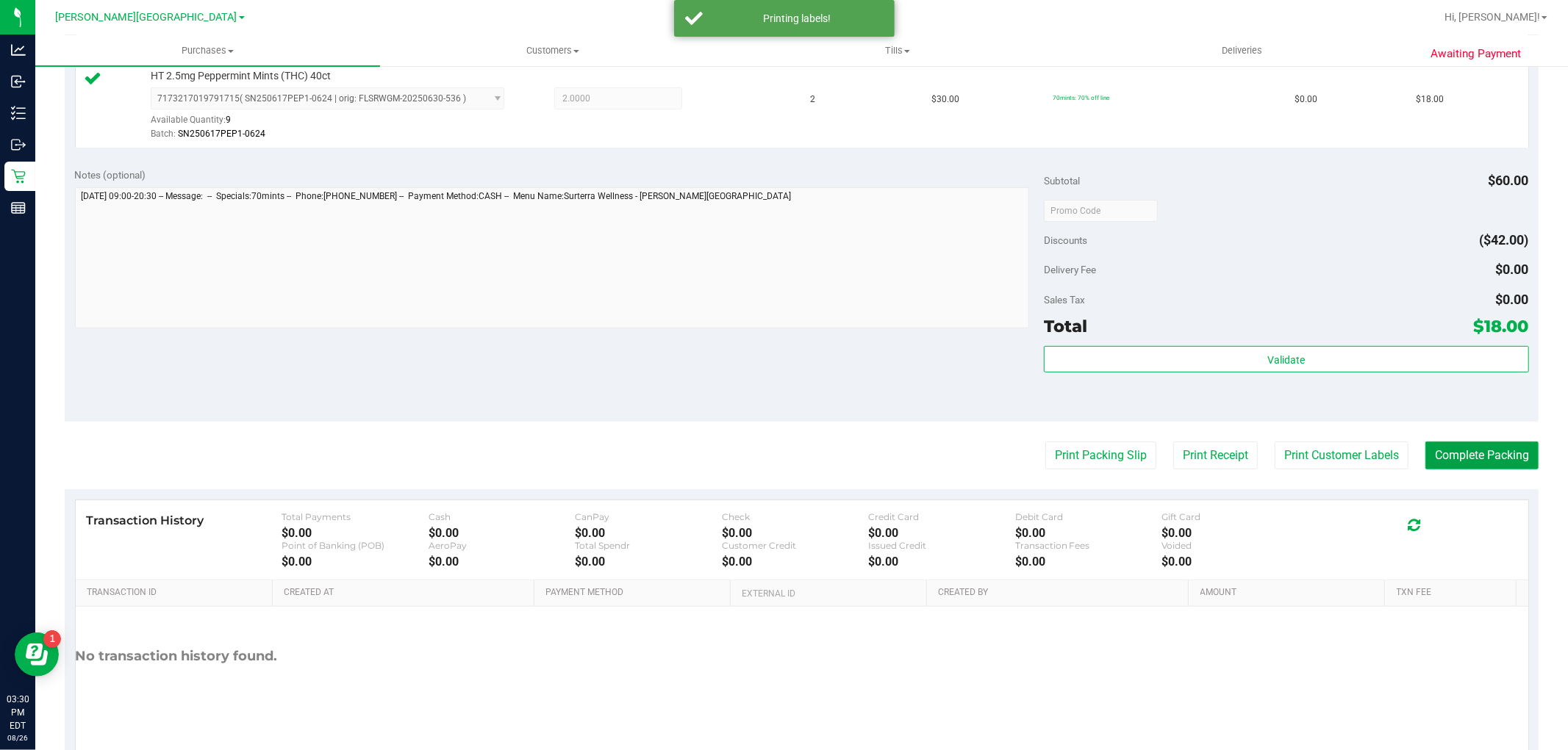
click at [1469, 457] on button "Complete Packing" at bounding box center [1481, 455] width 114 height 28
